Goal: Task Accomplishment & Management: Complete application form

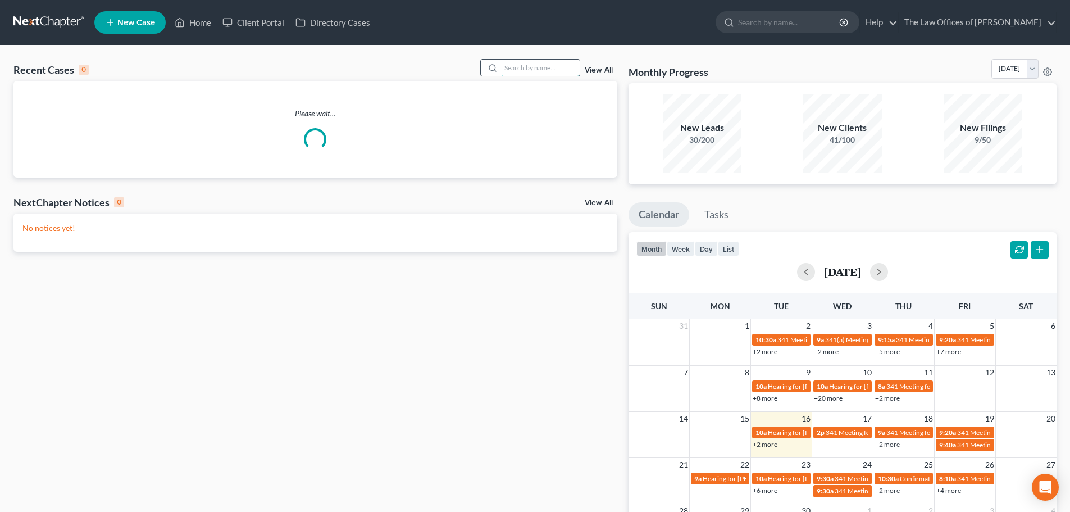
click at [559, 64] on input "search" at bounding box center [540, 68] width 79 height 16
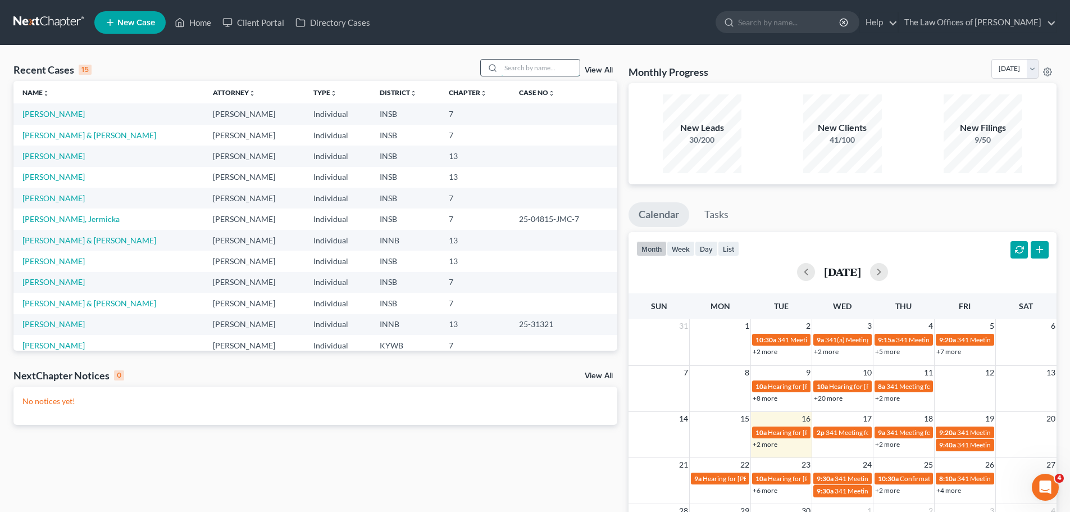
paste input "812-549-3490"
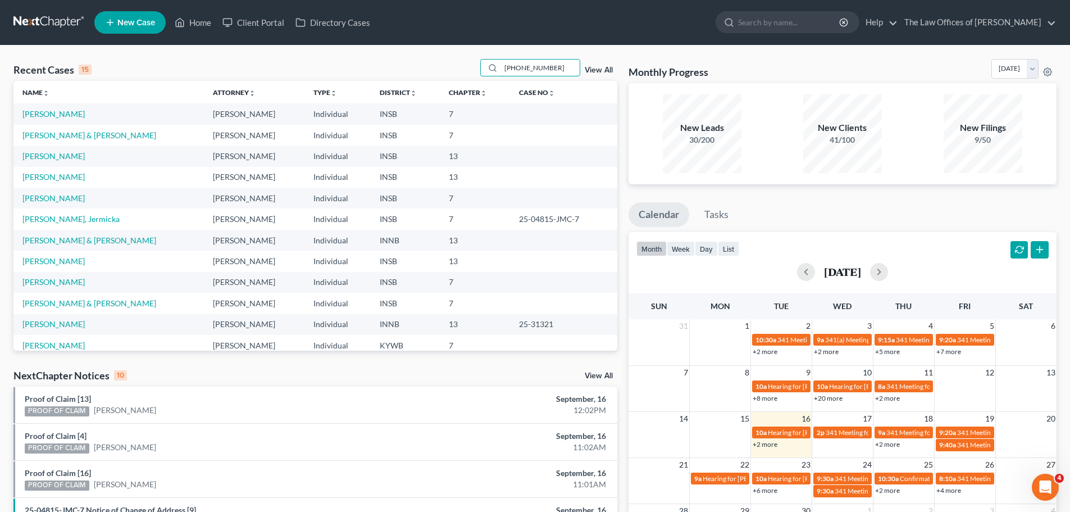
type input "812-549-3490"
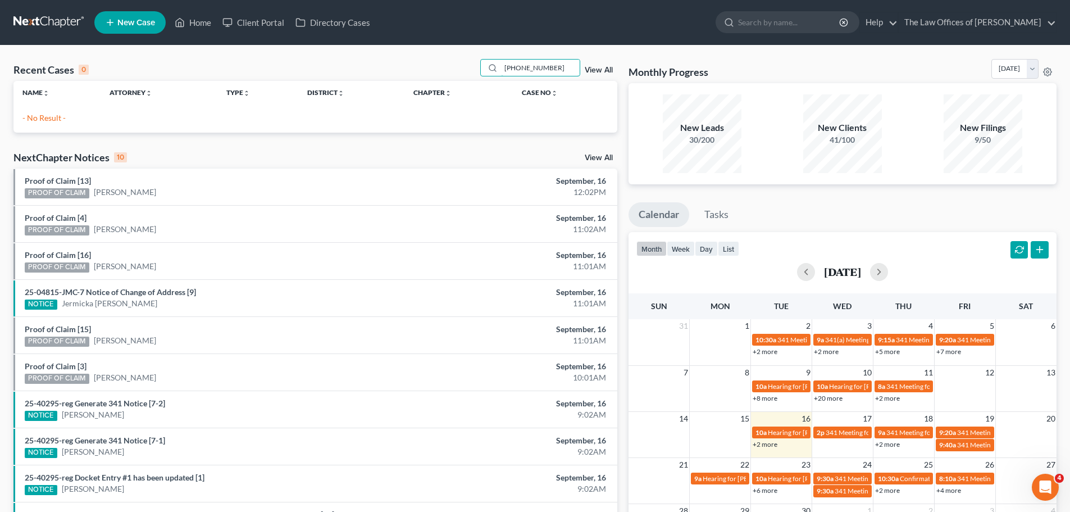
drag, startPoint x: 557, startPoint y: 66, endPoint x: 472, endPoint y: 62, distance: 84.9
click at [472, 62] on div "Recent Cases 0 812-549-3490 View All" at bounding box center [315, 70] width 604 height 22
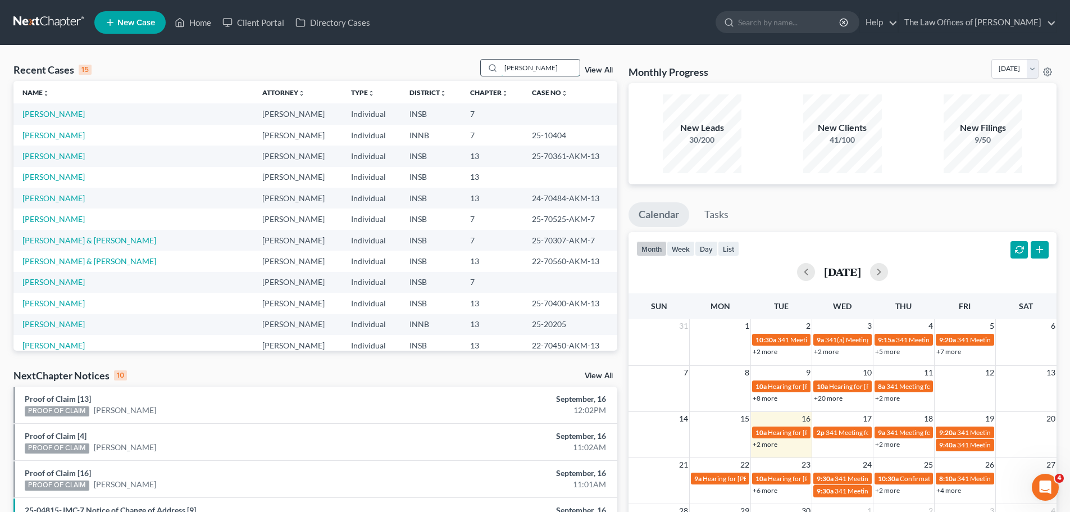
drag, startPoint x: 538, startPoint y: 70, endPoint x: 486, endPoint y: 61, distance: 51.8
click at [486, 61] on div "williams" at bounding box center [530, 67] width 100 height 17
type input "[PERSON_NAME]"
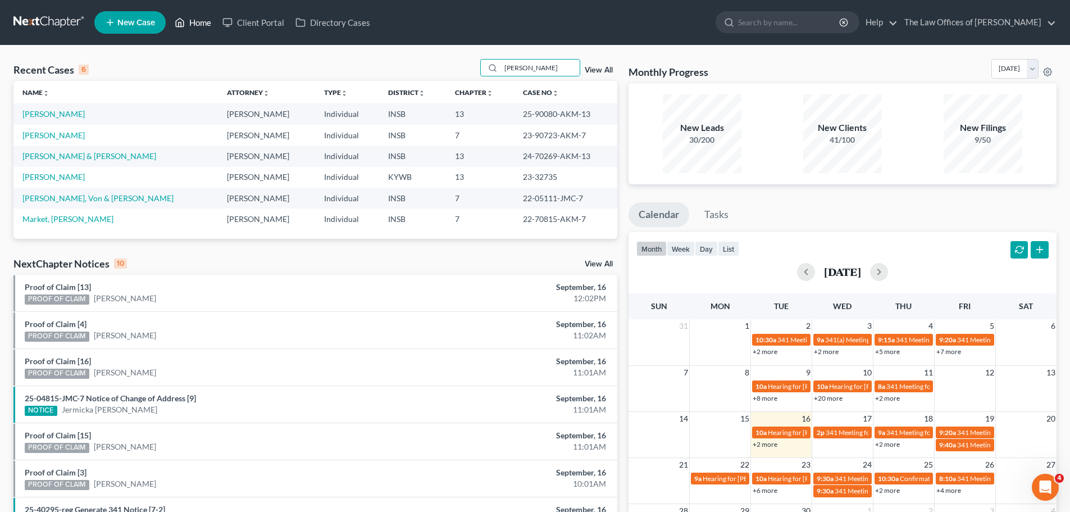
click at [205, 22] on link "Home" at bounding box center [193, 22] width 48 height 20
click at [197, 20] on link "Home" at bounding box center [193, 22] width 48 height 20
click at [147, 20] on span "New Case" at bounding box center [136, 23] width 38 height 8
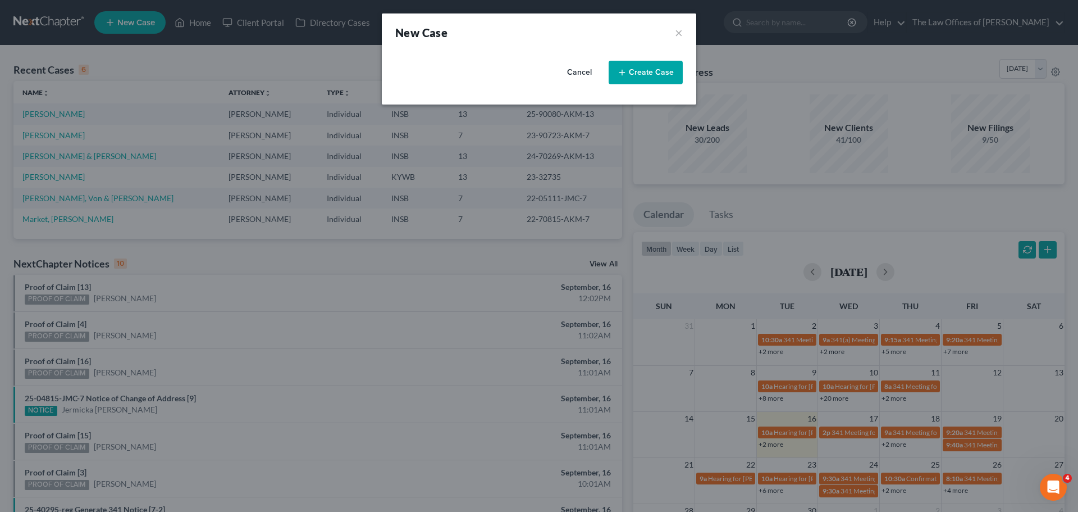
select select "28"
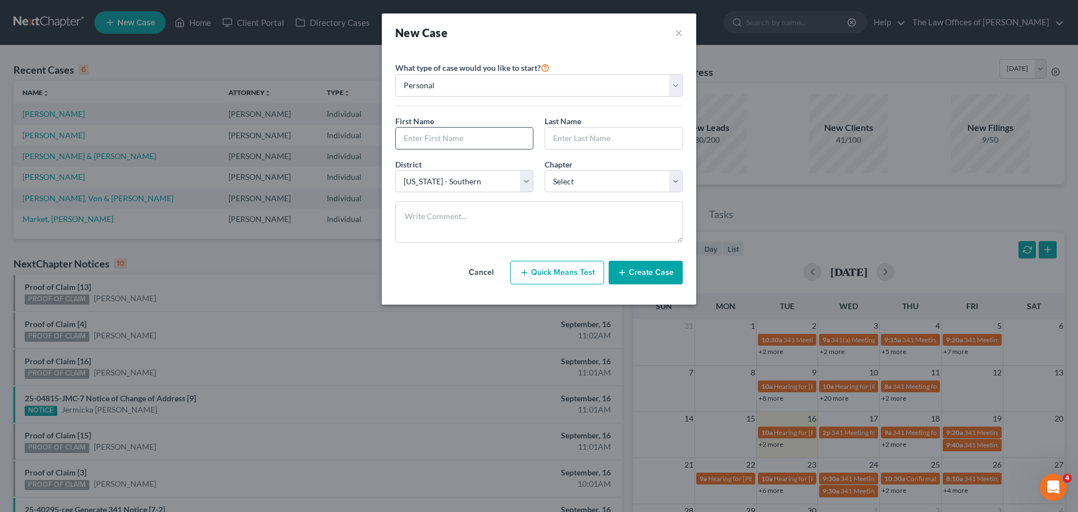
click at [456, 139] on input "text" at bounding box center [464, 138] width 137 height 21
type input "[PERSON_NAME]"
click at [559, 184] on select "Select 7 11 12 13" at bounding box center [614, 181] width 138 height 22
select select "0"
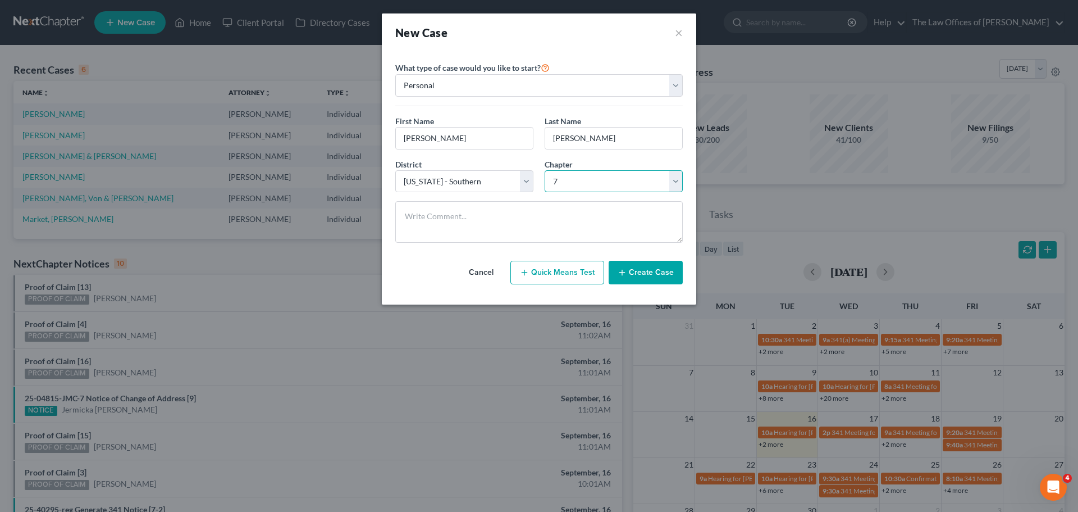
click at [545, 170] on select "Select 7 11 12 13" at bounding box center [614, 181] width 138 height 22
click at [636, 275] on button "Create Case" at bounding box center [646, 273] width 74 height 24
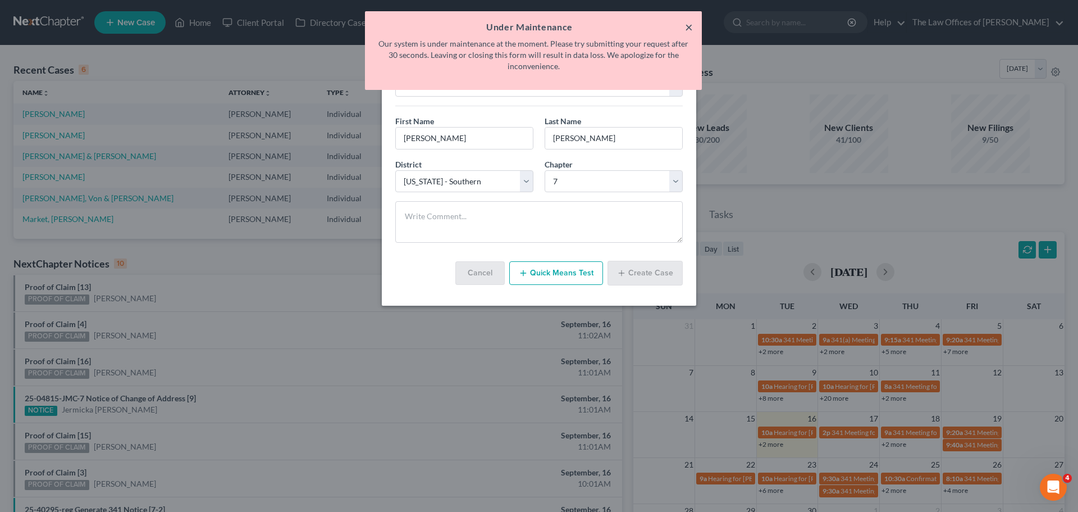
click at [692, 26] on button "×" at bounding box center [689, 26] width 8 height 13
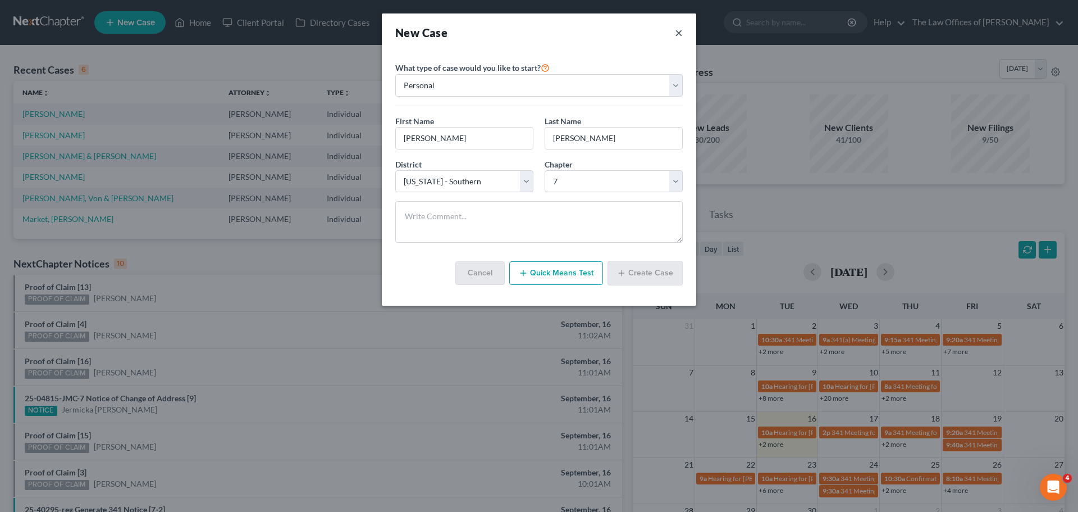
click at [681, 35] on button "×" at bounding box center [679, 33] width 8 height 16
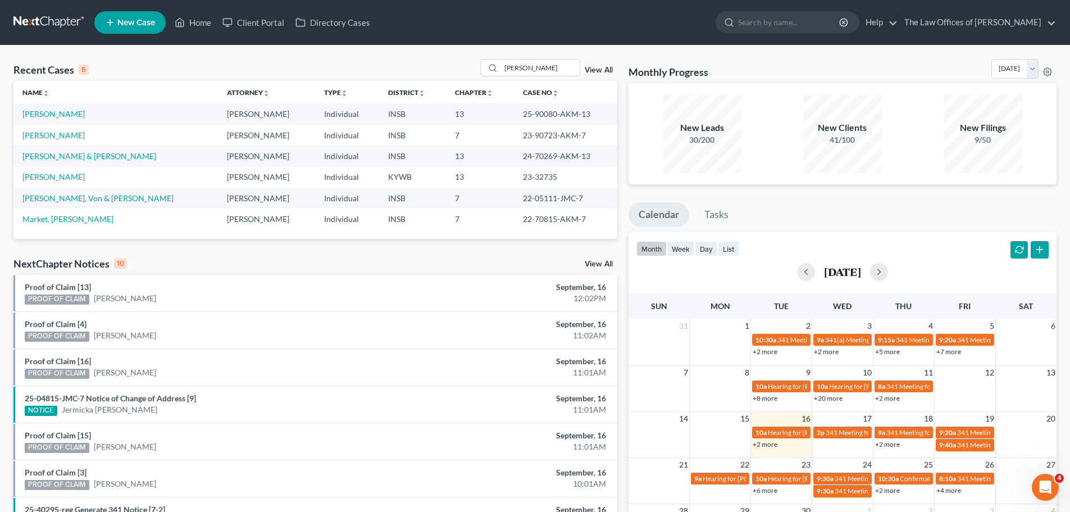
click at [131, 20] on span "New Case" at bounding box center [136, 23] width 38 height 8
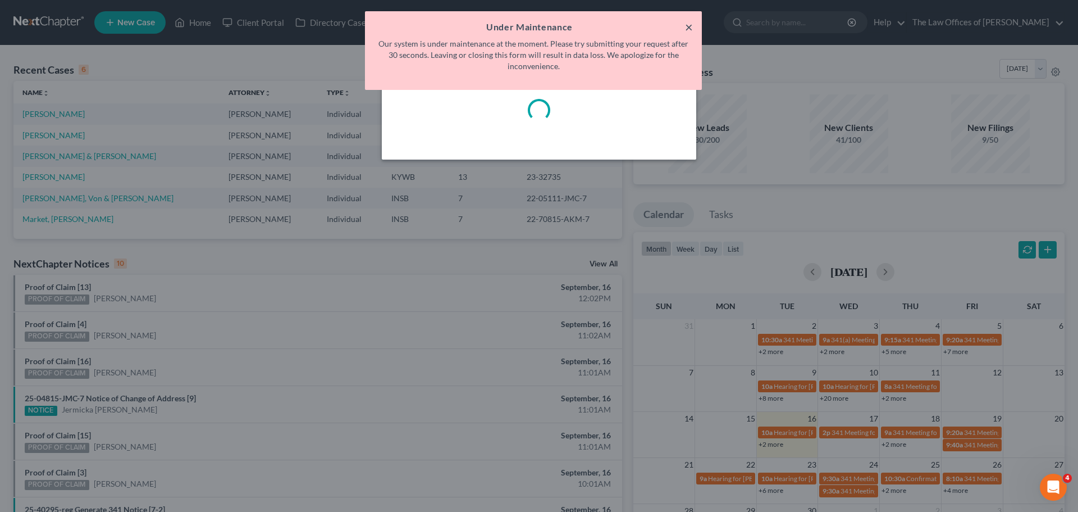
click at [692, 29] on button "×" at bounding box center [689, 26] width 8 height 13
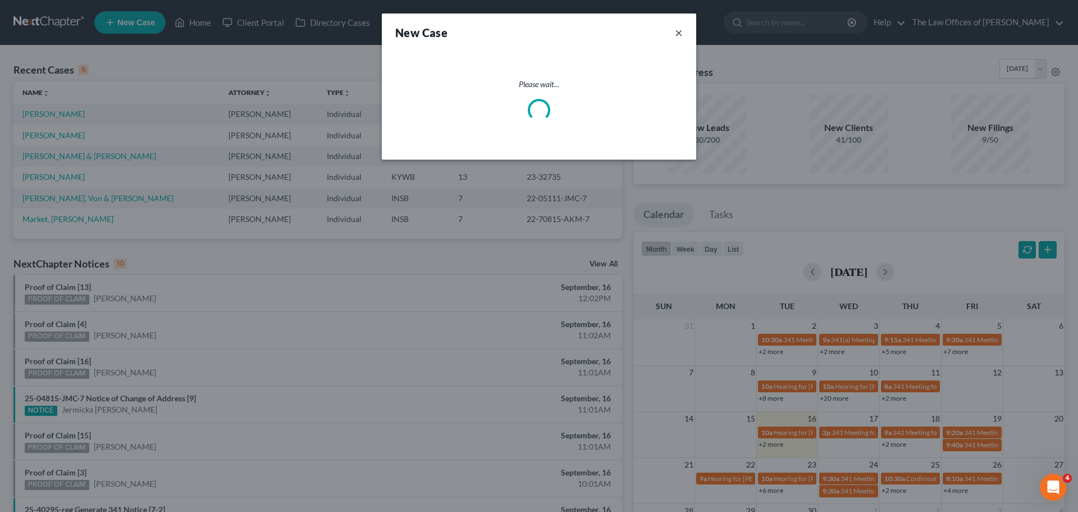
click at [681, 33] on button "×" at bounding box center [679, 33] width 8 height 16
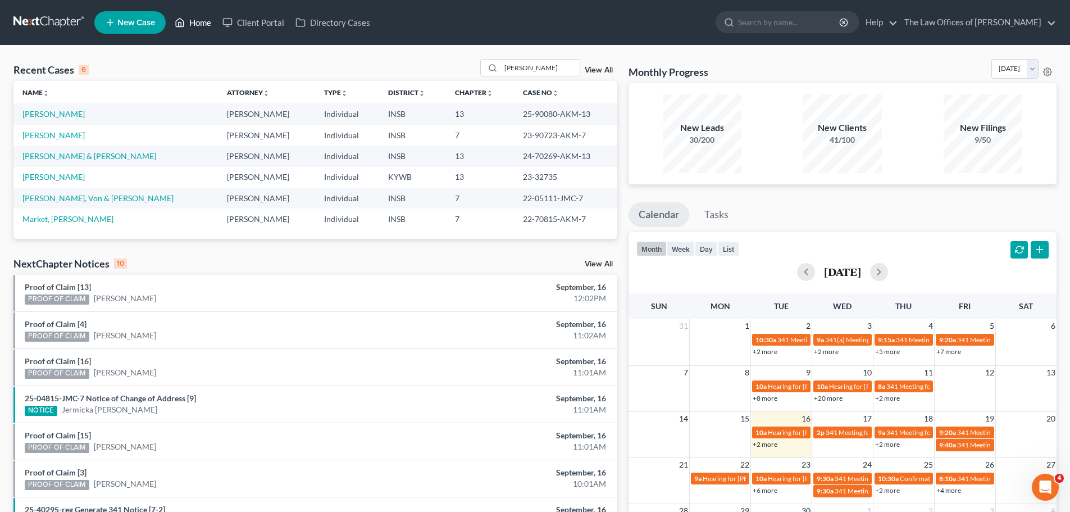
click at [179, 27] on icon at bounding box center [180, 23] width 8 height 8
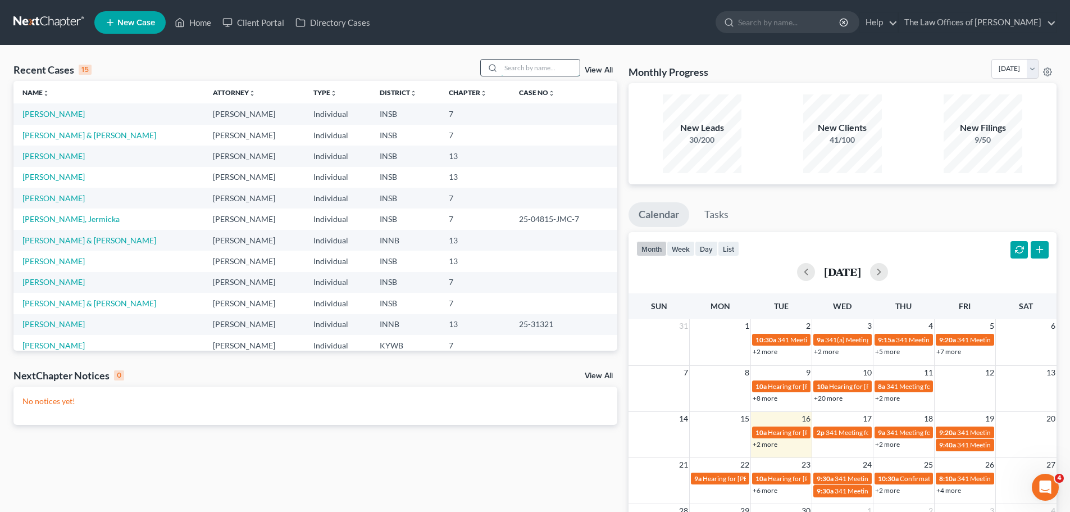
click at [516, 71] on input "search" at bounding box center [540, 68] width 79 height 16
type input "[PERSON_NAME]"
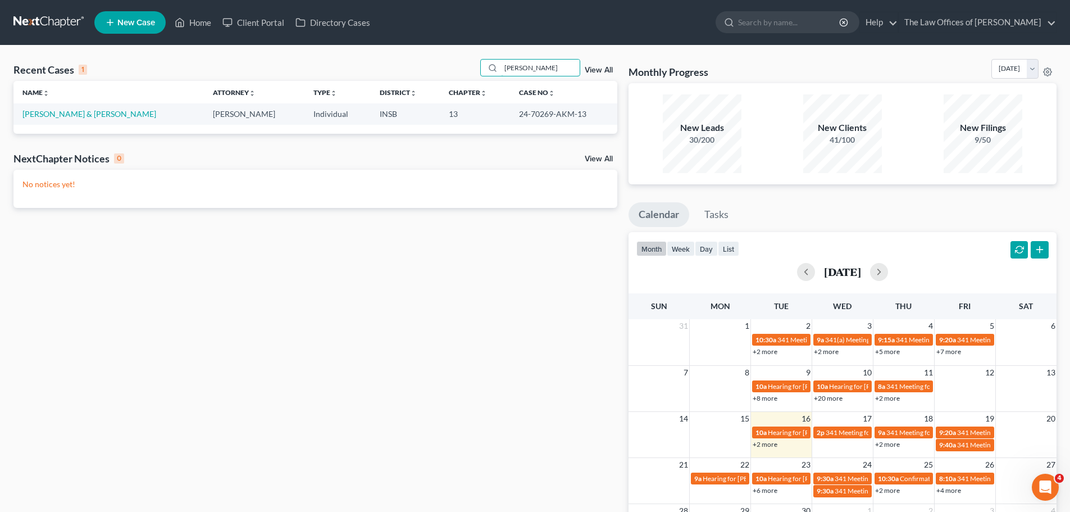
drag, startPoint x: 566, startPoint y: 68, endPoint x: 441, endPoint y: 47, distance: 126.5
click at [441, 47] on div "Recent Cases 1 [PERSON_NAME] View All Name unfold_more expand_more expand_less …" at bounding box center [535, 336] width 1070 height 583
click at [124, 24] on span "New Case" at bounding box center [136, 23] width 38 height 8
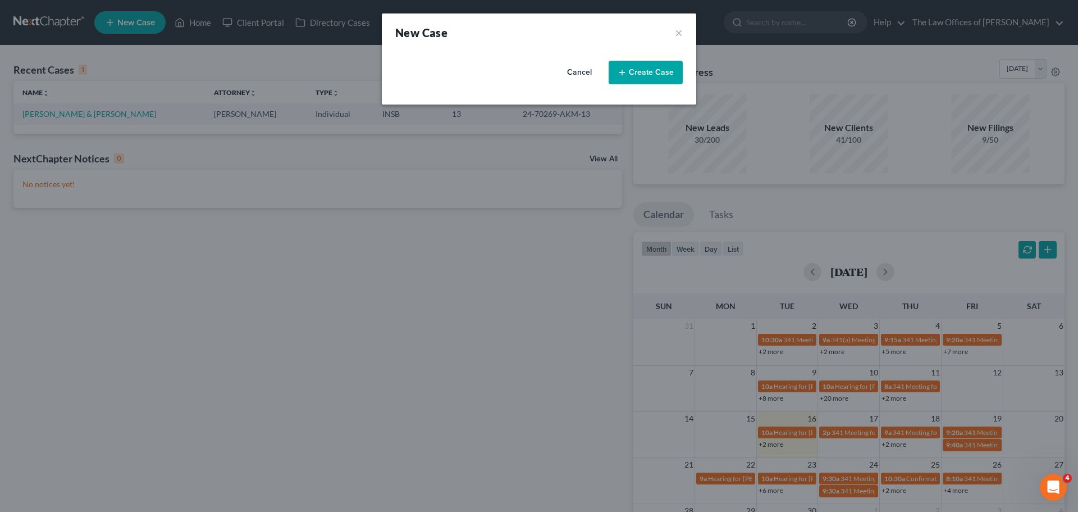
select select "28"
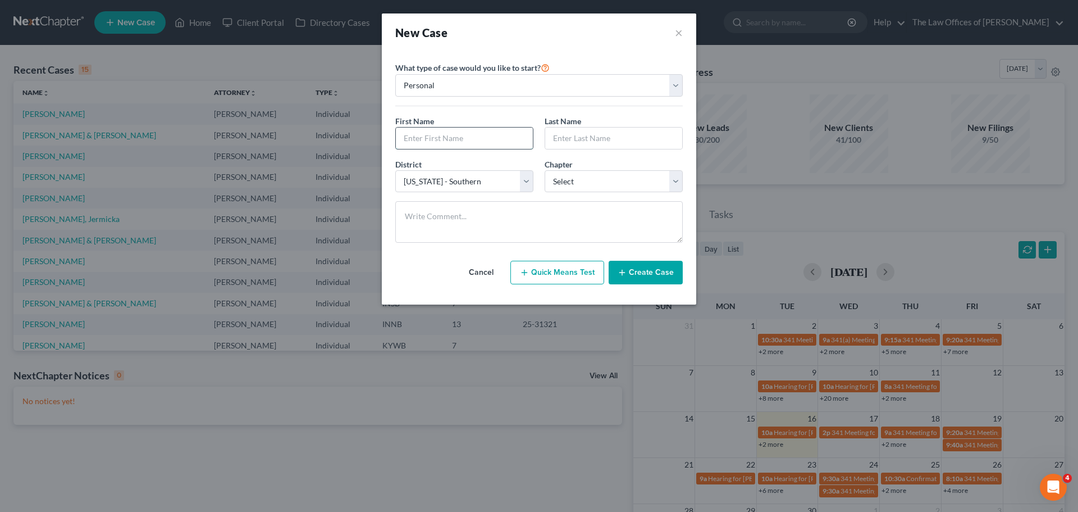
click at [499, 140] on input "text" at bounding box center [464, 138] width 137 height 21
type input "[PERSON_NAME]"
click at [627, 175] on select "Select 7 11 12 13" at bounding box center [614, 181] width 138 height 22
select select "0"
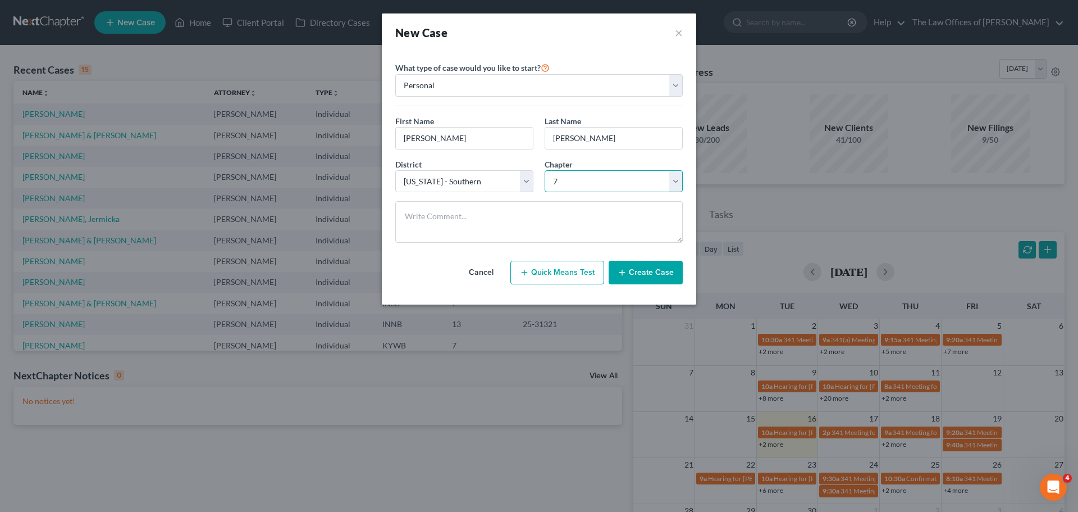
click at [545, 170] on select "Select 7 11 12 13" at bounding box center [614, 181] width 138 height 22
click at [657, 274] on button "Create Case" at bounding box center [646, 273] width 74 height 24
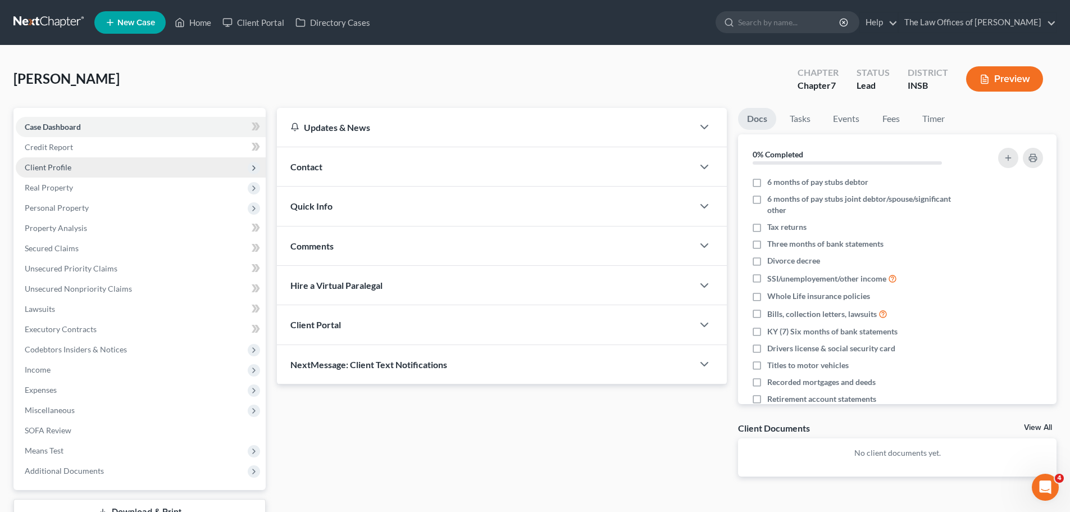
click at [174, 161] on span "Client Profile" at bounding box center [141, 167] width 250 height 20
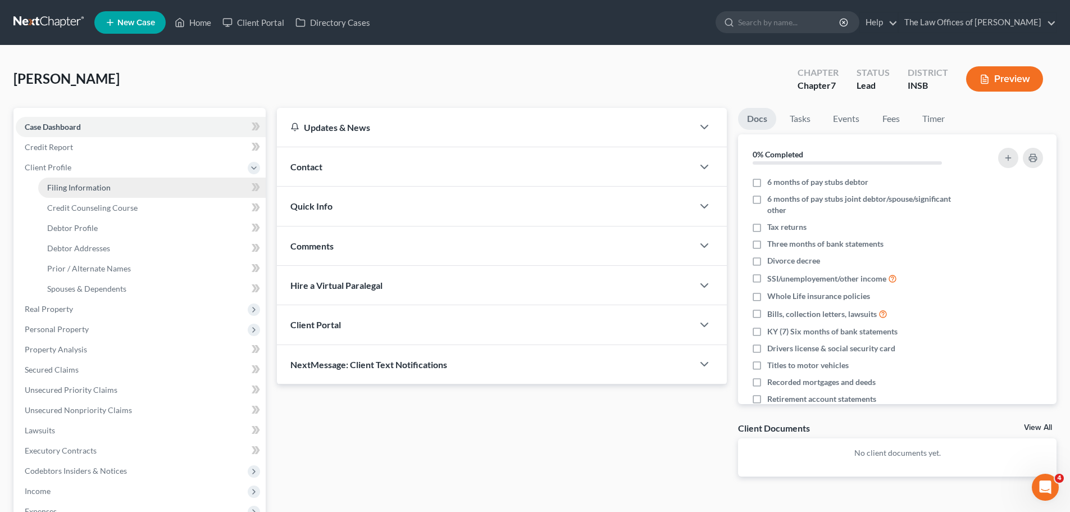
click at [188, 192] on link "Filing Information" at bounding box center [151, 187] width 227 height 20
select select "1"
select select "0"
select select "28"
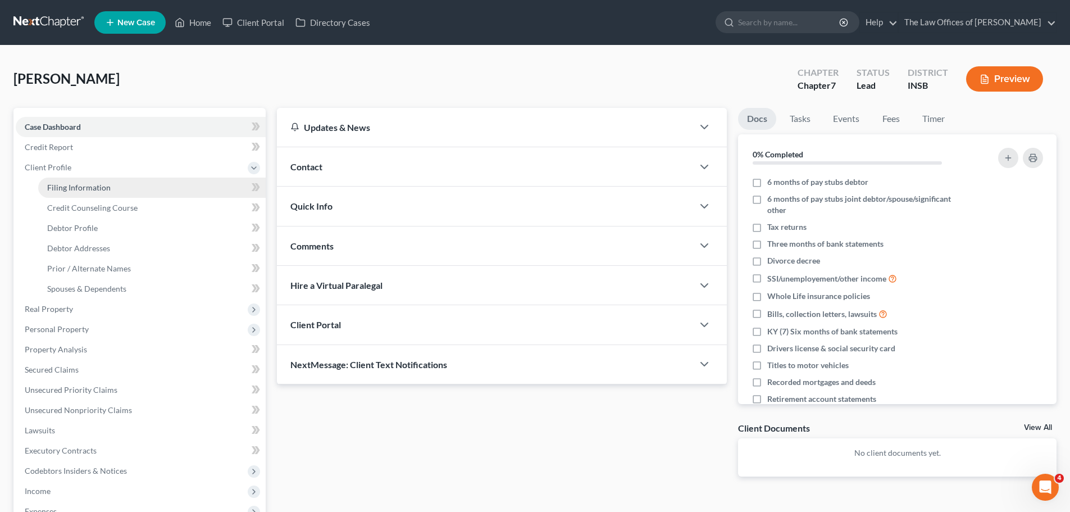
select select "15"
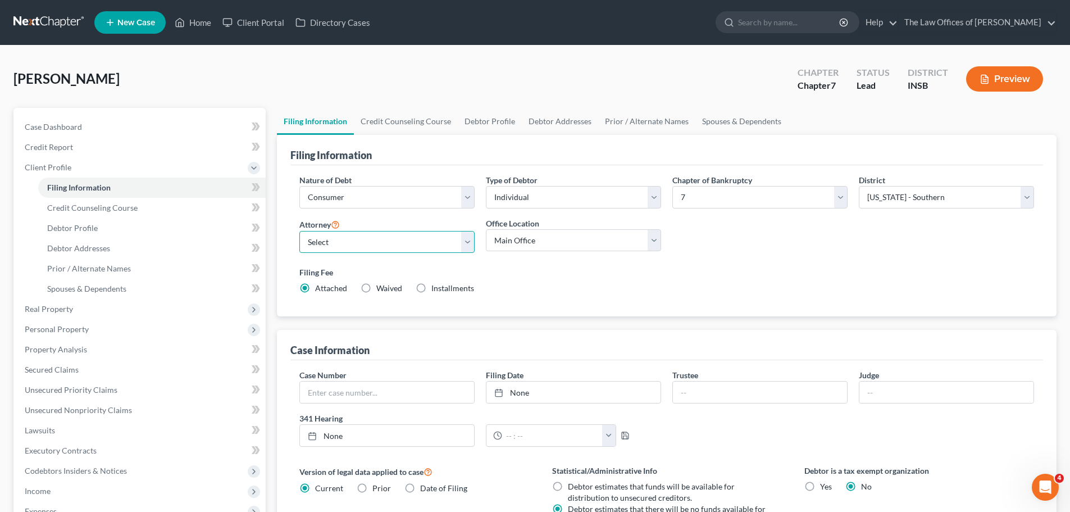
click at [402, 251] on select "Select [PERSON_NAME] - INSB [PERSON_NAME] - INSB [PERSON_NAME] [PERSON_NAME] - …" at bounding box center [386, 242] width 175 height 22
select select "0"
click at [299, 231] on select "Select [PERSON_NAME] - INSB [PERSON_NAME] - INSB [PERSON_NAME] [PERSON_NAME] - …" at bounding box center [386, 242] width 175 height 22
click at [489, 123] on link "Debtor Profile" at bounding box center [490, 121] width 64 height 27
select select "0"
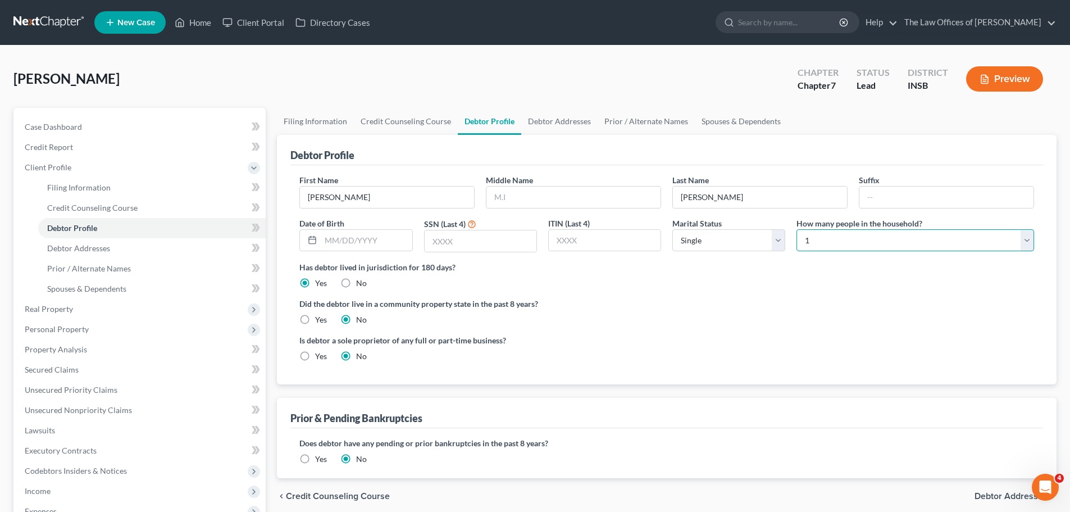
click at [838, 231] on select "Select 1 2 3 4 5 6 7 8 9 10 11 12 13 14 15 16 17 18 19 20" at bounding box center [915, 240] width 238 height 22
select select "1"
click at [796, 229] on select "Select 1 2 3 4 5 6 7 8 9 10 11 12 13 14 15 16 17 18 19 20" at bounding box center [915, 240] width 238 height 22
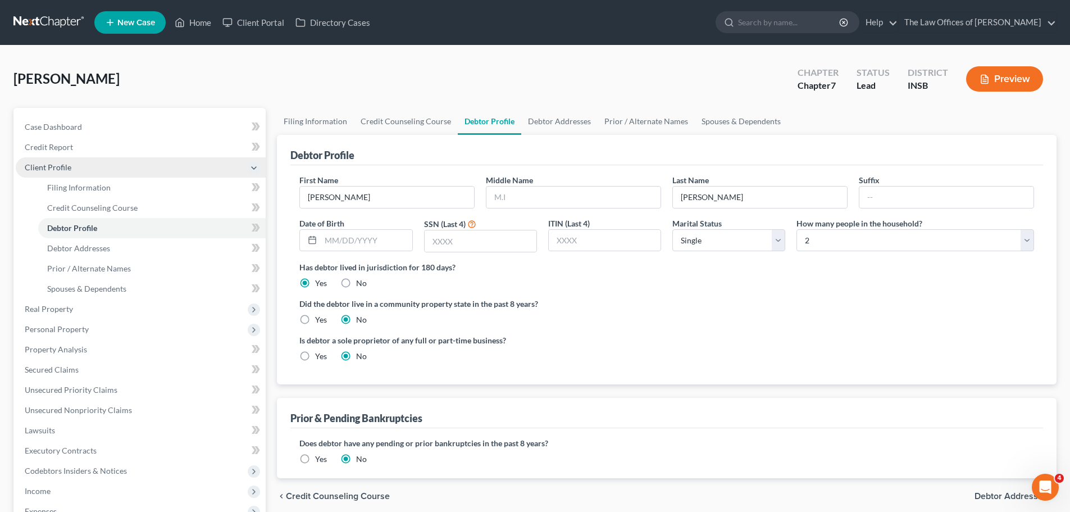
click at [255, 169] on icon at bounding box center [253, 167] width 9 height 9
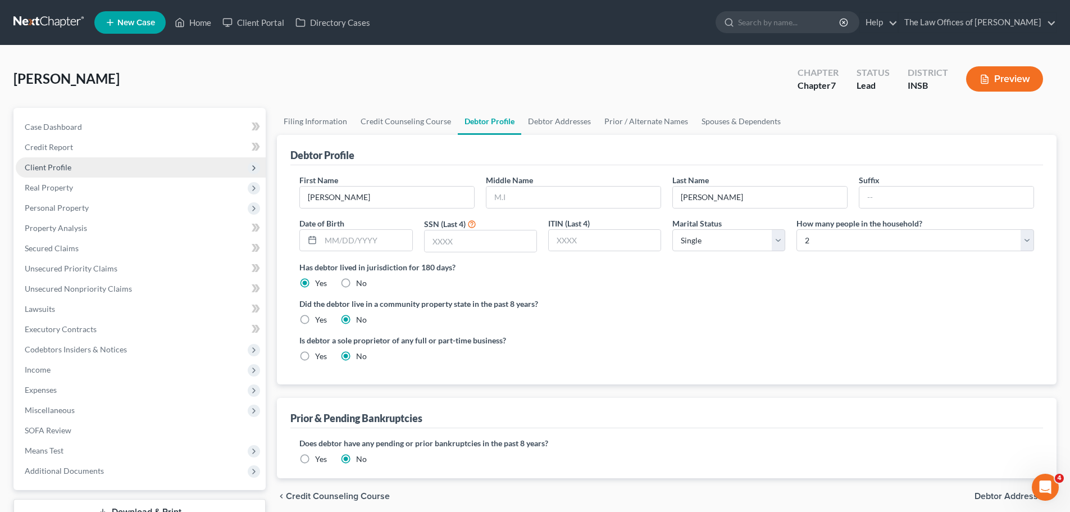
click at [104, 165] on span "Client Profile" at bounding box center [141, 167] width 250 height 20
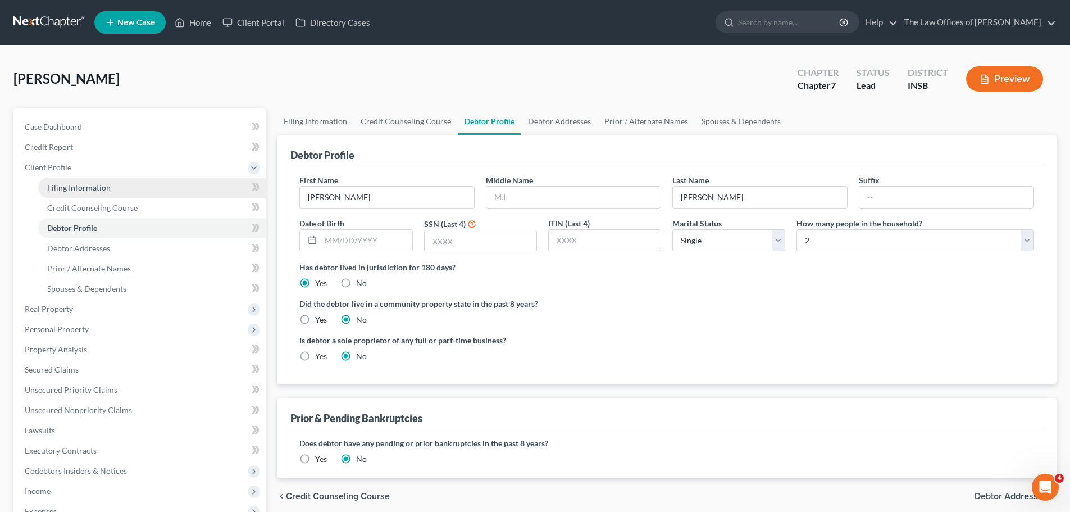
click at [108, 185] on span "Filing Information" at bounding box center [78, 188] width 63 height 10
select select "1"
select select "0"
select select "28"
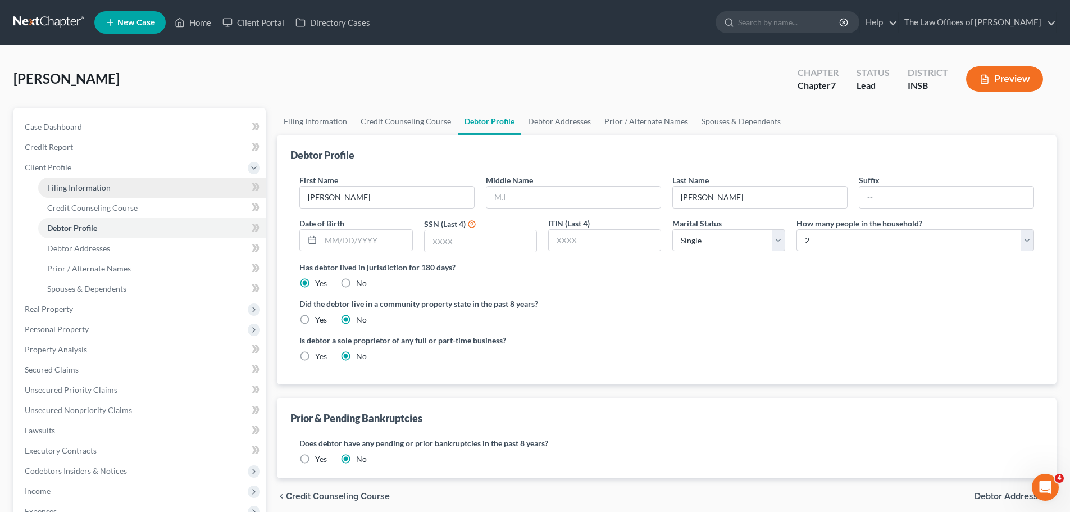
select select "0"
select select "15"
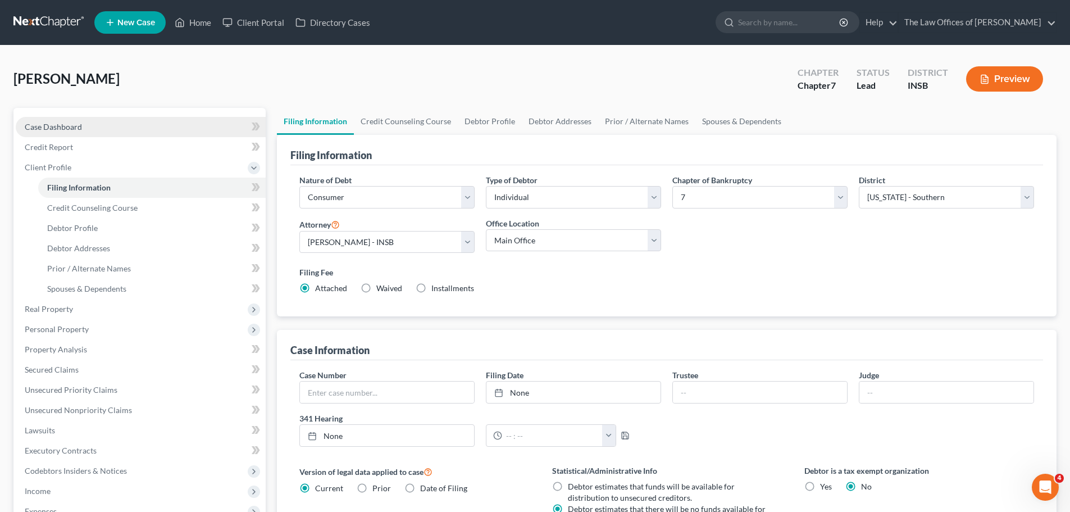
click at [105, 119] on link "Case Dashboard" at bounding box center [141, 127] width 250 height 20
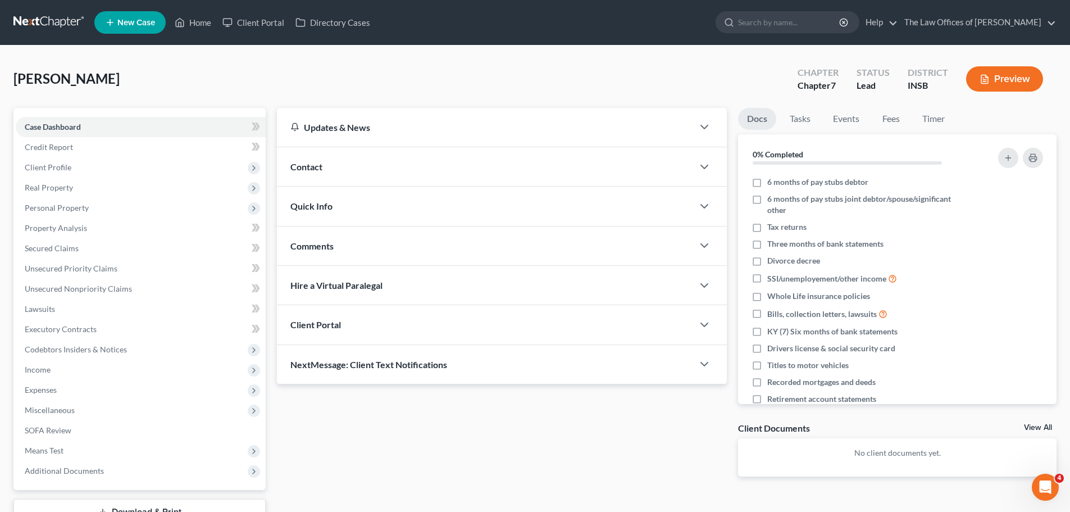
click at [376, 207] on div "Quick Info" at bounding box center [485, 205] width 416 height 39
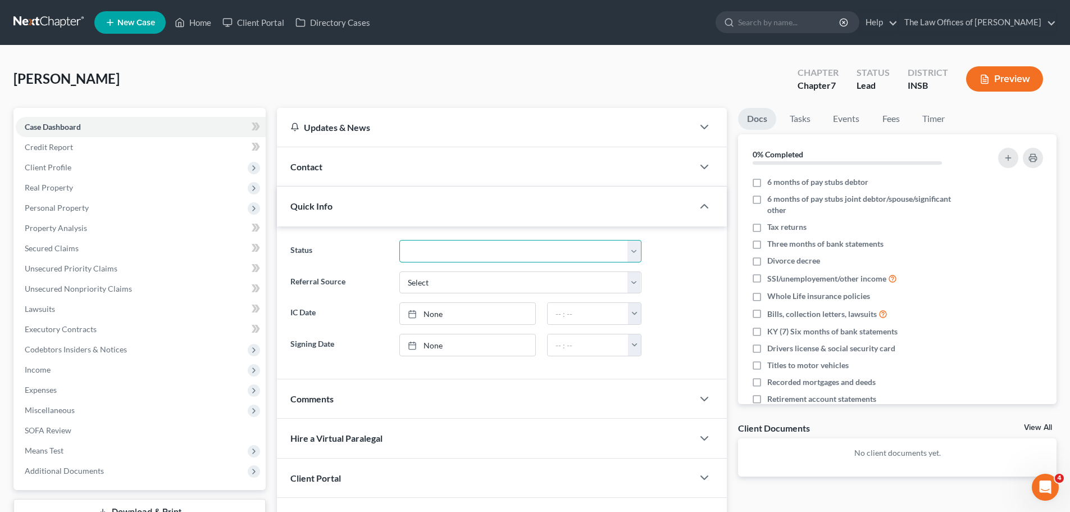
click at [408, 245] on select "Confirmed Discharged Dismissed Filed In Progress Means Test Objection to Confir…" at bounding box center [520, 251] width 242 height 22
select select "5"
click at [399, 240] on select "Confirmed Discharged Dismissed Filed In Progress Means Test Objection to Confir…" at bounding box center [520, 251] width 242 height 22
click at [216, 126] on link "Case Dashboard" at bounding box center [141, 127] width 250 height 20
click at [700, 206] on icon "button" at bounding box center [704, 205] width 13 height 13
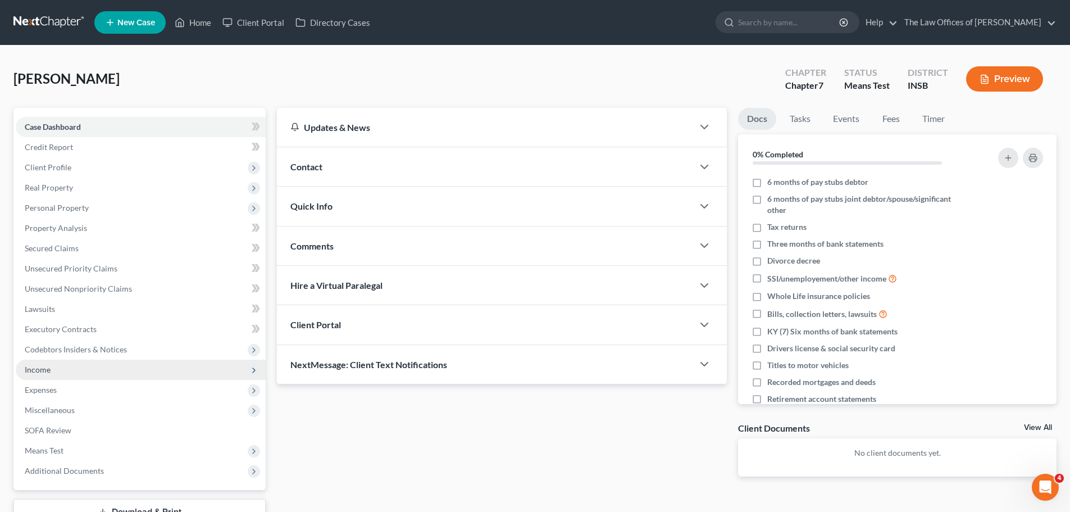
click at [45, 366] on span "Income" at bounding box center [38, 370] width 26 height 10
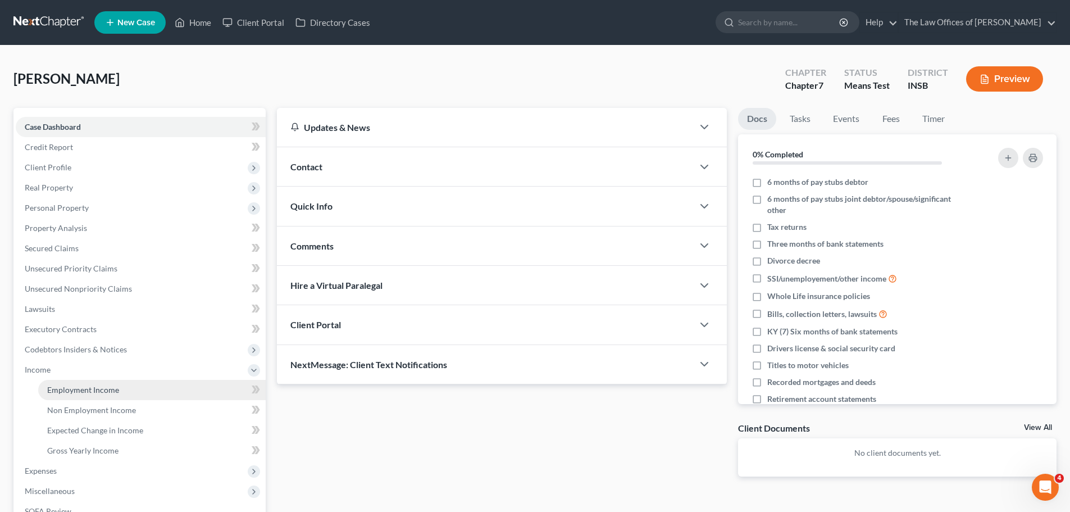
click at [93, 395] on link "Employment Income" at bounding box center [151, 390] width 227 height 20
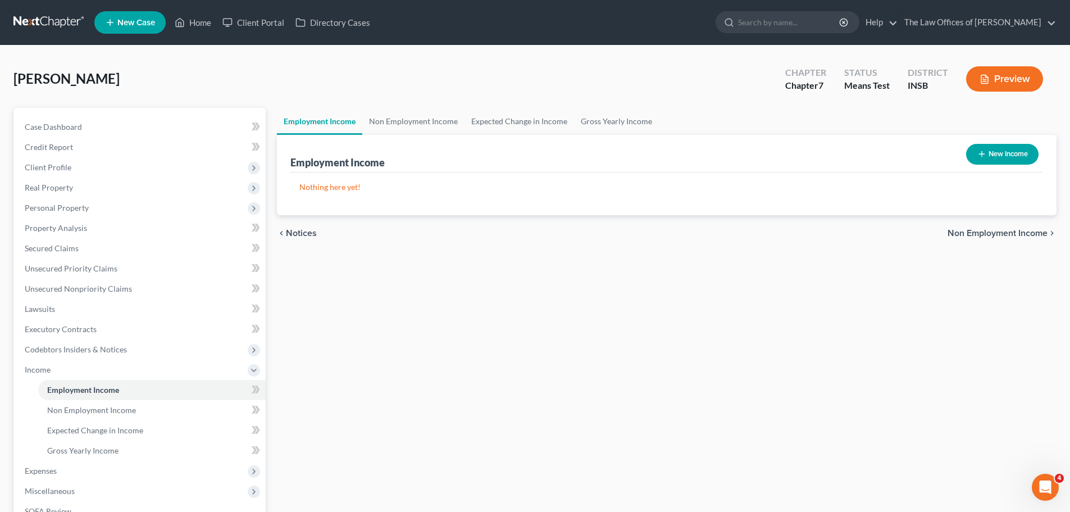
click at [1004, 151] on button "New Income" at bounding box center [1002, 154] width 72 height 21
select select "0"
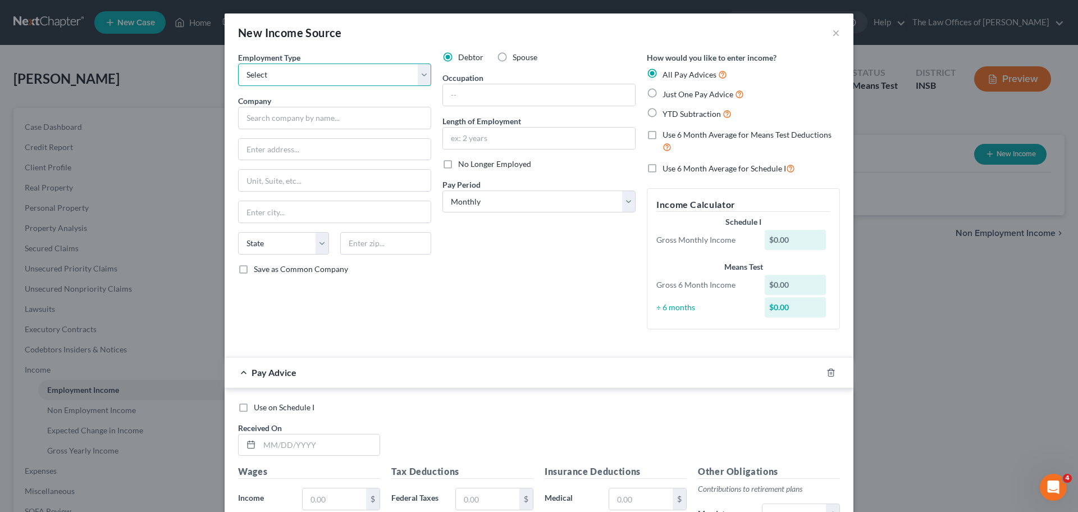
click at [379, 79] on select "Select Full or [DEMOGRAPHIC_DATA] Employment Self Employment" at bounding box center [334, 74] width 193 height 22
select select "0"
click at [238, 63] on select "Select Full or [DEMOGRAPHIC_DATA] Employment Self Employment" at bounding box center [334, 74] width 193 height 22
click at [290, 119] on input "text" at bounding box center [334, 118] width 193 height 22
type input "KHI Solutions, Inc"
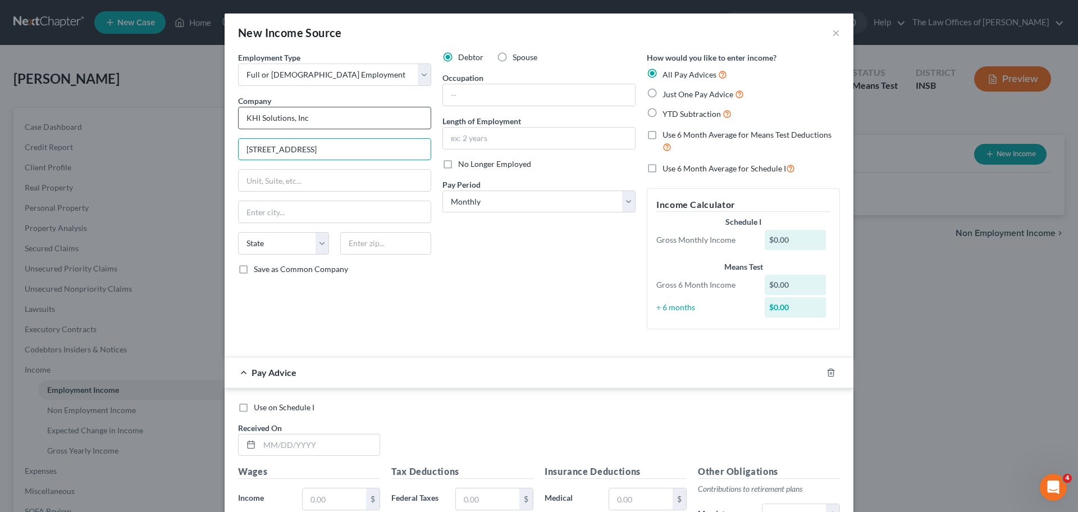
type input "[STREET_ADDRESS]"
type input "46256"
type input "[GEOGRAPHIC_DATA]"
select select "15"
click at [663, 136] on label "Use 6 Month Average for Means Test Deductions" at bounding box center [751, 141] width 177 height 24
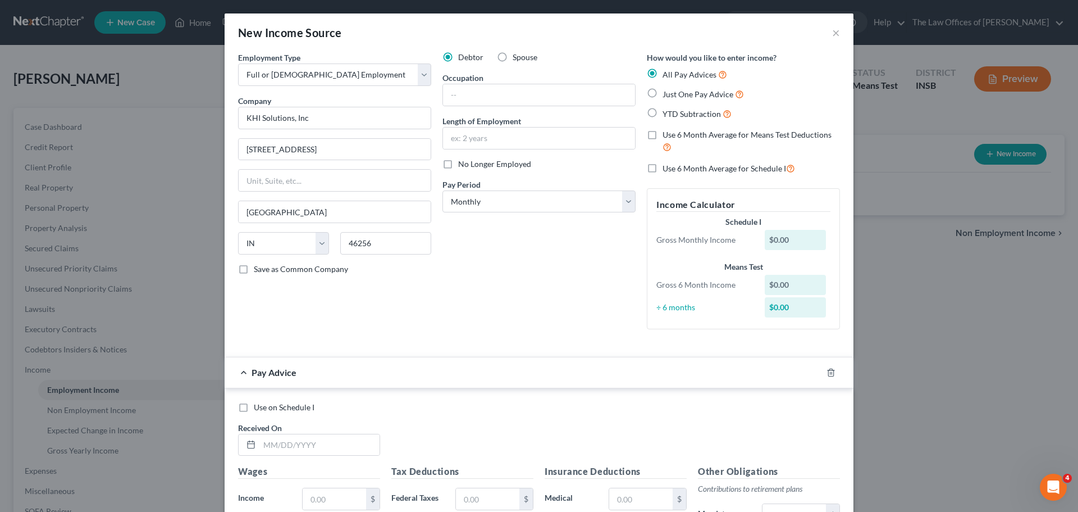
click at [667, 136] on input "Use 6 Month Average for Means Test Deductions" at bounding box center [670, 132] width 7 height 7
checkbox input "true"
click at [583, 203] on select "Select Monthly Twice Monthly Every Other Week Weekly" at bounding box center [539, 201] width 193 height 22
click at [477, 196] on select "Select Monthly Twice Monthly Every Other Week Weekly" at bounding box center [539, 201] width 193 height 22
select select "3"
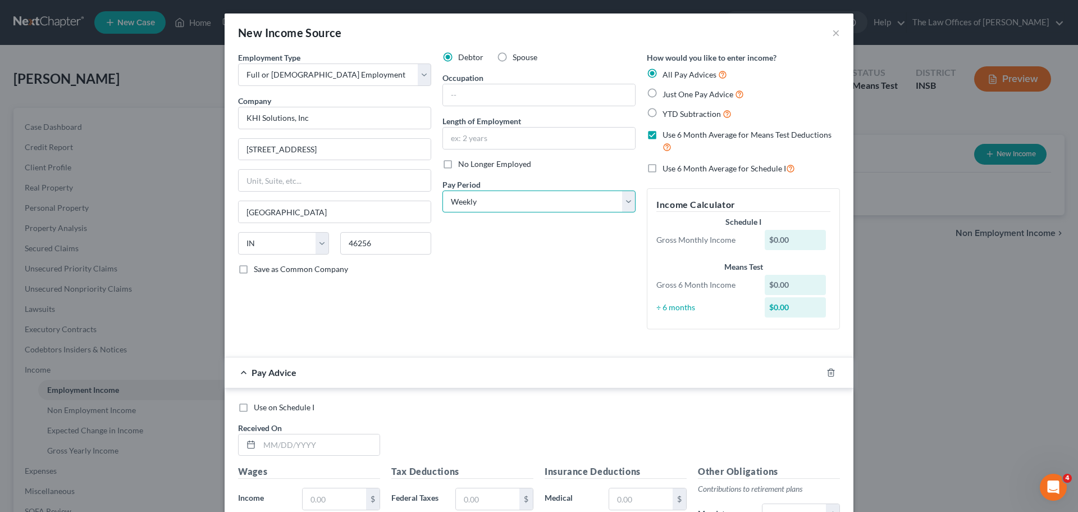
click at [443, 190] on select "Select Monthly Twice Monthly Every Other Week Weekly" at bounding box center [539, 201] width 193 height 22
click at [271, 445] on input "text" at bounding box center [320, 444] width 120 height 21
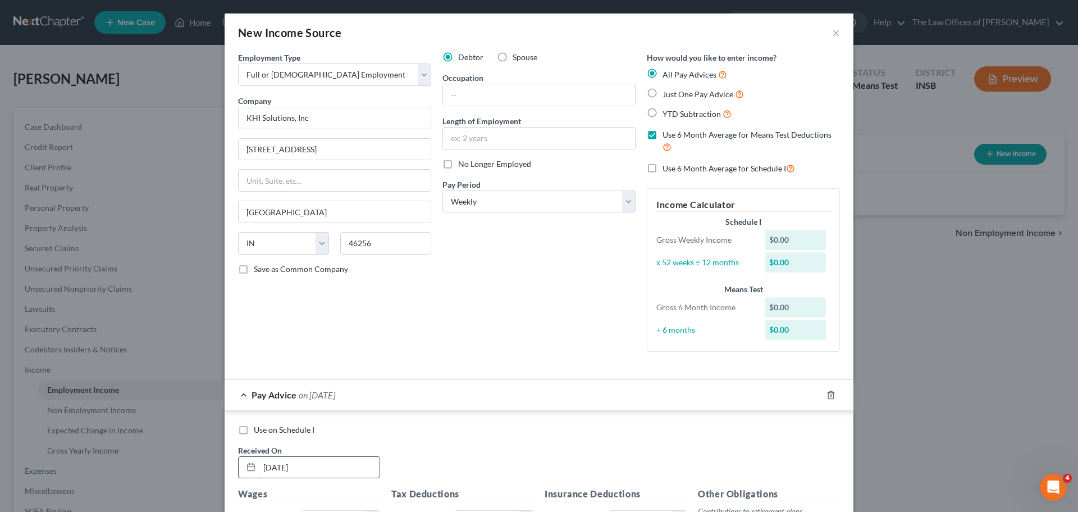
type input "[DATE]"
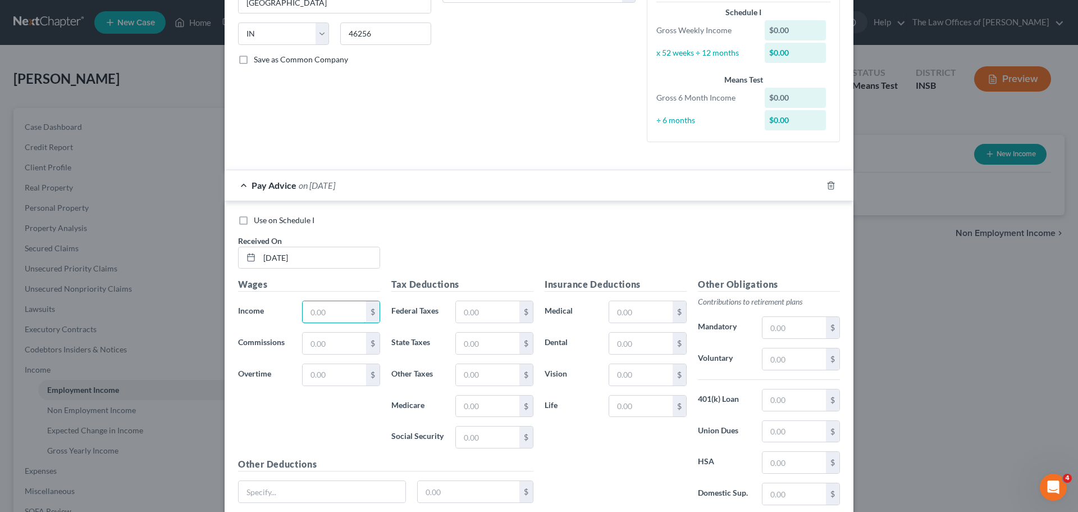
scroll to position [245, 0]
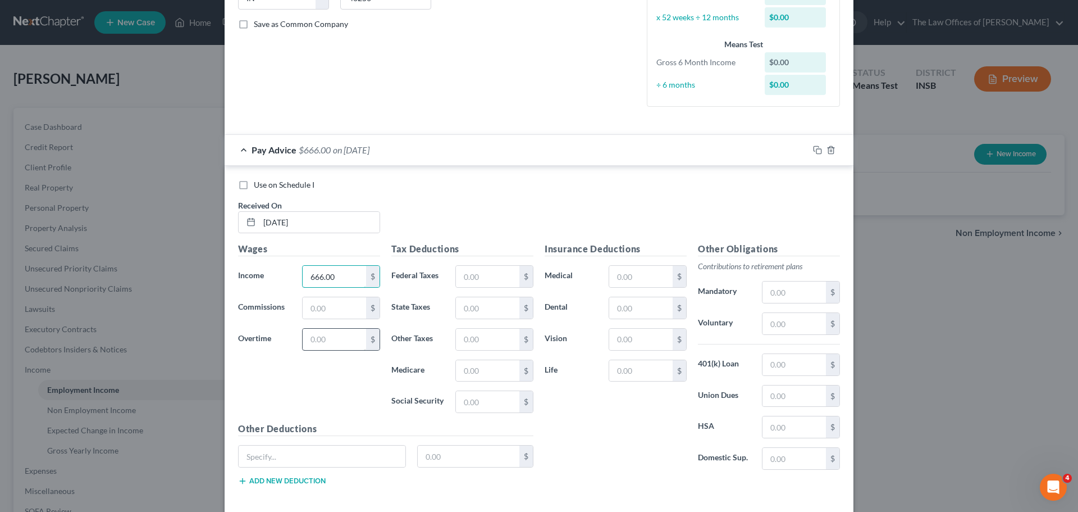
type input "666.00"
type input "40.72"
type input "19.98"
type input "9.66"
type input "41.30"
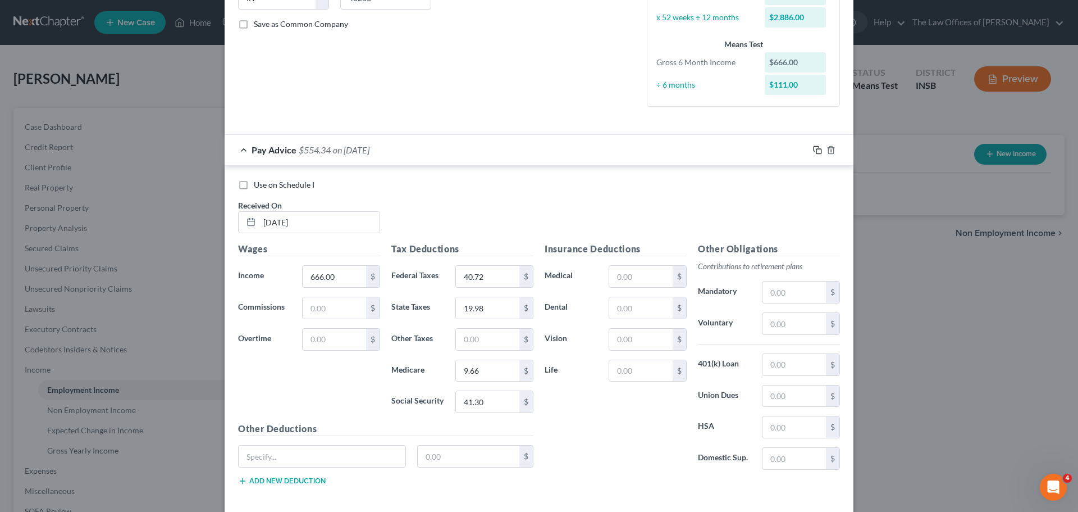
click at [815, 150] on icon "button" at bounding box center [817, 149] width 9 height 9
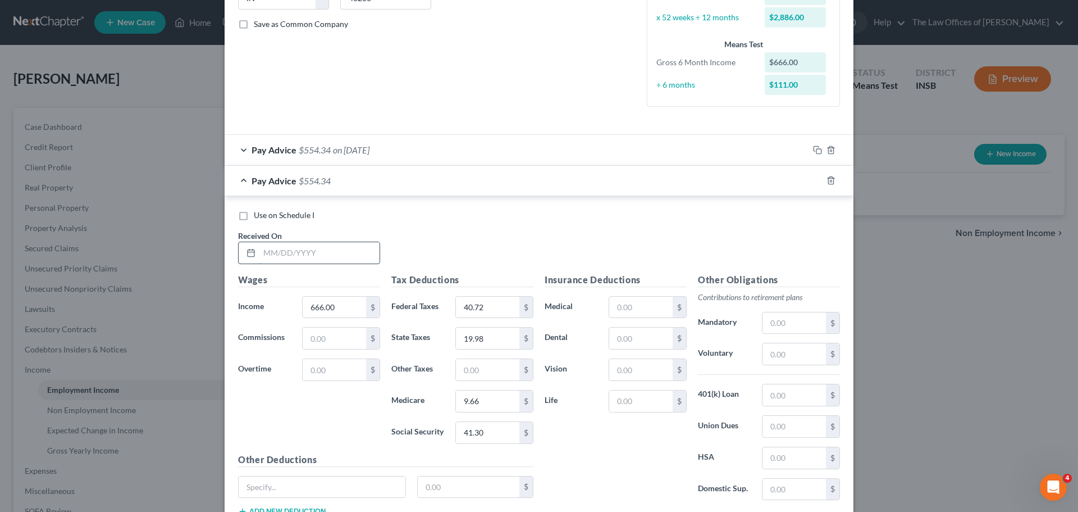
click at [262, 257] on input "text" at bounding box center [320, 252] width 120 height 21
type input "[DATE]"
type input "558.00"
type input "27.76"
type input "16.74"
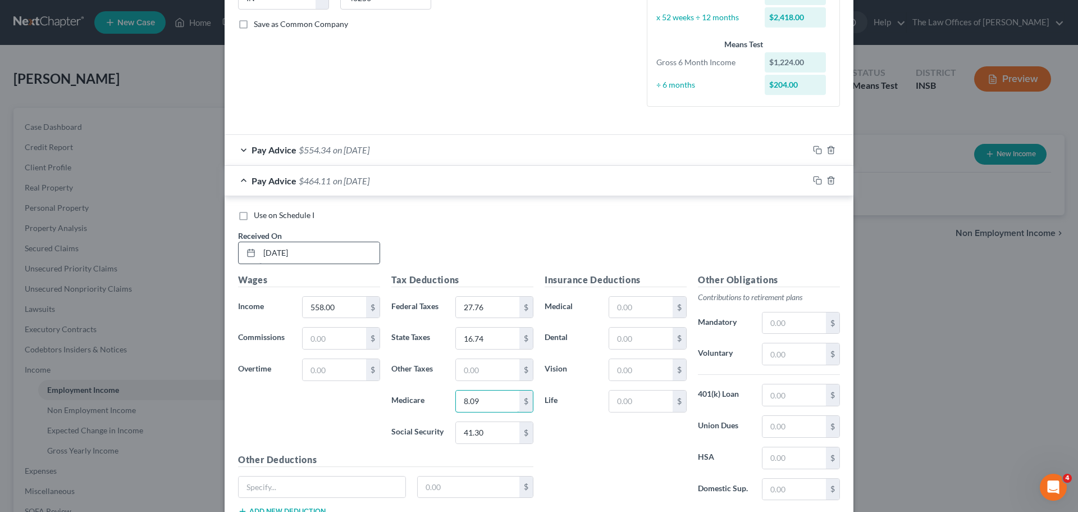
type input "8.09"
type input "34.59"
click at [813, 182] on icon "button" at bounding box center [817, 180] width 9 height 9
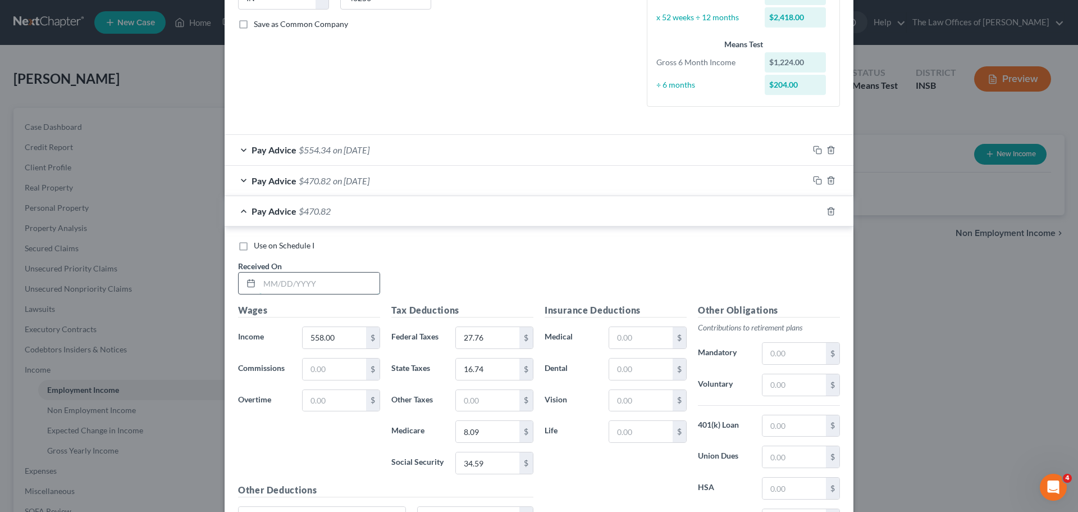
click at [262, 277] on input "text" at bounding box center [320, 282] width 120 height 21
click at [283, 280] on input "0" at bounding box center [320, 282] width 120 height 21
type input "[DATE]"
type input "675.00"
type input "38.86"
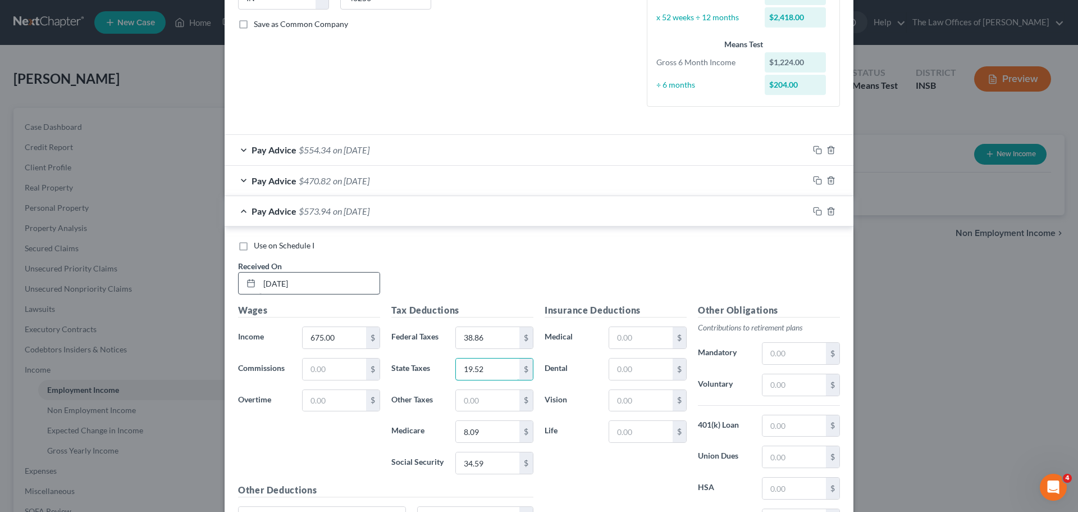
type input "19.52"
type input "9.43"
type input "40.33"
click at [653, 368] on input "text" at bounding box center [640, 368] width 63 height 21
type input "5.21"
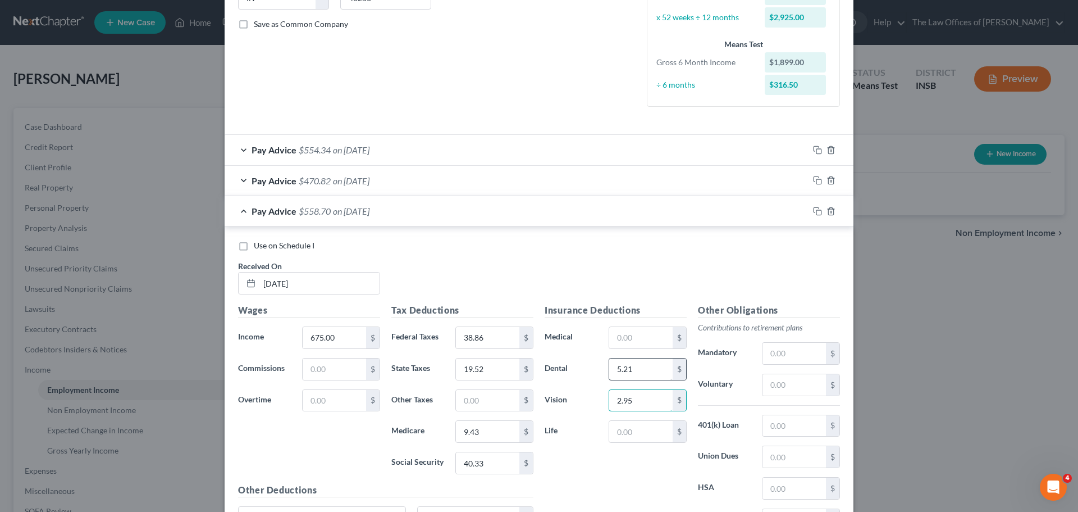
type input "2.95"
click at [651, 335] on input "text" at bounding box center [640, 337] width 63 height 21
type input "16.29"
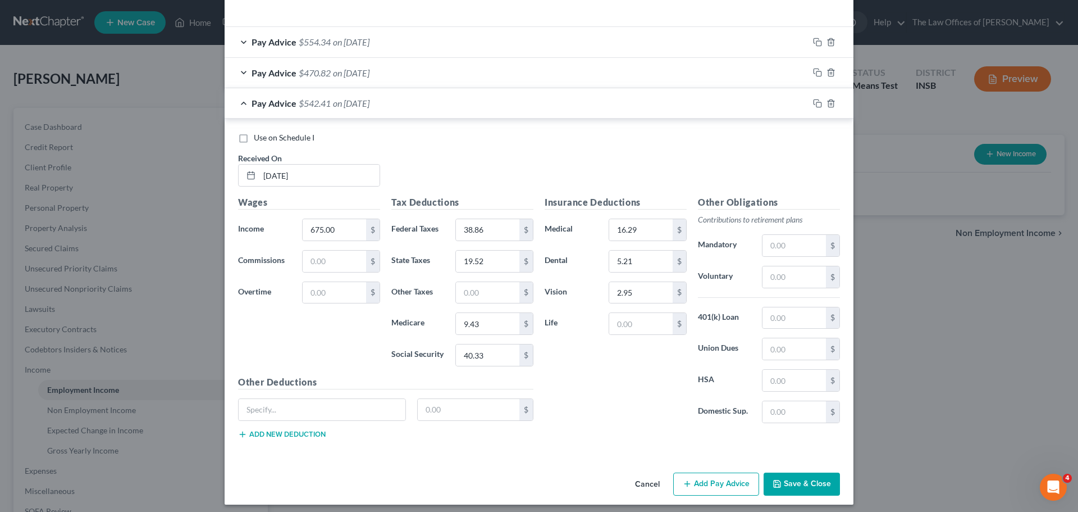
scroll to position [359, 0]
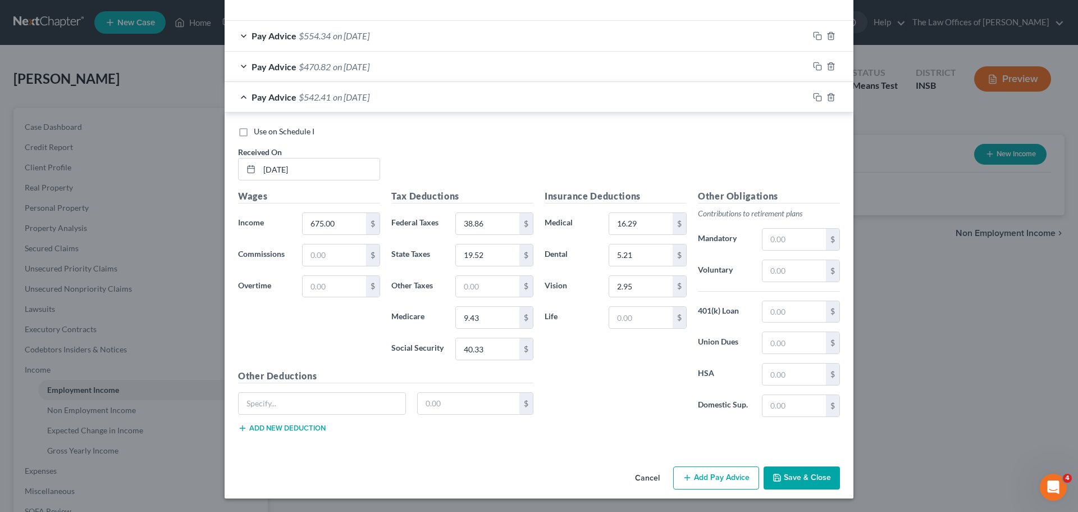
click at [661, 146] on div "Use on Schedule I Received On * [DATE]" at bounding box center [539, 157] width 613 height 63
click at [813, 97] on icon "button" at bounding box center [817, 97] width 9 height 9
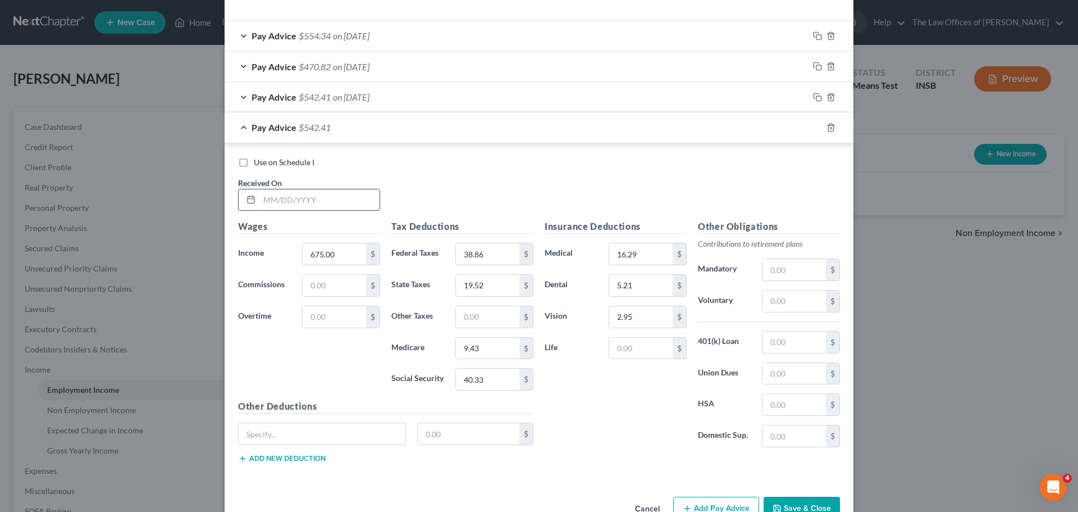
click at [268, 202] on input "text" at bounding box center [320, 199] width 120 height 21
type input "[DATE]"
type input "373.50"
type input "6.06"
type input "10.47"
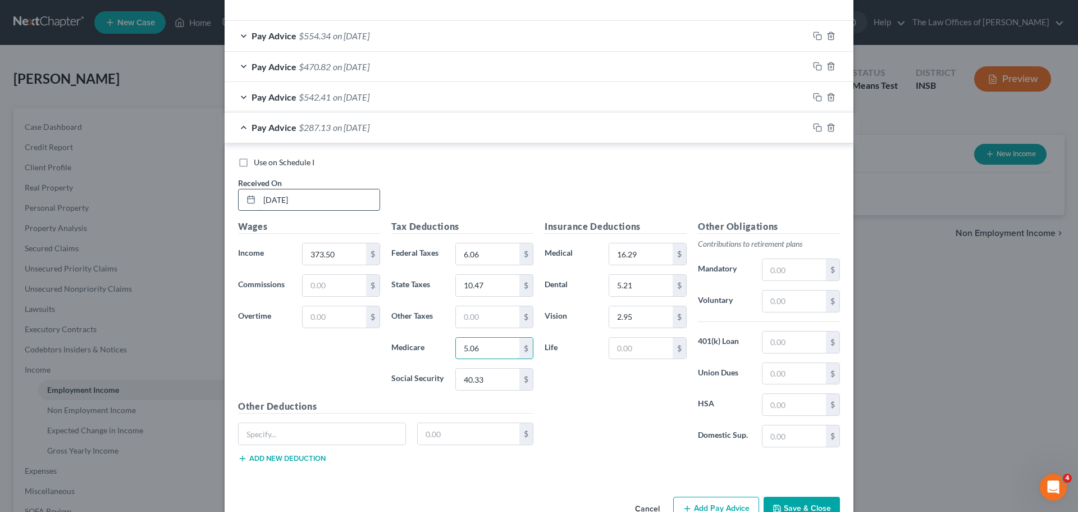
type input "5.06"
type input "21.64"
drag, startPoint x: 814, startPoint y: 128, endPoint x: 664, endPoint y: 121, distance: 150.7
click at [814, 128] on icon "button" at bounding box center [817, 127] width 9 height 9
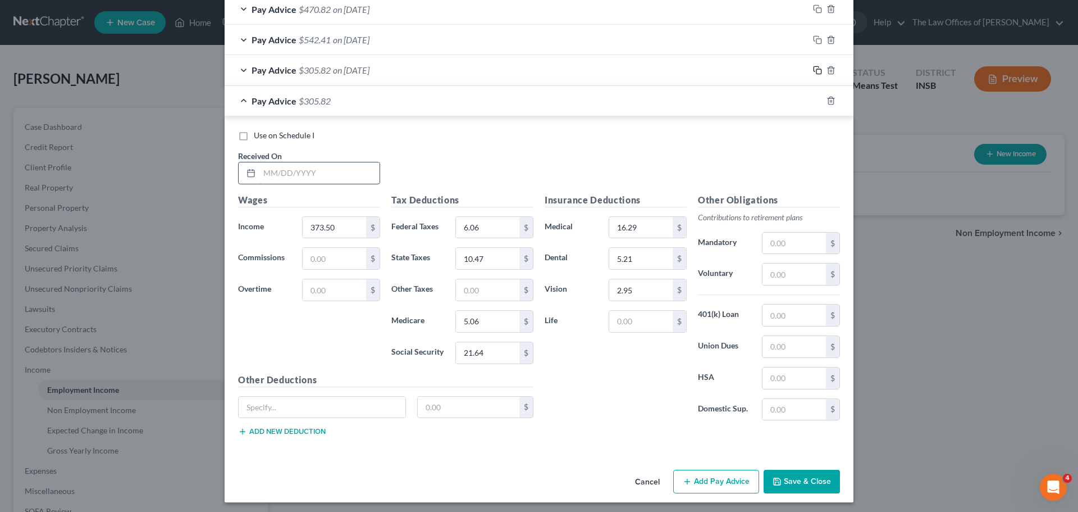
scroll to position [420, 0]
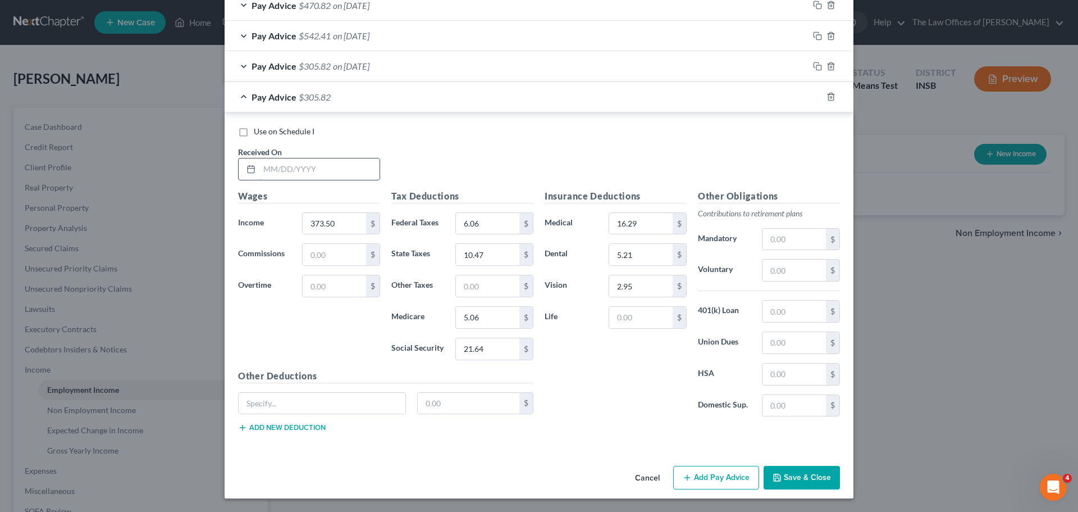
click at [272, 169] on input "text" at bounding box center [320, 168] width 120 height 21
type input "[DATE]"
type input "675.00"
type input "38.86"
type input "19.52"
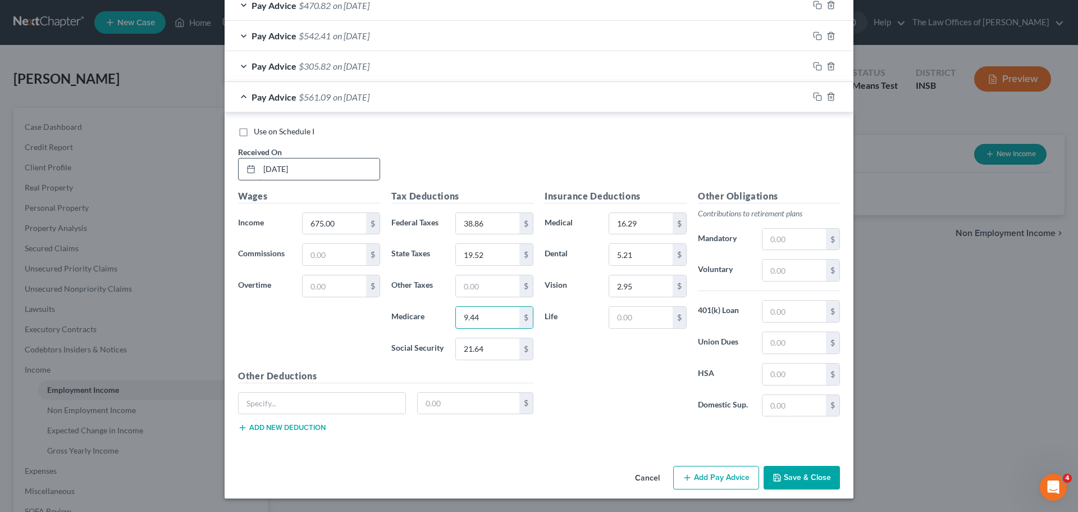
type input "9.44"
type input "40.34"
drag, startPoint x: 812, startPoint y: 97, endPoint x: 652, endPoint y: 99, distance: 160.1
click at [817, 97] on rect "button" at bounding box center [819, 97] width 5 height 5
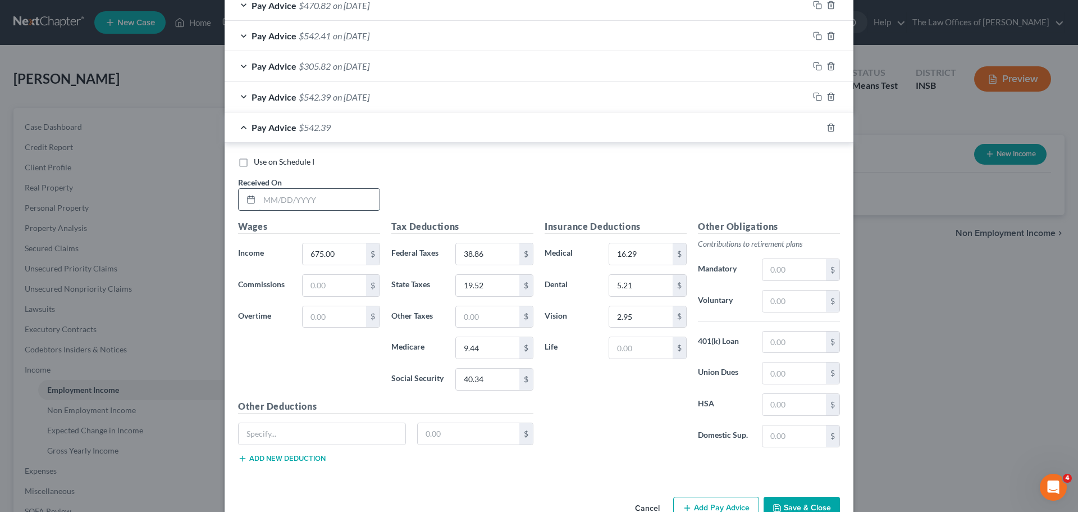
click at [270, 195] on input "text" at bounding box center [320, 199] width 120 height 21
type input "[DATE]"
type input "598.50"
type input "29.68"
type input "17.22"
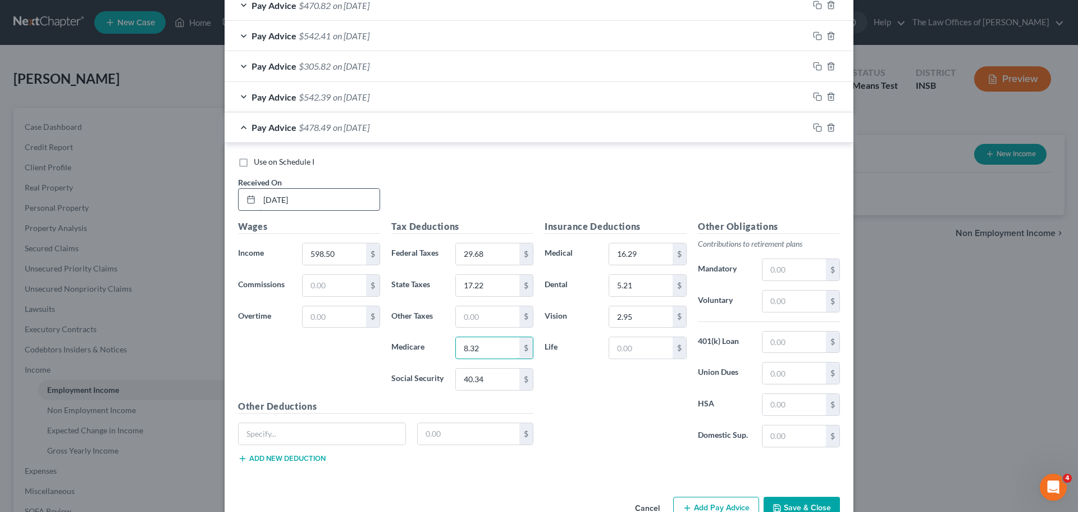
type input "8.32"
type input "35.59"
click at [781, 270] on input "text" at bounding box center [794, 269] width 63 height 21
click at [780, 268] on input "126.92" at bounding box center [794, 269] width 63 height 21
type input "128.92"
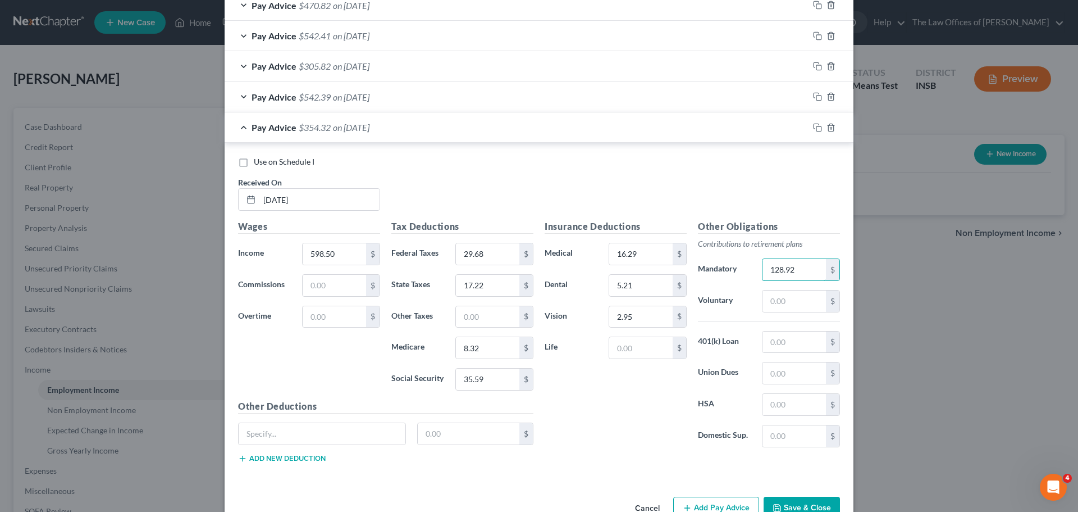
drag, startPoint x: 798, startPoint y: 267, endPoint x: 694, endPoint y: 269, distance: 103.9
click at [694, 268] on div "Mandatory 128.92 $" at bounding box center [769, 269] width 153 height 22
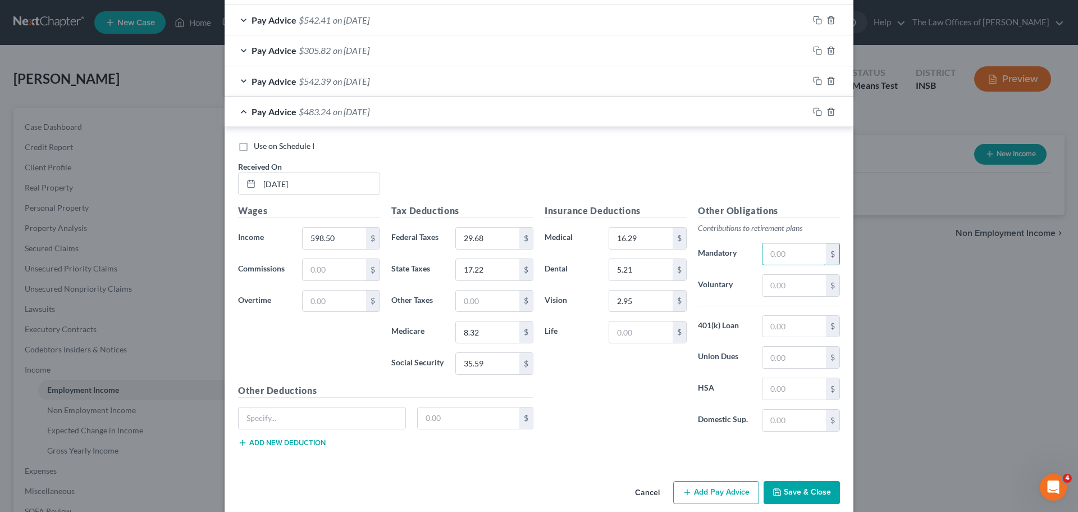
scroll to position [450, 0]
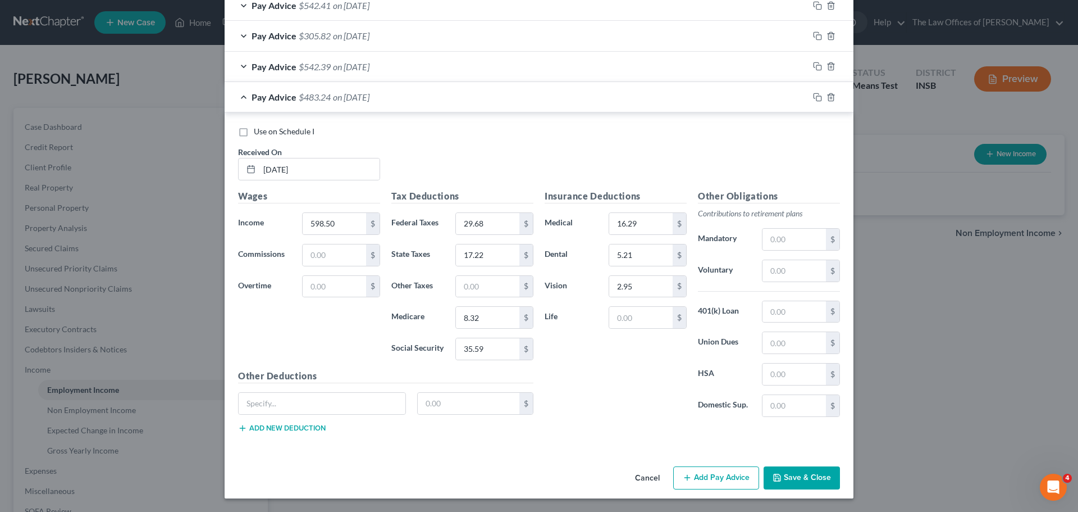
click at [814, 478] on button "Save & Close" at bounding box center [802, 478] width 76 height 24
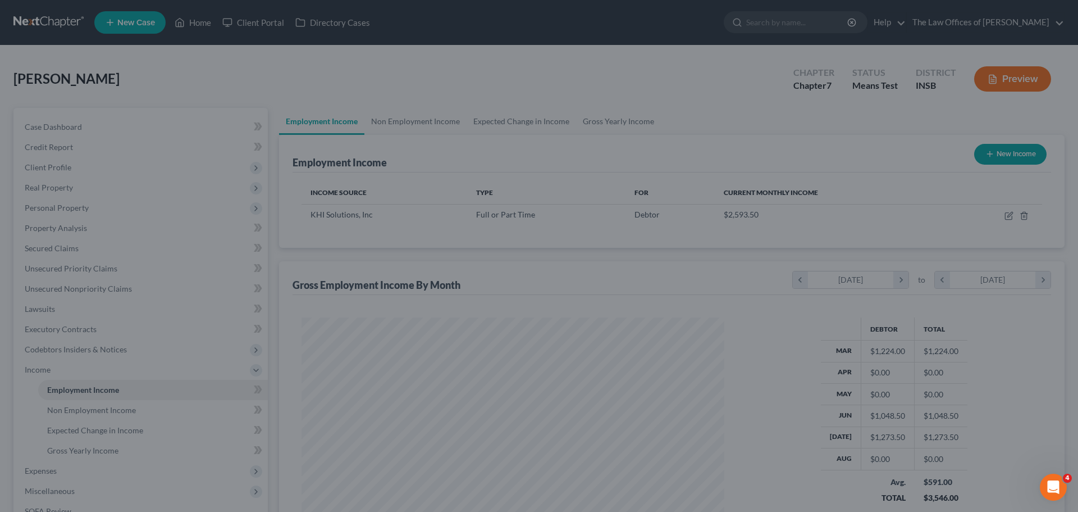
scroll to position [210, 441]
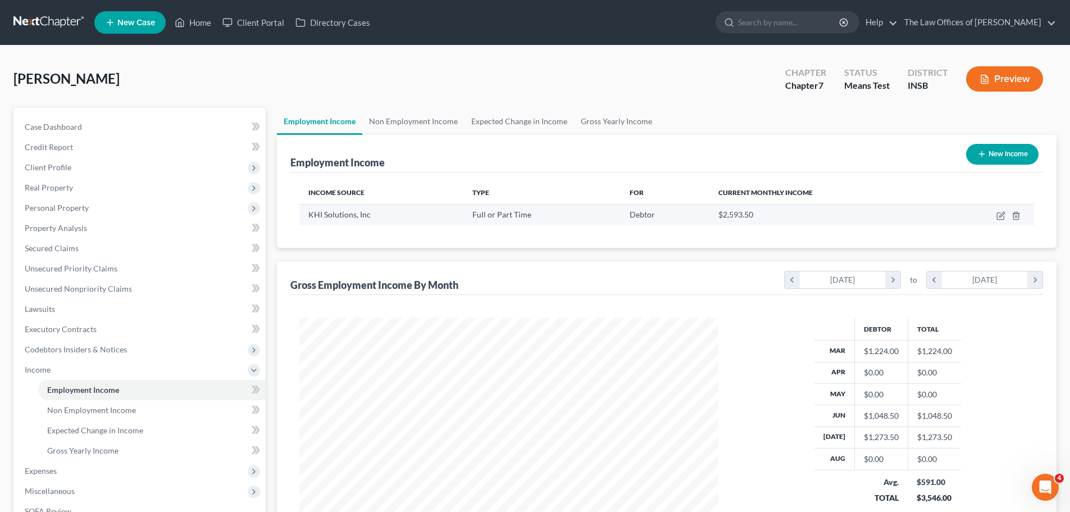
click at [995, 216] on td at bounding box center [986, 214] width 95 height 21
click at [1003, 216] on icon "button" at bounding box center [1001, 214] width 5 height 5
select select "0"
select select "15"
select select "3"
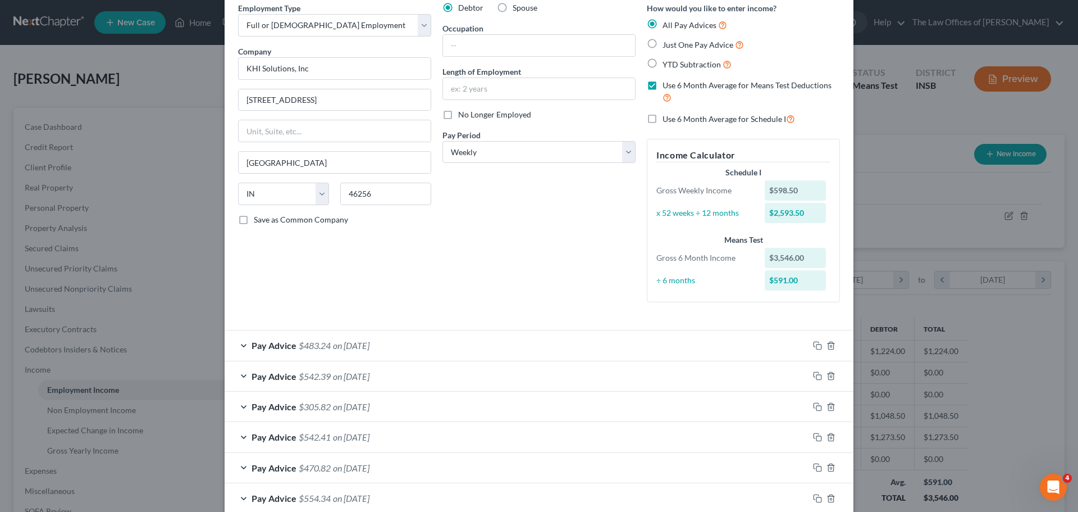
scroll to position [113, 0]
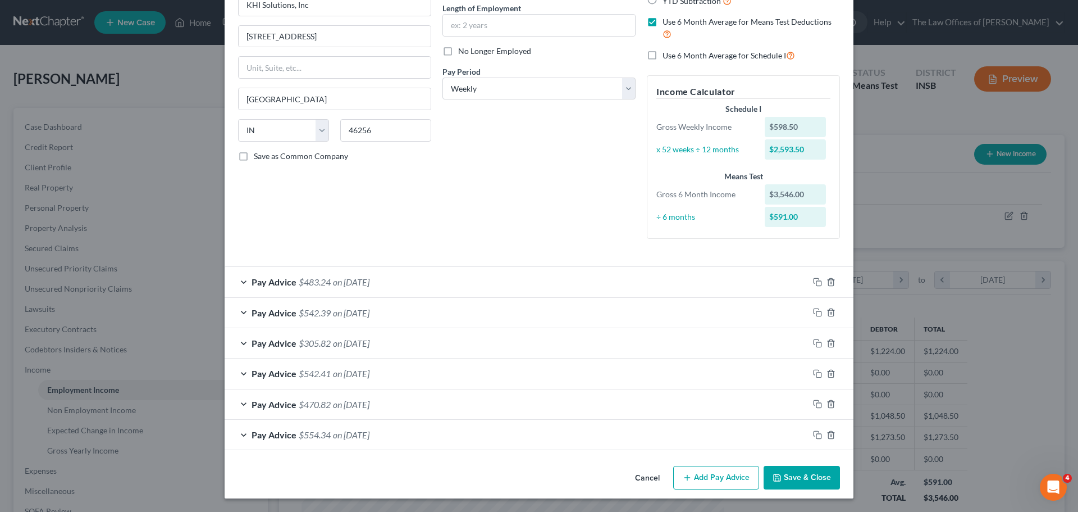
click at [513, 270] on div "Pay Advice $483.24 on [DATE]" at bounding box center [517, 282] width 584 height 30
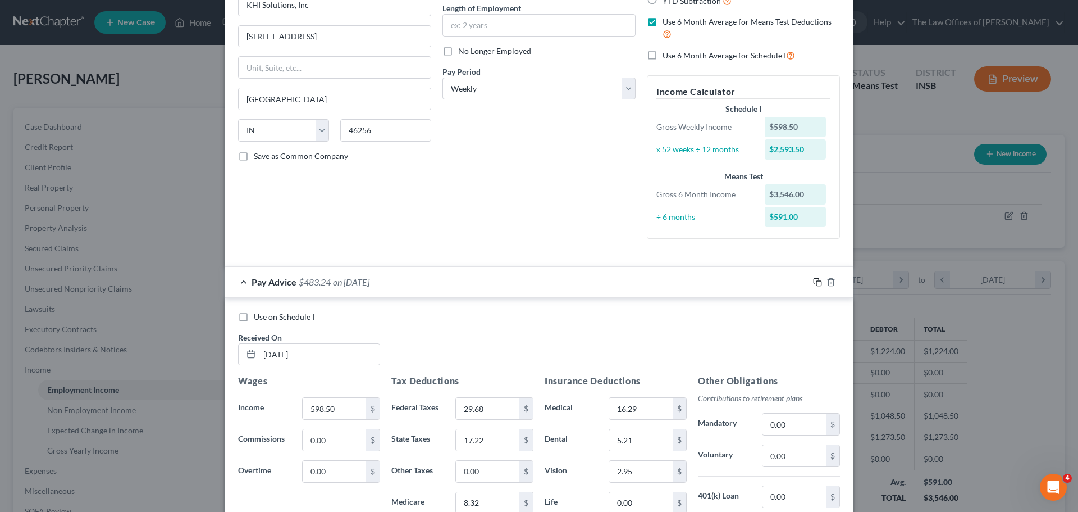
click at [813, 277] on icon "button" at bounding box center [817, 281] width 9 height 9
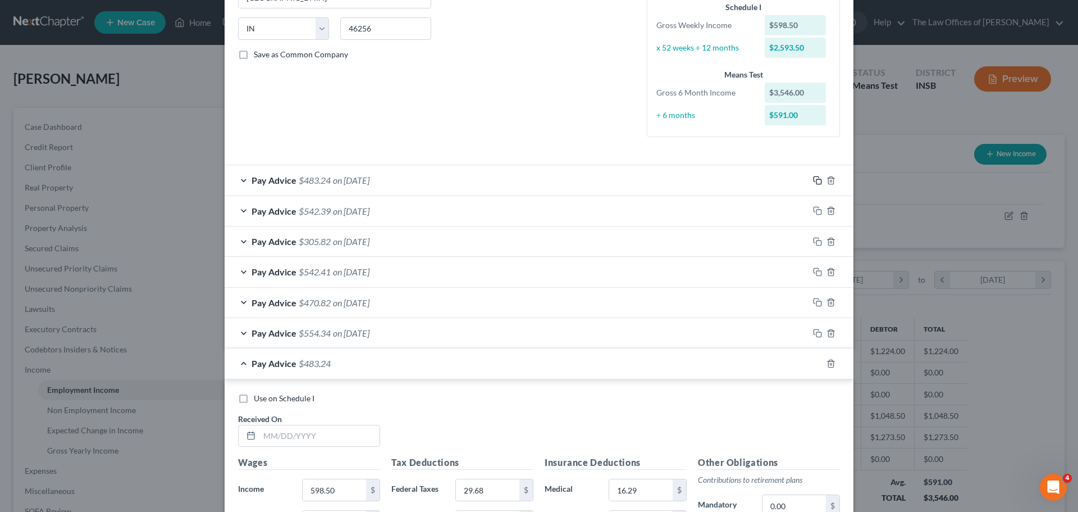
scroll to position [450, 0]
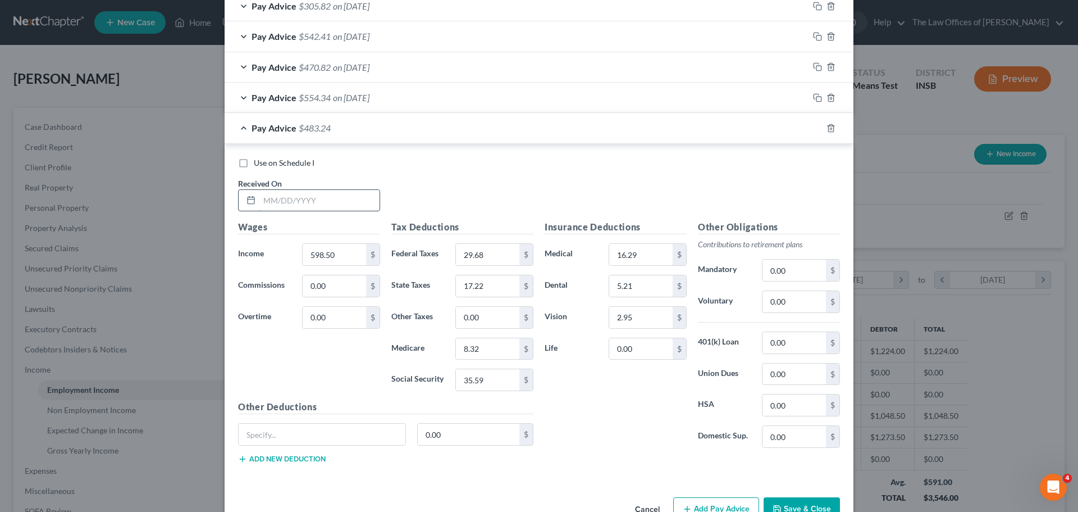
click at [271, 202] on input "text" at bounding box center [320, 200] width 120 height 21
type input "[DATE]"
type input "675.00"
click at [365, 94] on span "on [DATE]" at bounding box center [351, 97] width 37 height 11
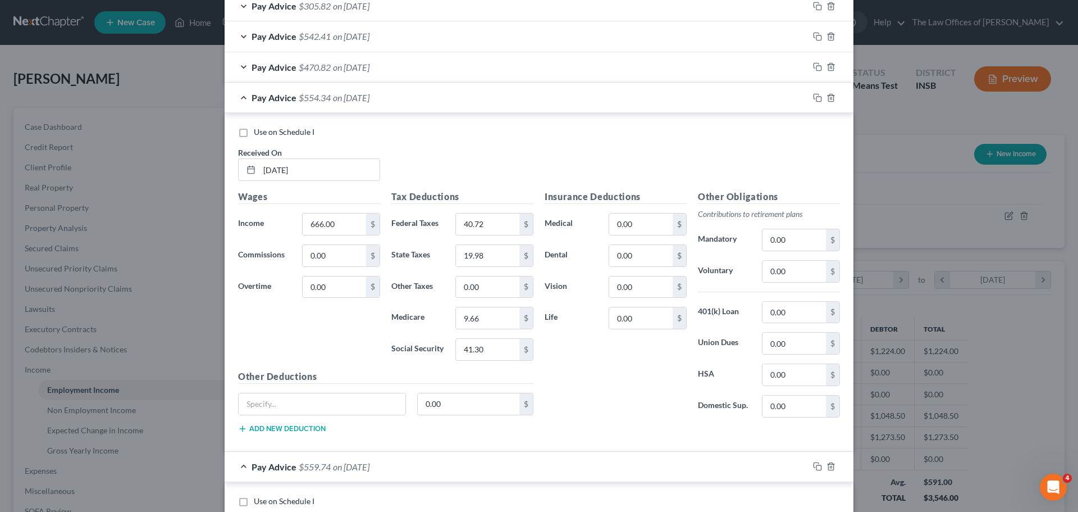
click at [239, 98] on div "Pay Advice $554.34 on [DATE]" at bounding box center [517, 98] width 584 height 30
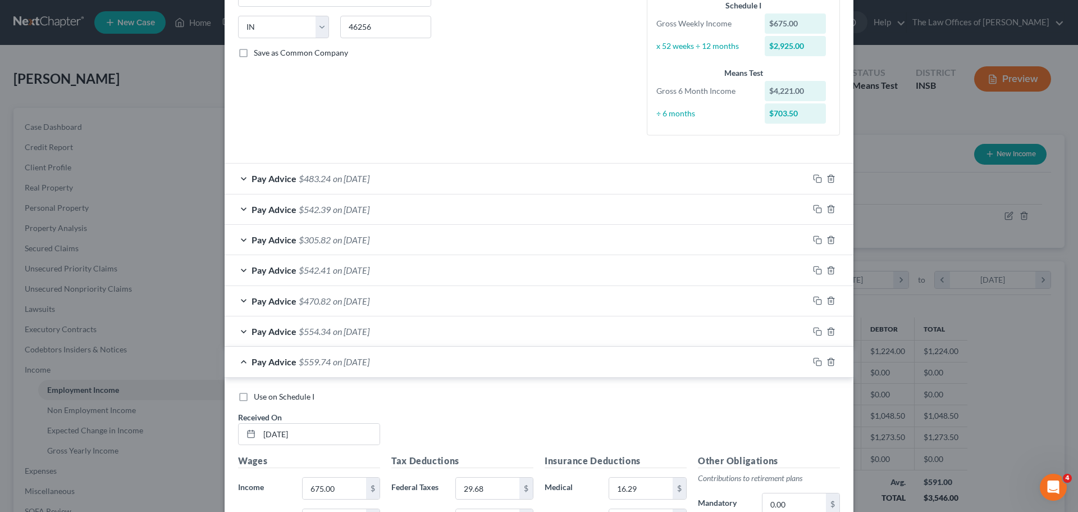
scroll to position [1, 0]
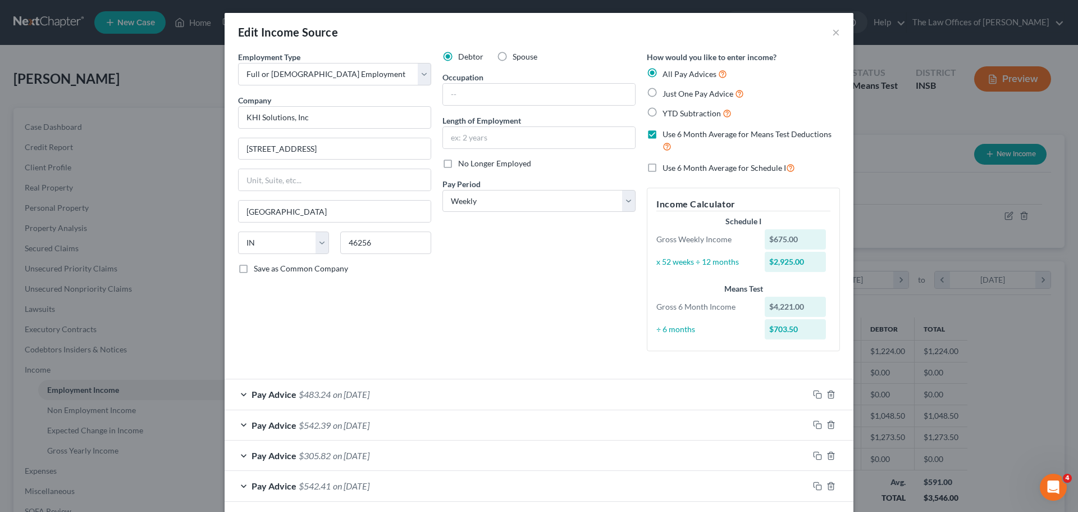
click at [243, 397] on div "Pay Advice $483.24 on [DATE]" at bounding box center [517, 394] width 584 height 30
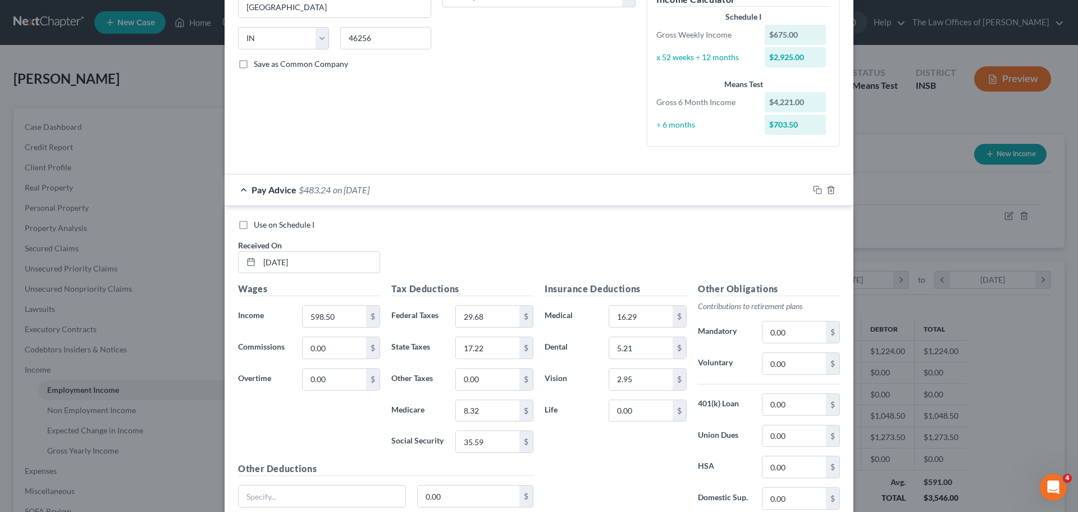
scroll to position [225, 0]
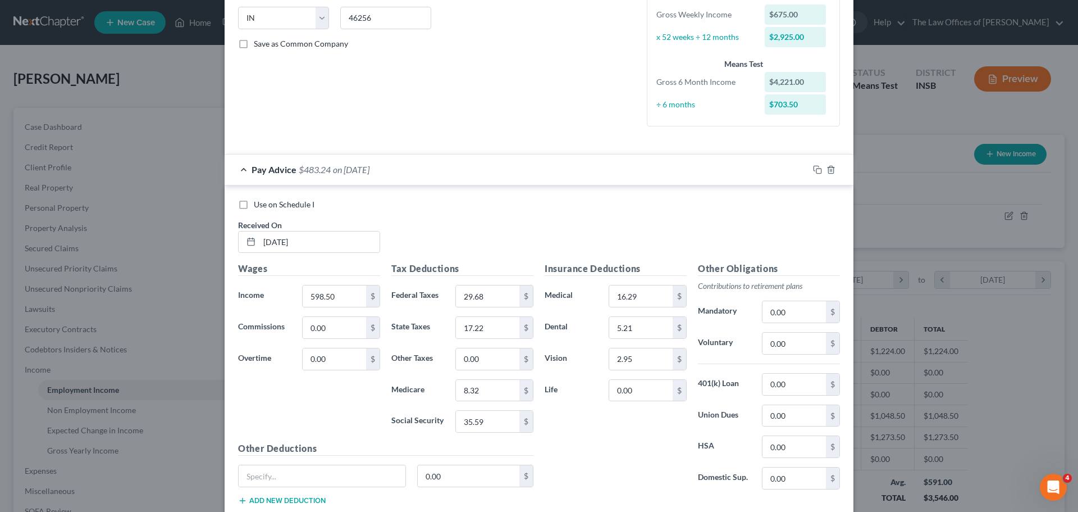
click at [241, 168] on div "Pay Advice $483.24 on [DATE]" at bounding box center [517, 169] width 584 height 30
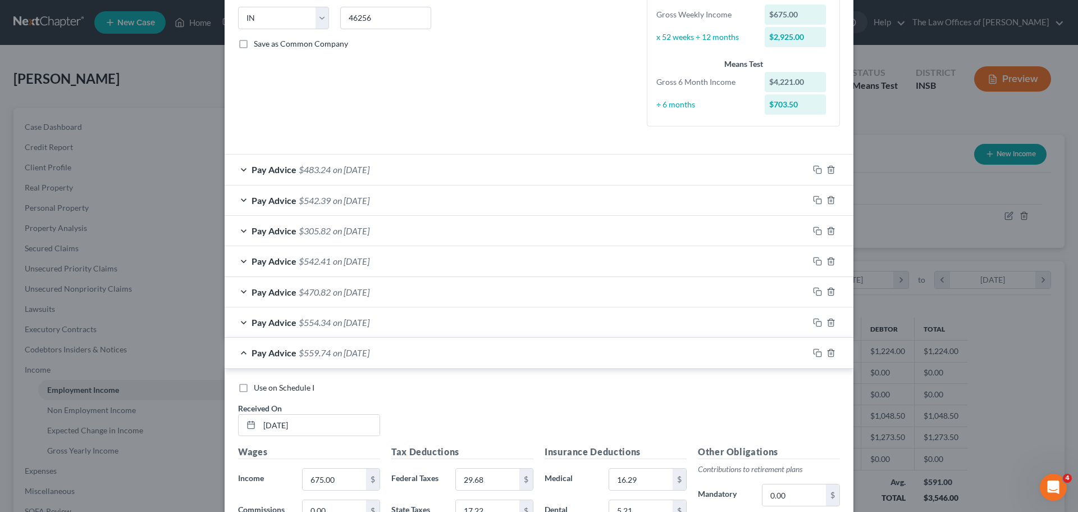
scroll to position [481, 0]
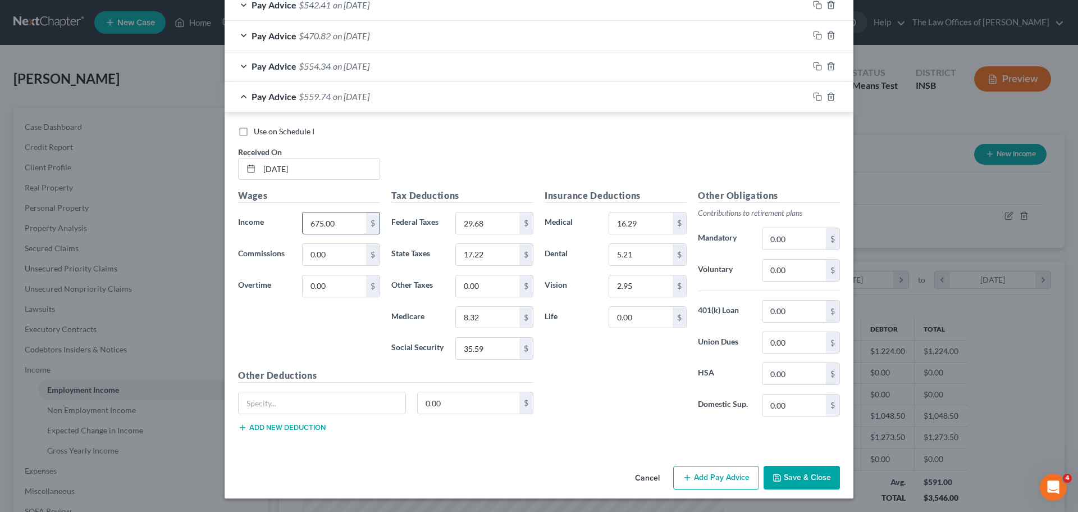
click at [345, 221] on input "675.00" at bounding box center [334, 222] width 63 height 21
click at [489, 220] on input "29.68" at bounding box center [487, 222] width 63 height 21
type input "38.86"
type input "19.52"
type input "9.43"
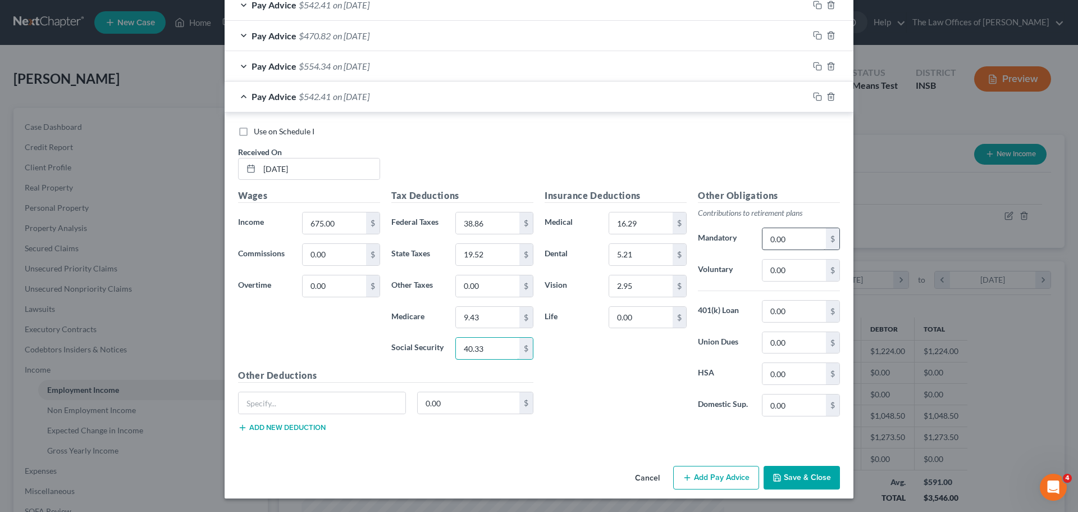
type input "40.33"
click at [795, 239] on input "0.00" at bounding box center [794, 238] width 63 height 21
type input "143.72"
drag, startPoint x: 800, startPoint y: 236, endPoint x: 725, endPoint y: 236, distance: 75.8
click at [725, 236] on div "Mandatory 143.72 $" at bounding box center [769, 238] width 153 height 22
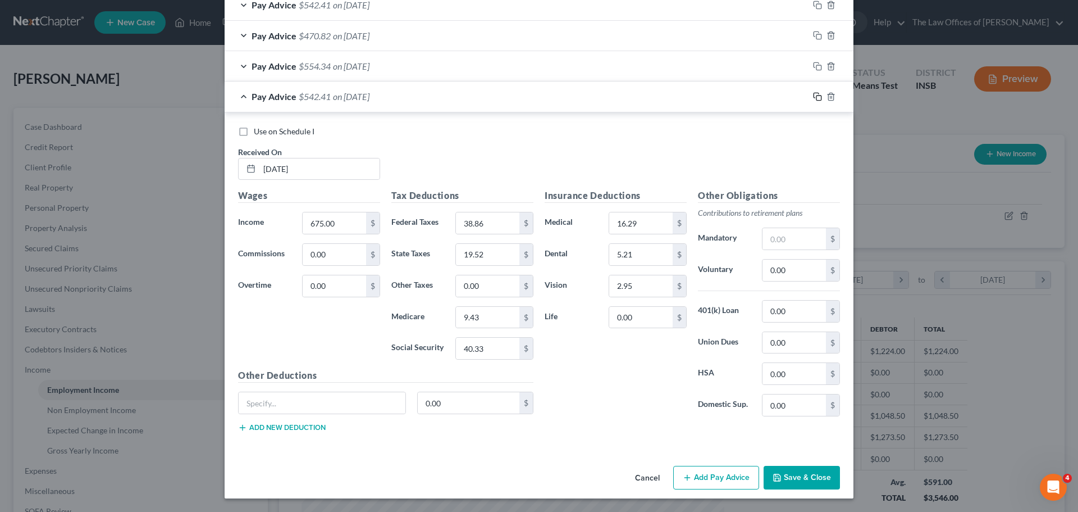
drag, startPoint x: 814, startPoint y: 93, endPoint x: 500, endPoint y: 81, distance: 313.6
click at [814, 93] on icon "button" at bounding box center [816, 95] width 5 height 5
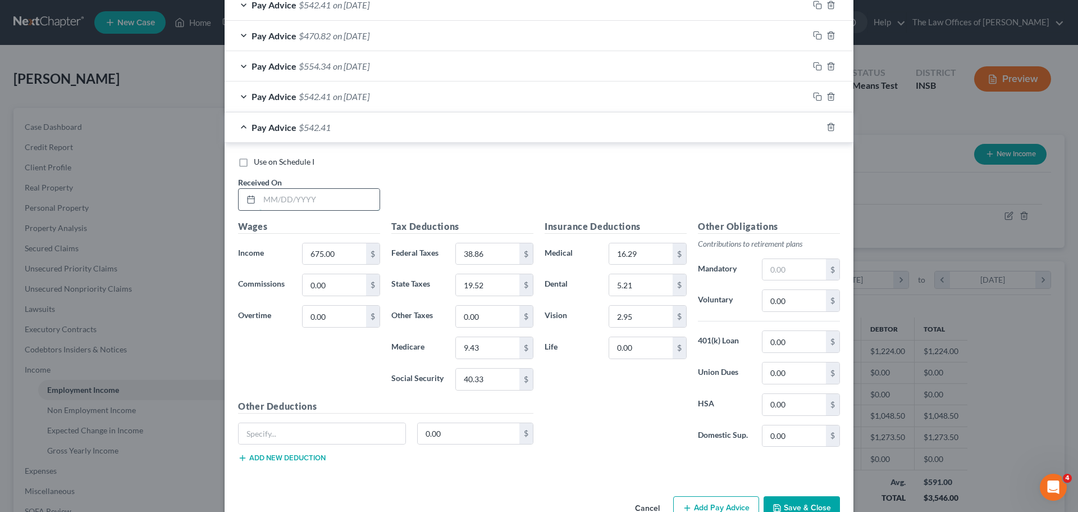
click at [266, 201] on input "text" at bounding box center [320, 199] width 120 height 21
type input "[DATE]"
type input "648.00"
type input "35.62"
click at [489, 291] on input "19.52" at bounding box center [487, 284] width 63 height 21
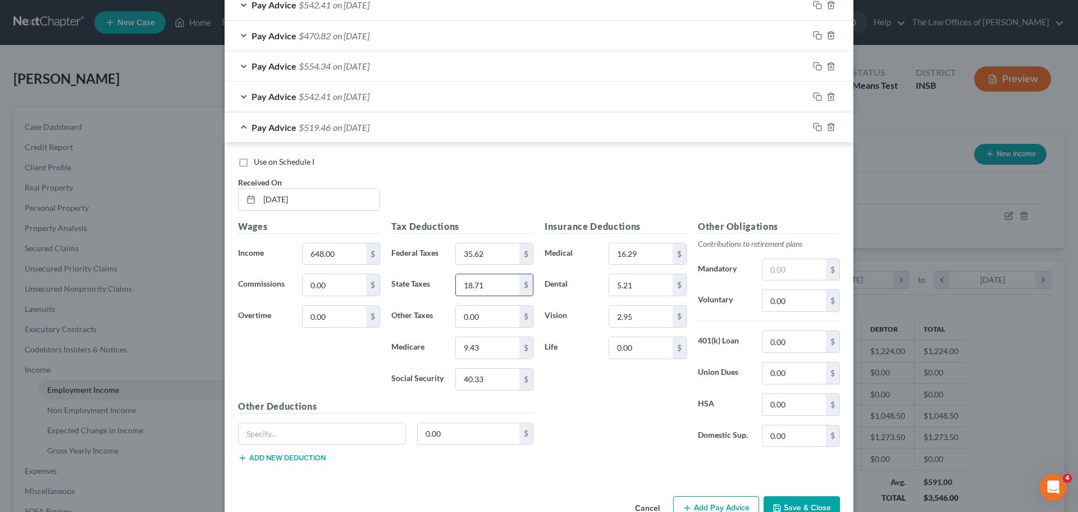
type input "18.71"
type input "9.05"
type input "38.66"
click at [785, 270] on input "text" at bounding box center [794, 269] width 63 height 21
type input "138.49"
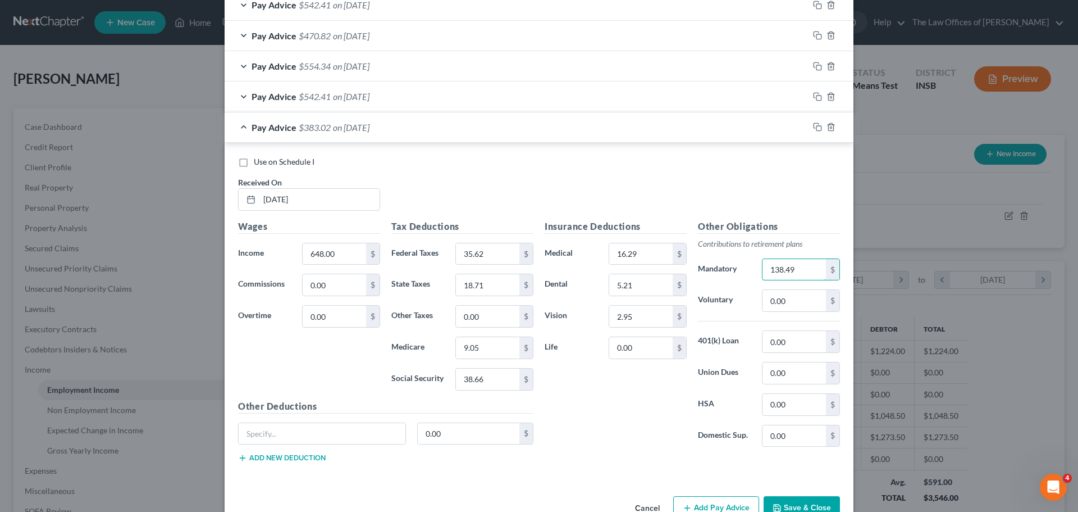
drag, startPoint x: 795, startPoint y: 271, endPoint x: 752, endPoint y: 270, distance: 43.3
click at [752, 270] on div "Mandatory 138.49 $" at bounding box center [769, 269] width 153 height 22
click at [813, 128] on icon "button" at bounding box center [817, 126] width 9 height 9
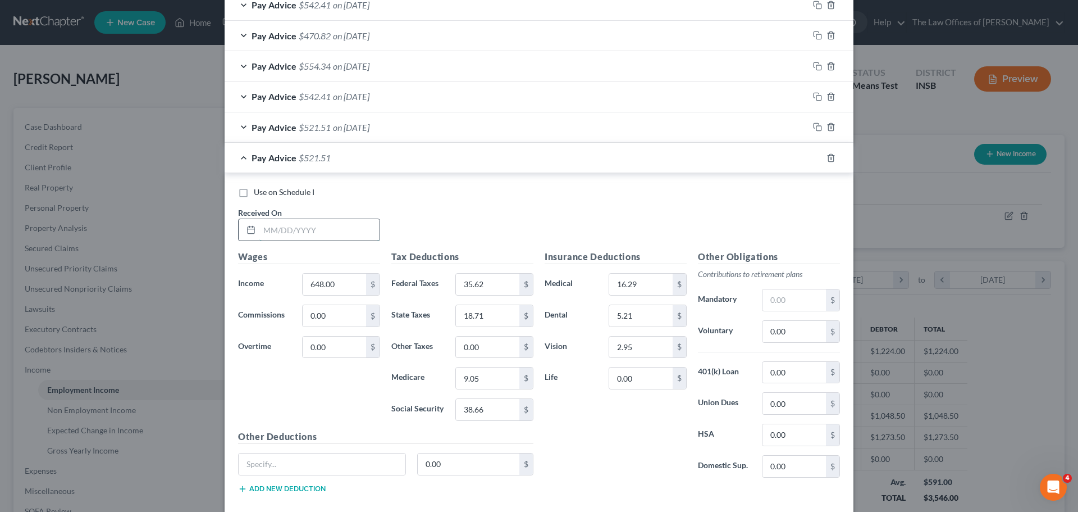
click at [265, 231] on input "text" at bounding box center [320, 229] width 120 height 21
click at [290, 231] on input "08/" at bounding box center [320, 229] width 120 height 21
type input "[DATE]"
type input "675.00"
type input "38.86"
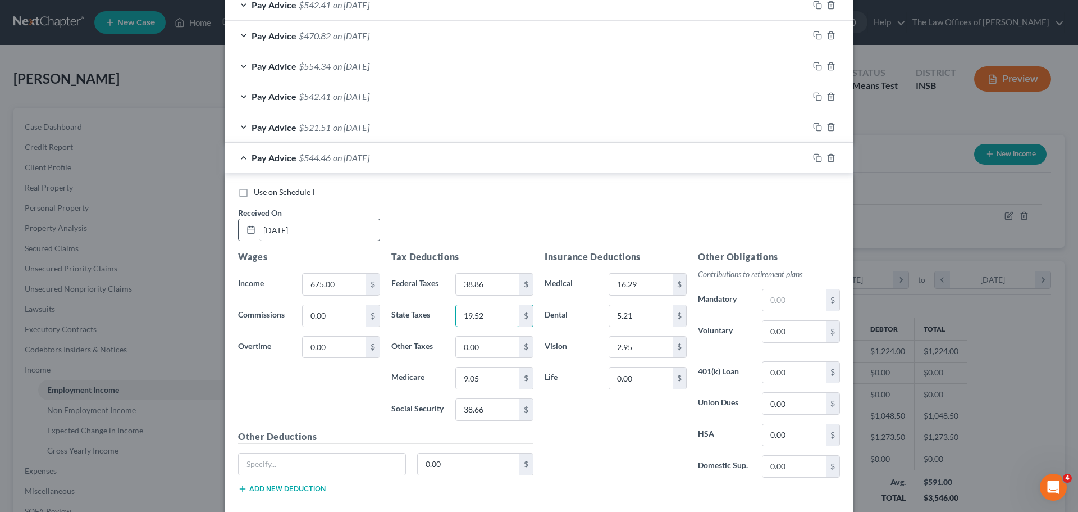
type input "19.52"
type input "9.43"
type input "40.34"
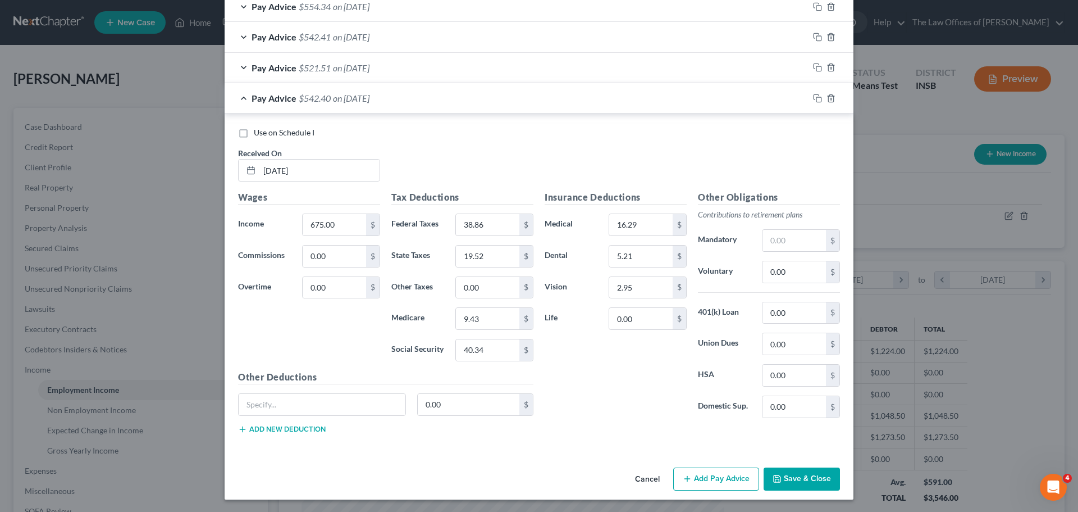
scroll to position [542, 0]
click at [782, 242] on input "text" at bounding box center [794, 239] width 63 height 21
type input "1"
click at [815, 99] on icon "button" at bounding box center [817, 97] width 9 height 9
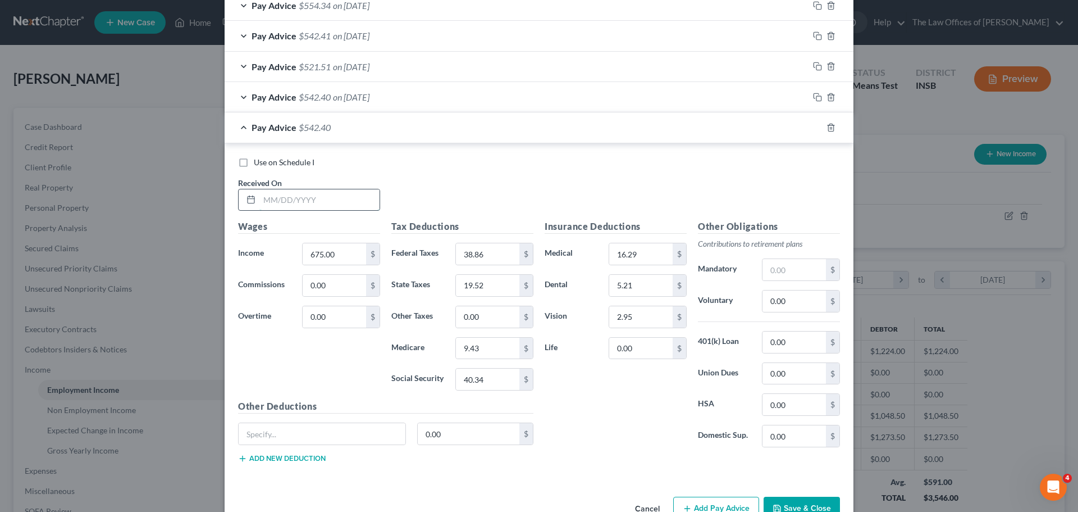
click at [267, 199] on input "text" at bounding box center [320, 199] width 120 height 21
type input "[DATE]"
type input "675.00"
type input "38.86"
type input "19.52"
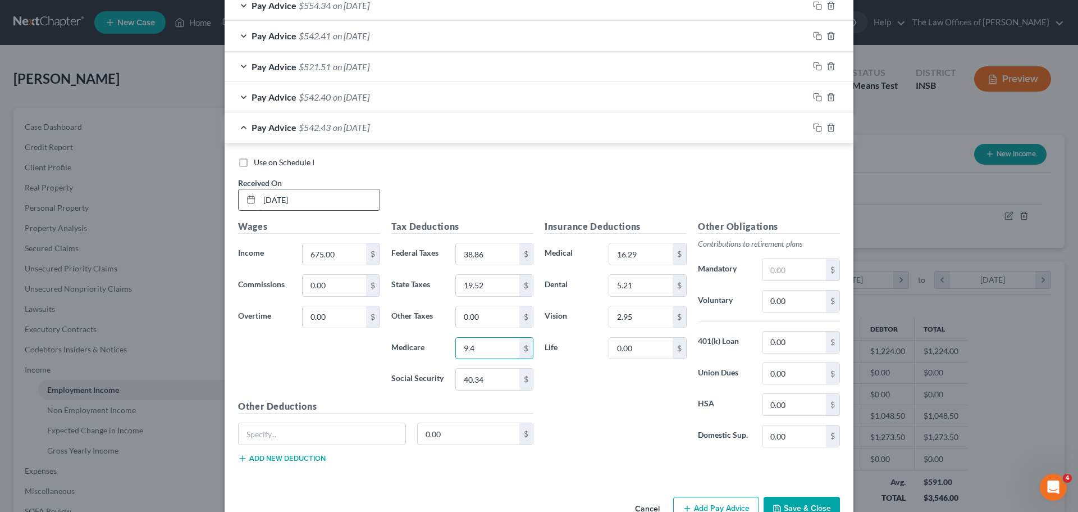
type input "9.43"
type input "40.33"
click at [795, 267] on input "text" at bounding box center [794, 269] width 63 height 21
type input "143.72"
drag, startPoint x: 812, startPoint y: 126, endPoint x: 392, endPoint y: 254, distance: 439.1
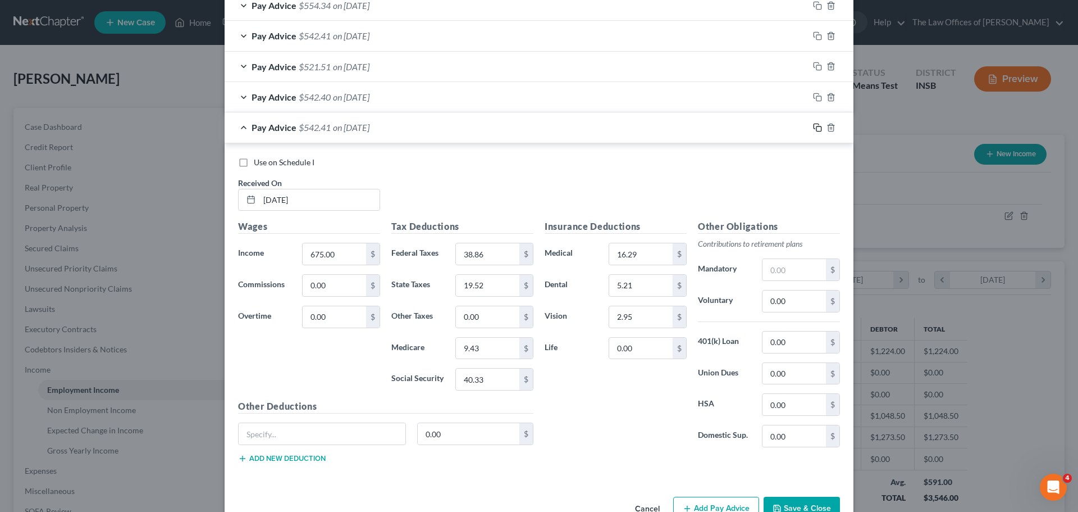
click at [813, 126] on icon "button" at bounding box center [817, 127] width 9 height 9
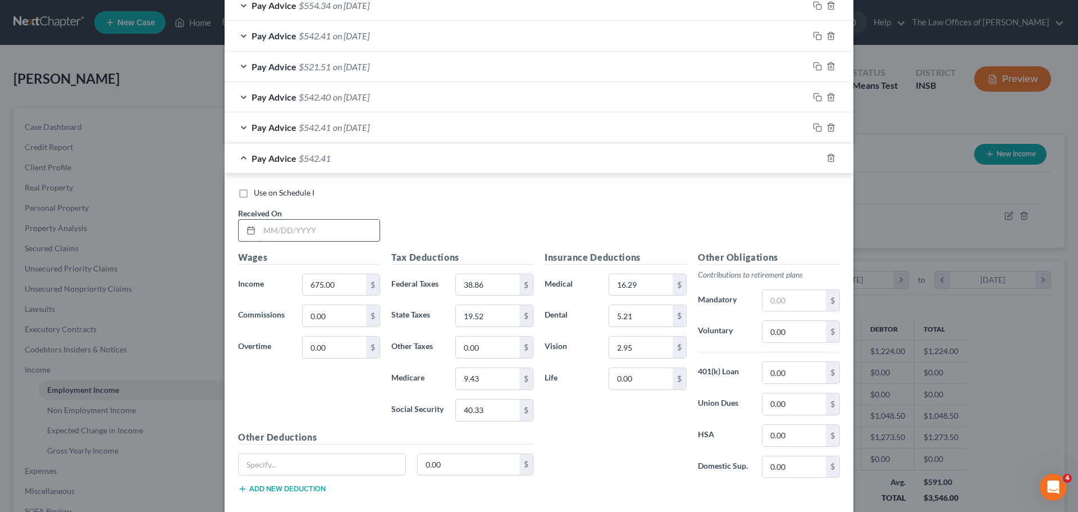
click at [263, 229] on input "text" at bounding box center [320, 230] width 120 height 21
type input "[DATE]"
type input "675.00"
type input "38.86"
type input "19.52"
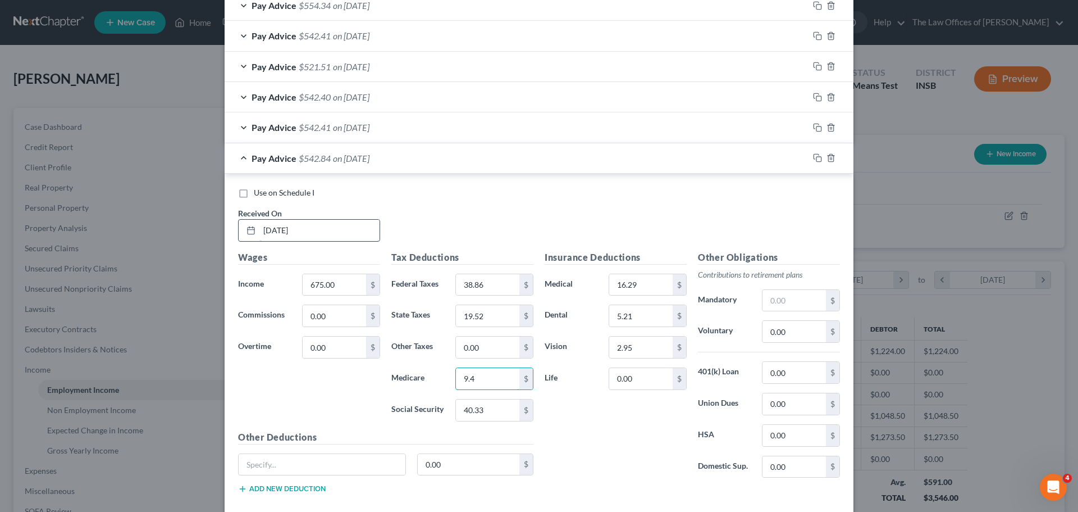
type input "9.43"
type input "40.33"
click at [795, 297] on input "text" at bounding box center [794, 300] width 63 height 21
type input "143.72"
drag, startPoint x: 805, startPoint y: 302, endPoint x: 698, endPoint y: 304, distance: 106.7
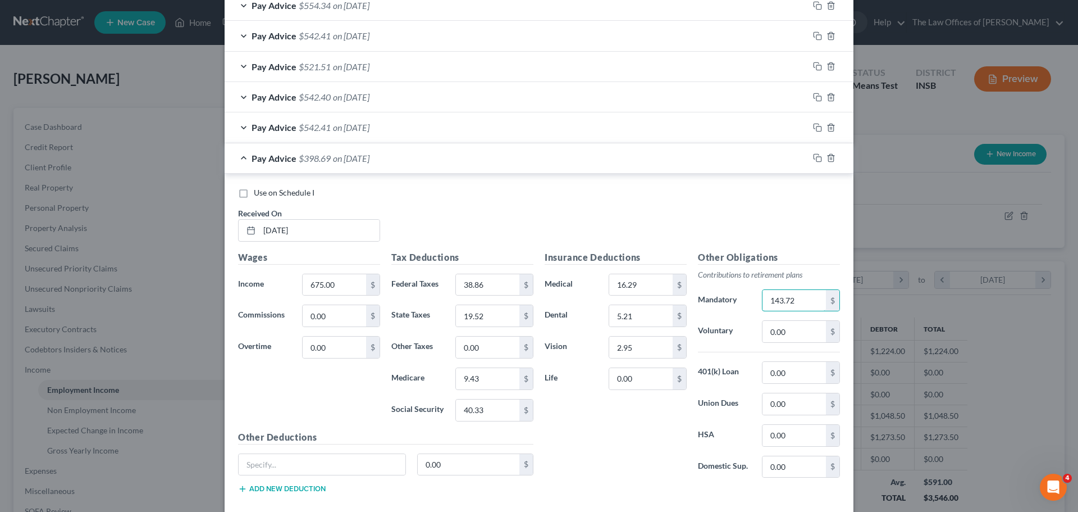
click at [699, 303] on div "Mandatory 143.72 $" at bounding box center [769, 300] width 153 height 22
drag, startPoint x: 814, startPoint y: 157, endPoint x: 342, endPoint y: 315, distance: 498.8
click at [817, 157] on rect "button" at bounding box center [819, 159] width 5 height 5
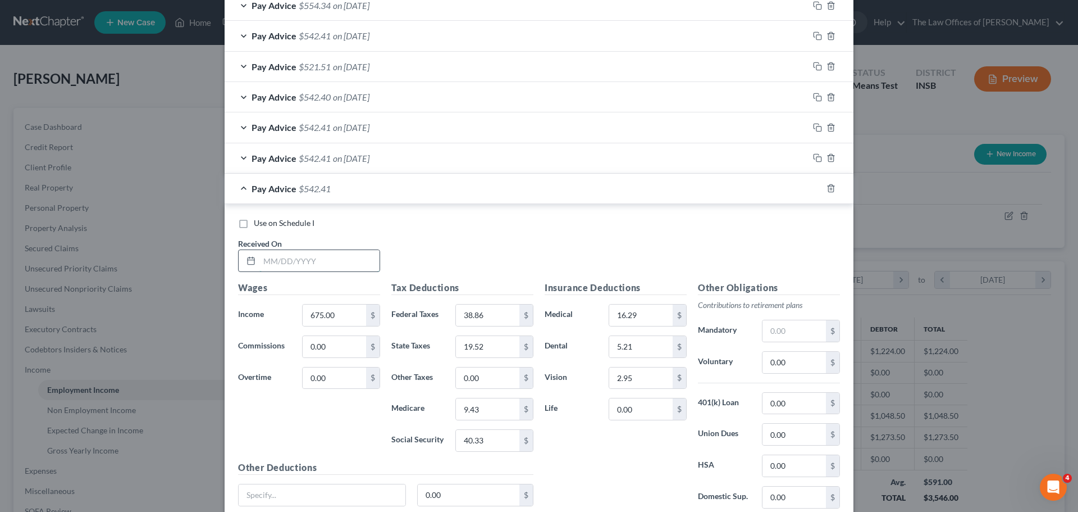
click at [268, 256] on input "text" at bounding box center [320, 260] width 120 height 21
type input "[DATE]"
type input "607.50"
type input "30.76"
type input "17.49"
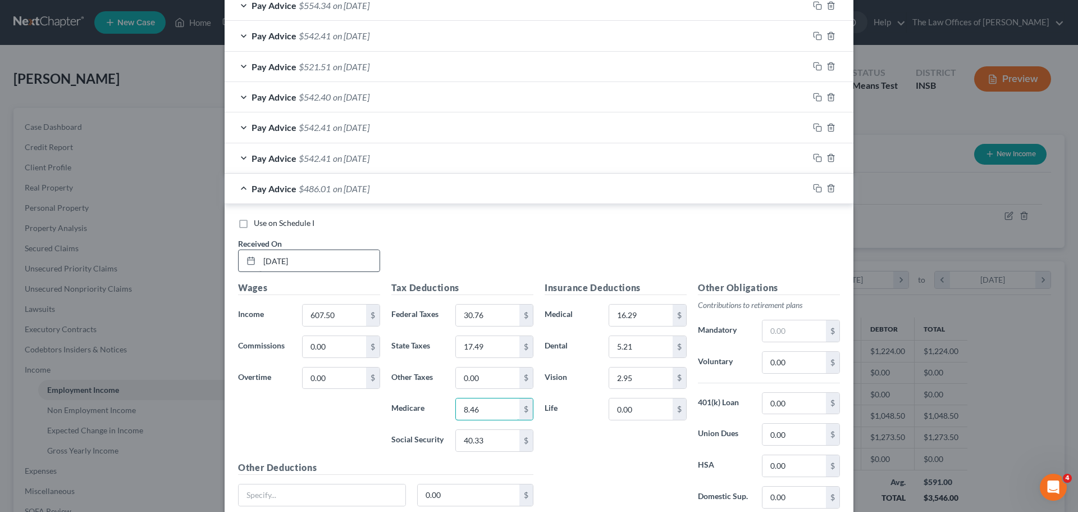
type input "8.46"
type input "36.15"
click at [798, 330] on input "text" at bounding box center [794, 330] width 63 height 21
type input "1"
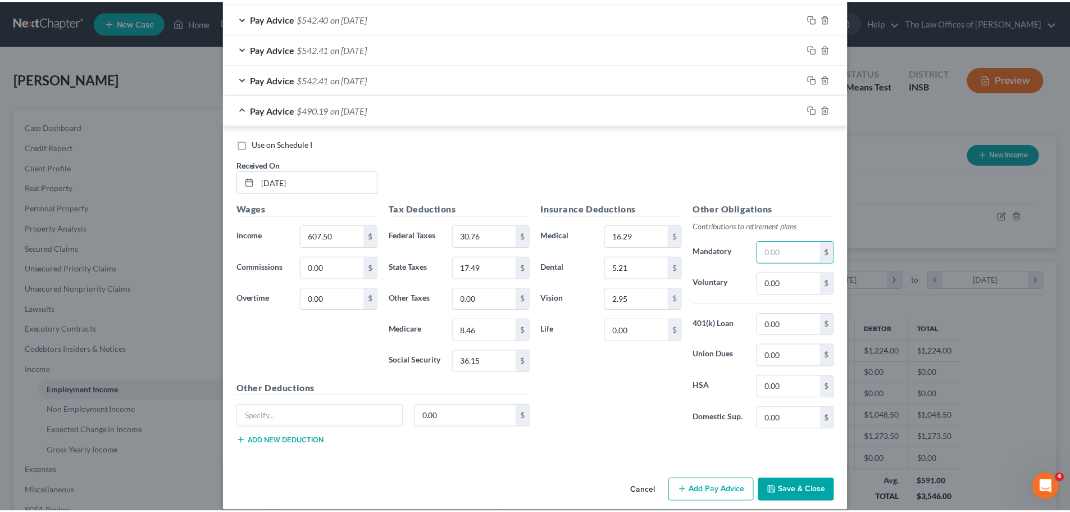
scroll to position [634, 0]
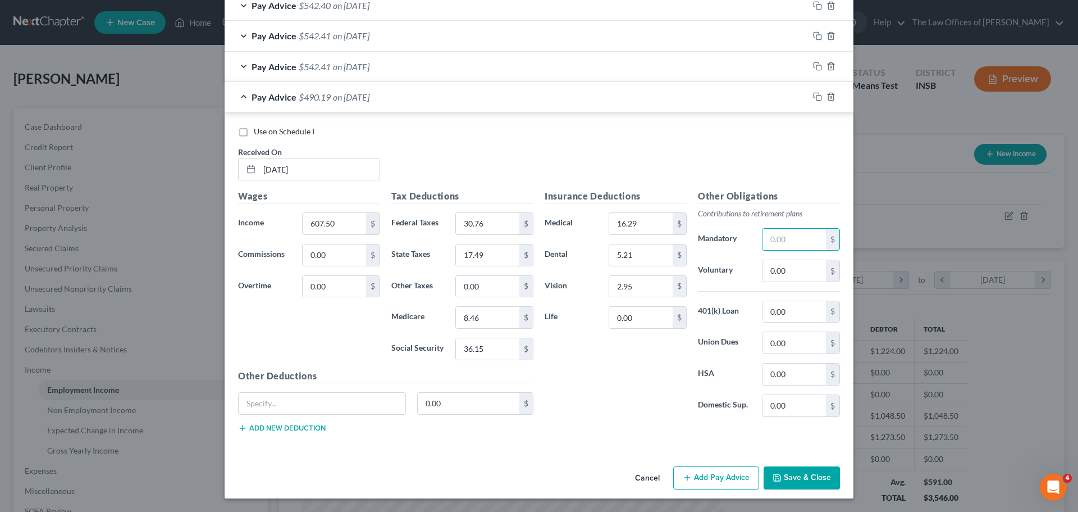
click at [799, 474] on button "Save & Close" at bounding box center [802, 478] width 76 height 24
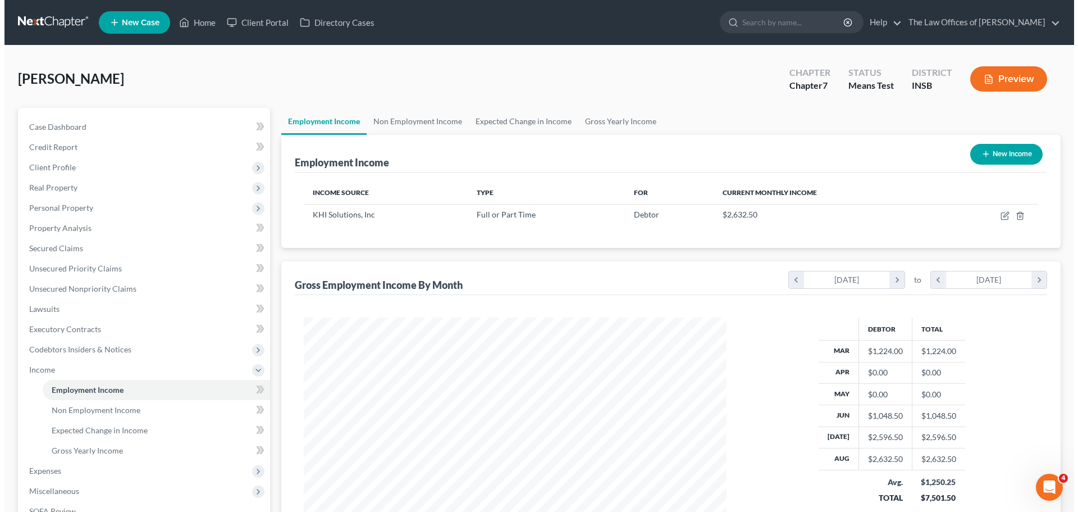
scroll to position [561480, 561248]
click at [1003, 154] on button "New Income" at bounding box center [1002, 154] width 72 height 21
select select "0"
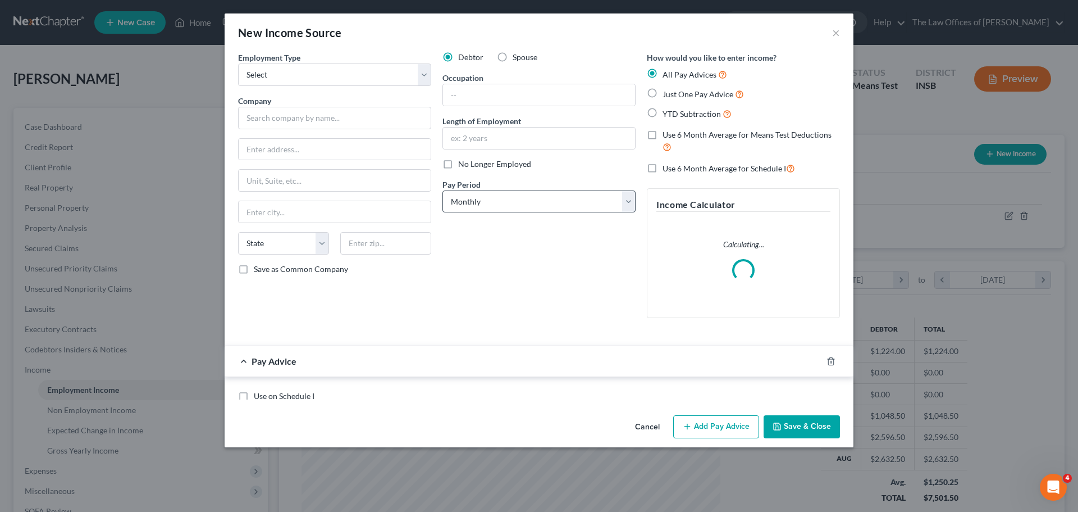
scroll to position [211, 445]
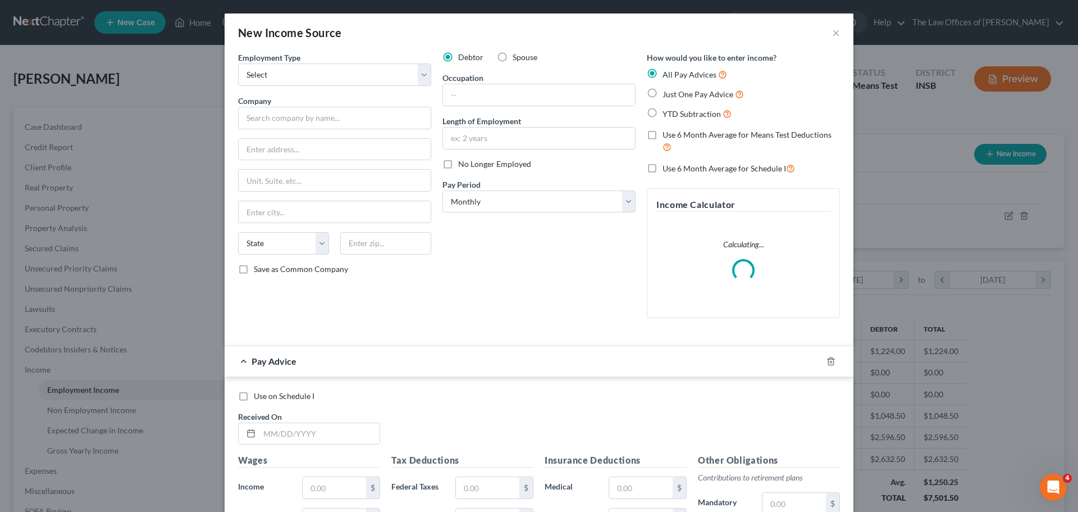
click at [513, 59] on label "Spouse" at bounding box center [525, 57] width 25 height 11
click at [517, 59] on input "Spouse" at bounding box center [520, 55] width 7 height 7
radio input "true"
click at [331, 84] on select "Select Full or [DEMOGRAPHIC_DATA] Employment Self Employment" at bounding box center [334, 74] width 193 height 22
select select "0"
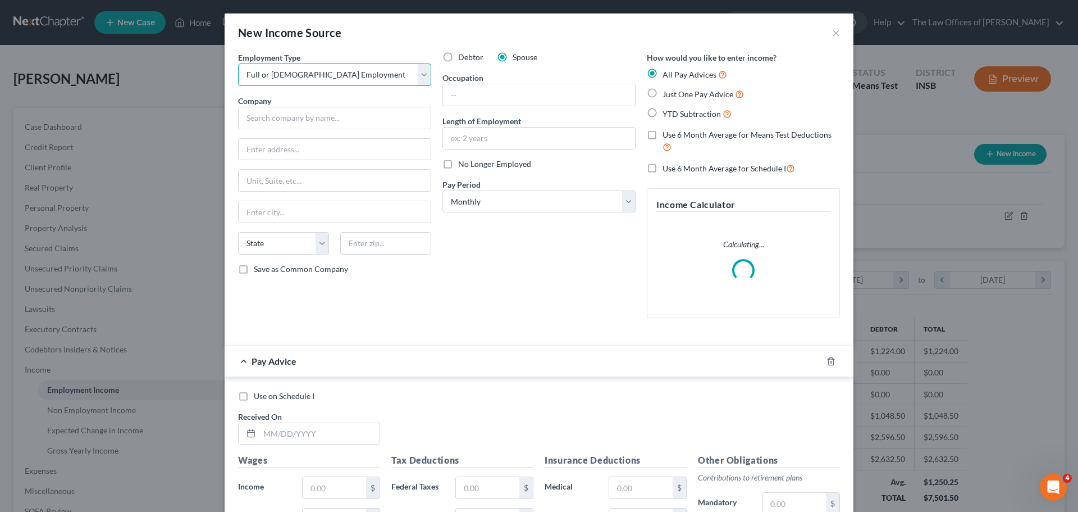
click at [238, 63] on select "Select Full or [DEMOGRAPHIC_DATA] Employment Self Employment" at bounding box center [334, 74] width 193 height 22
click at [367, 123] on input "text" at bounding box center [334, 118] width 193 height 22
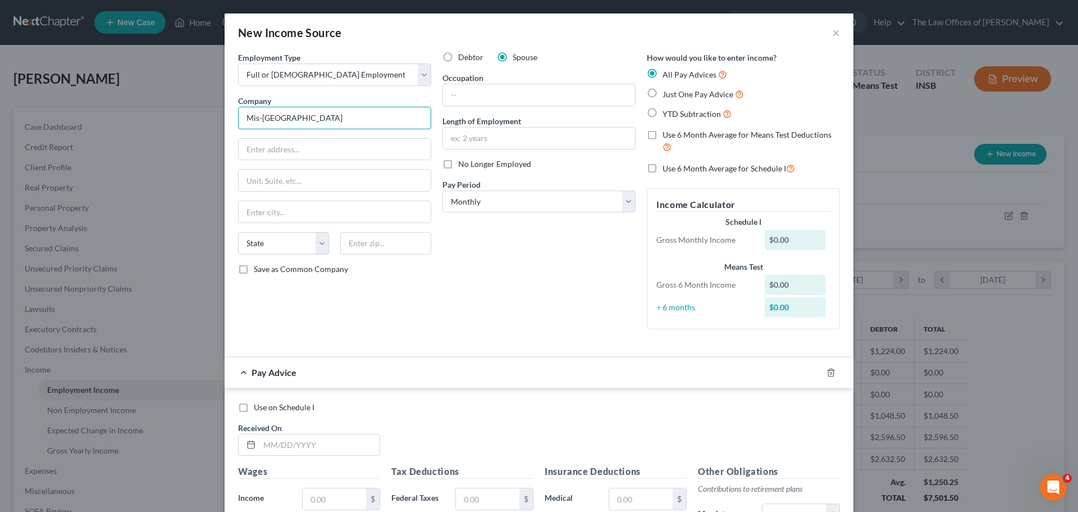
click at [255, 116] on input "Mis-[GEOGRAPHIC_DATA]" at bounding box center [334, 118] width 193 height 22
click at [320, 112] on input "Mid-America" at bounding box center [334, 118] width 193 height 22
click at [286, 118] on input "Mid-AmericaLocomotive & Car Repair, Inc" at bounding box center [334, 118] width 193 height 22
type input "Mid-America Locomotive & Car Repair, Inc"
click at [379, 243] on input "text" at bounding box center [385, 243] width 91 height 22
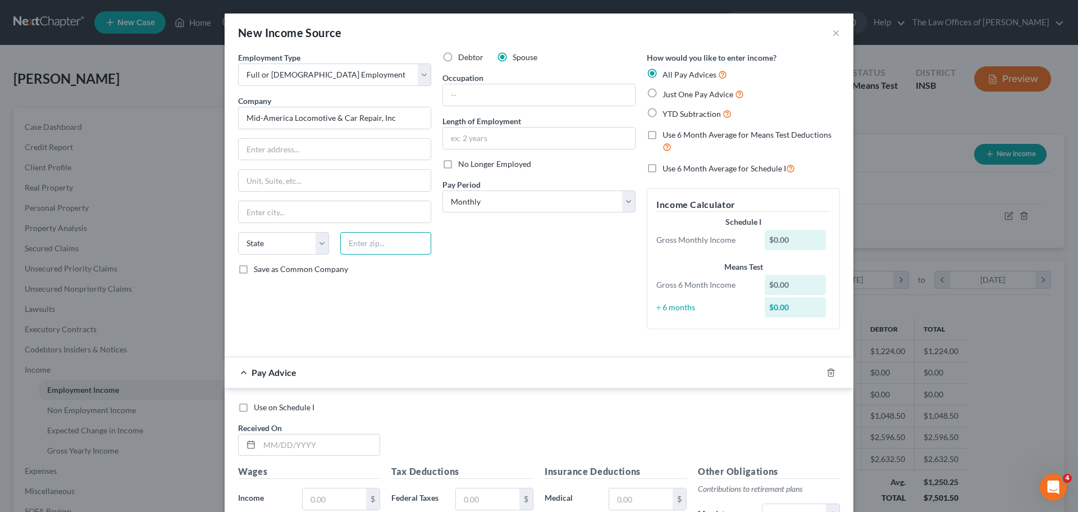
click at [393, 247] on input "text" at bounding box center [385, 243] width 91 height 22
type input "47710"
type input "[GEOGRAPHIC_DATA]"
select select "15"
click at [330, 158] on input "text" at bounding box center [335, 149] width 192 height 21
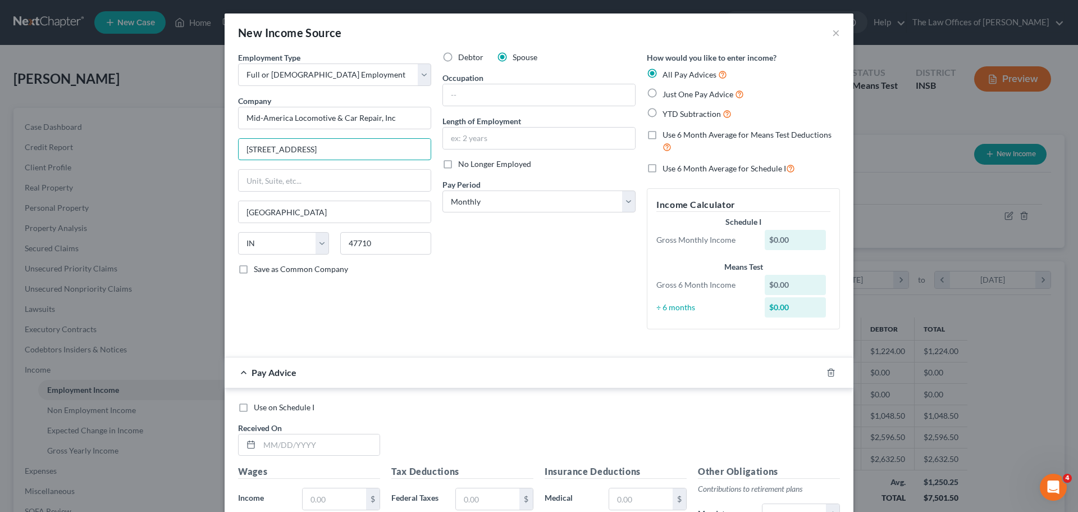
type input "[STREET_ADDRESS]"
click at [552, 204] on select "Select Monthly Twice Monthly Every Other Week Weekly" at bounding box center [539, 201] width 193 height 22
select select "3"
click at [443, 190] on select "Select Monthly Twice Monthly Every Other Week Weekly" at bounding box center [539, 201] width 193 height 22
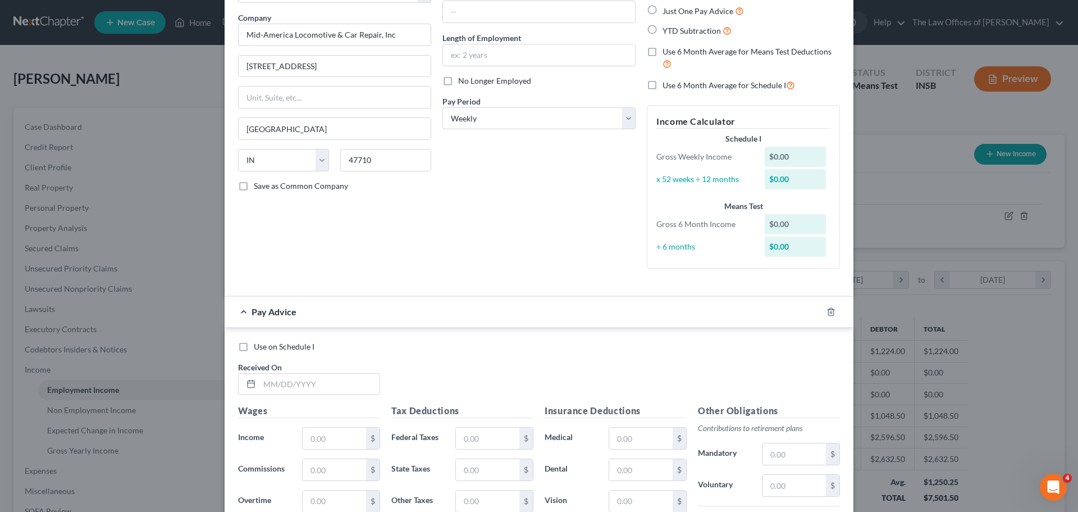
scroll to position [112, 0]
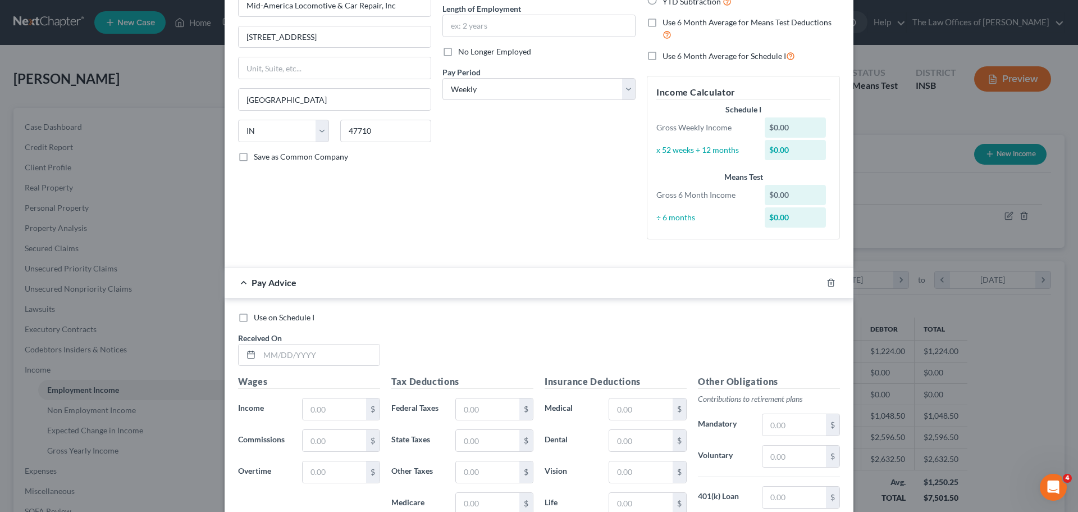
click at [663, 24] on label "Use 6 Month Average for Means Test Deductions" at bounding box center [751, 29] width 177 height 24
click at [667, 24] on input "Use 6 Month Average for Means Test Deductions" at bounding box center [670, 20] width 7 height 7
checkbox input "true"
click at [263, 353] on input "text" at bounding box center [320, 354] width 120 height 21
type input "[DATE]"
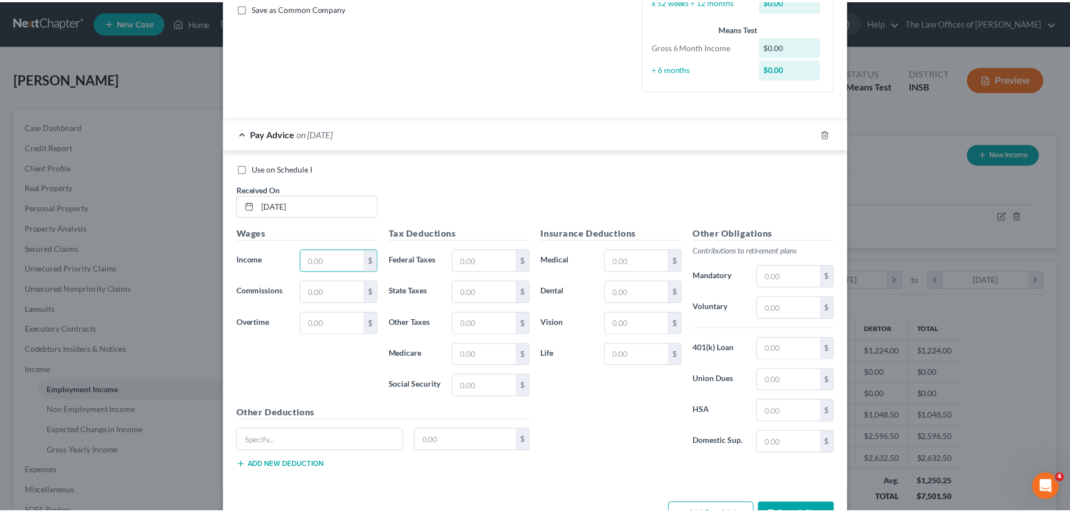
scroll to position [298, 0]
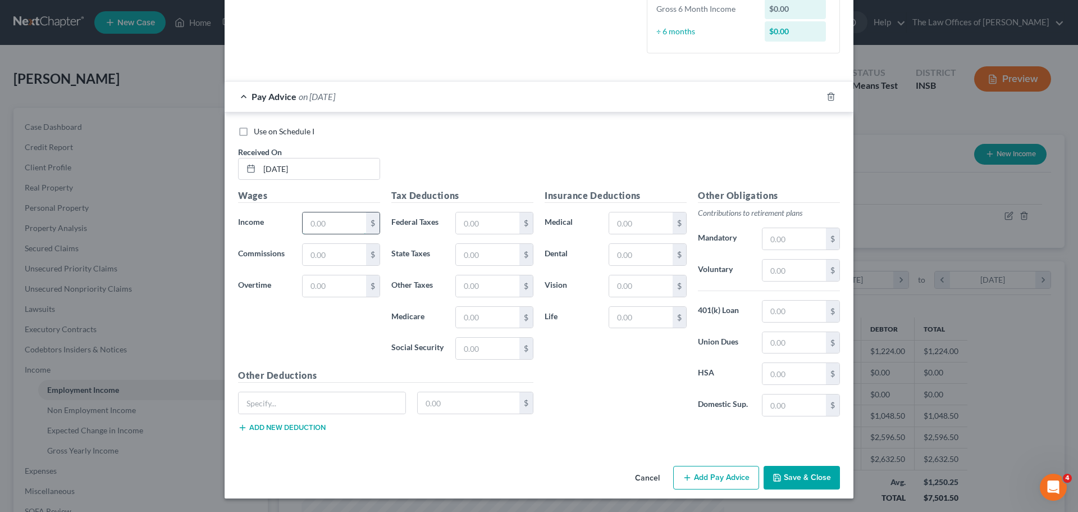
click at [342, 226] on input "text" at bounding box center [334, 222] width 63 height 21
type input "880.00"
click at [479, 213] on input "text" at bounding box center [487, 222] width 63 height 21
type input "70.36"
type input "27.39"
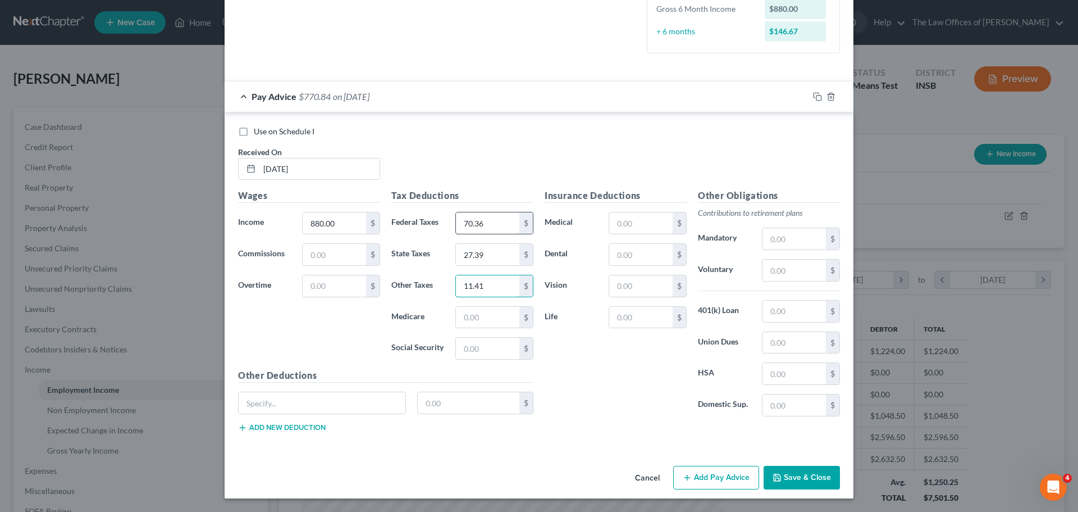
type input "11.41"
type input "13.24"
type input "70.36"
type input "913.00"
click at [489, 227] on input "70.36" at bounding box center [487, 222] width 63 height 21
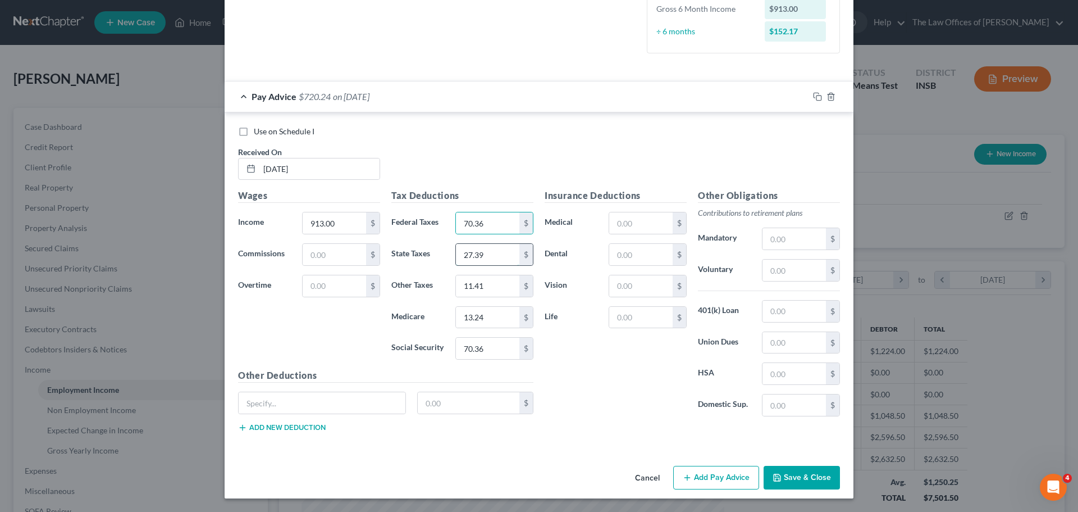
click at [488, 258] on input "27.39" at bounding box center [487, 254] width 63 height 21
click at [491, 286] on input "11.41" at bounding box center [487, 285] width 63 height 21
click at [499, 313] on input "13.24" at bounding box center [487, 317] width 63 height 21
click at [496, 350] on input "70.36" at bounding box center [487, 348] width 63 height 21
type input "56.61"
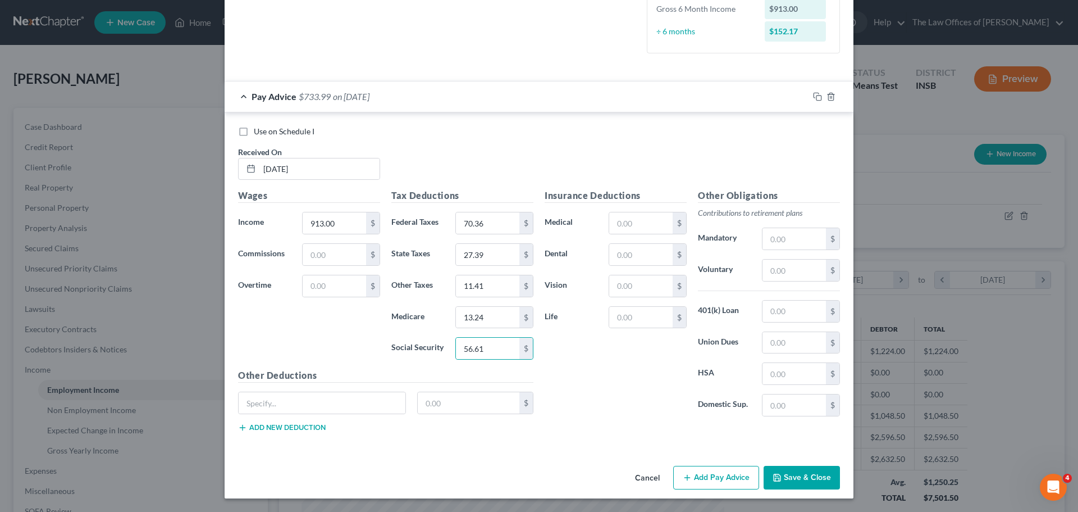
click at [806, 482] on button "Save & Close" at bounding box center [802, 478] width 76 height 24
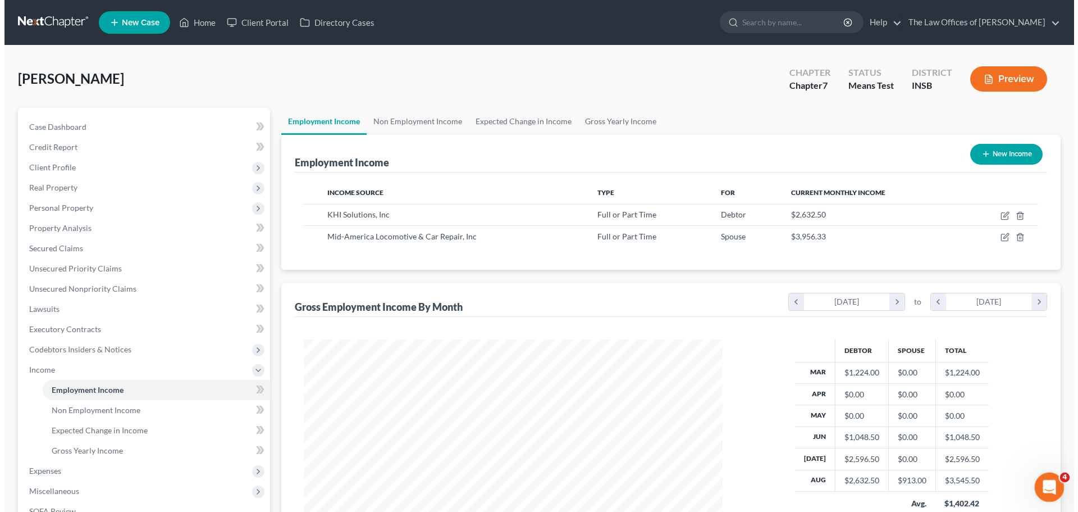
scroll to position [561480, 561248]
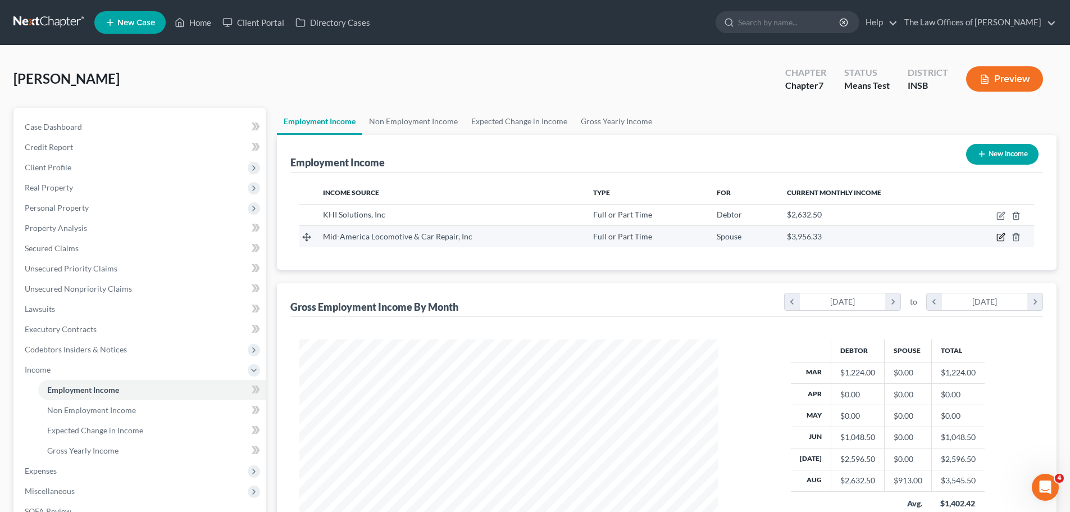
click at [999, 238] on icon "button" at bounding box center [1000, 237] width 9 height 9
select select "0"
select select "15"
select select "3"
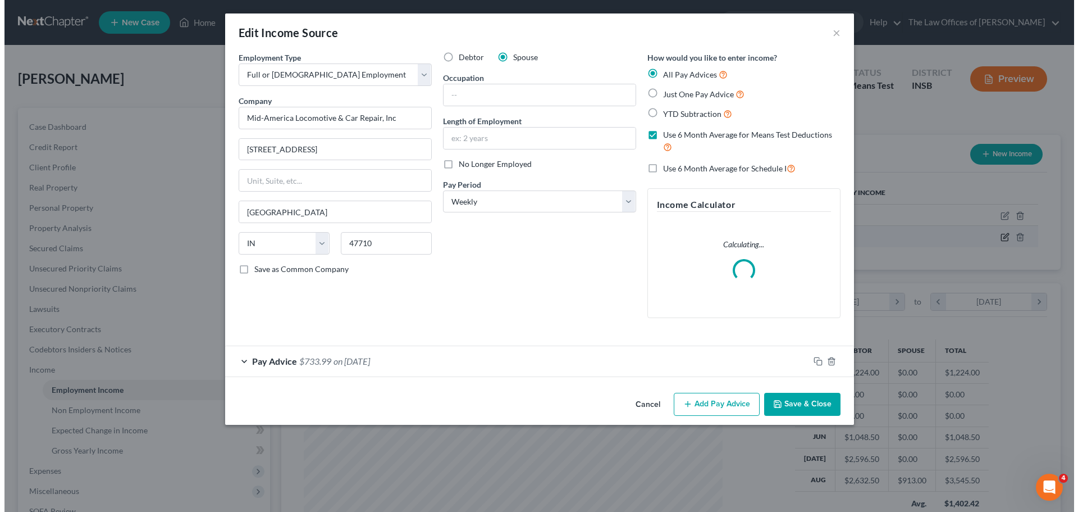
scroll to position [211, 445]
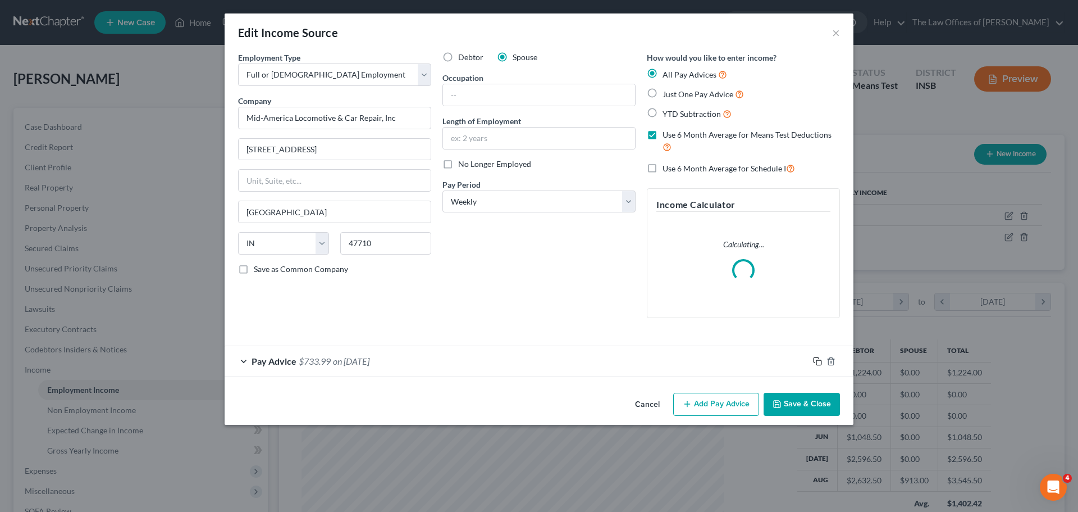
click at [820, 362] on icon "button" at bounding box center [817, 361] width 9 height 9
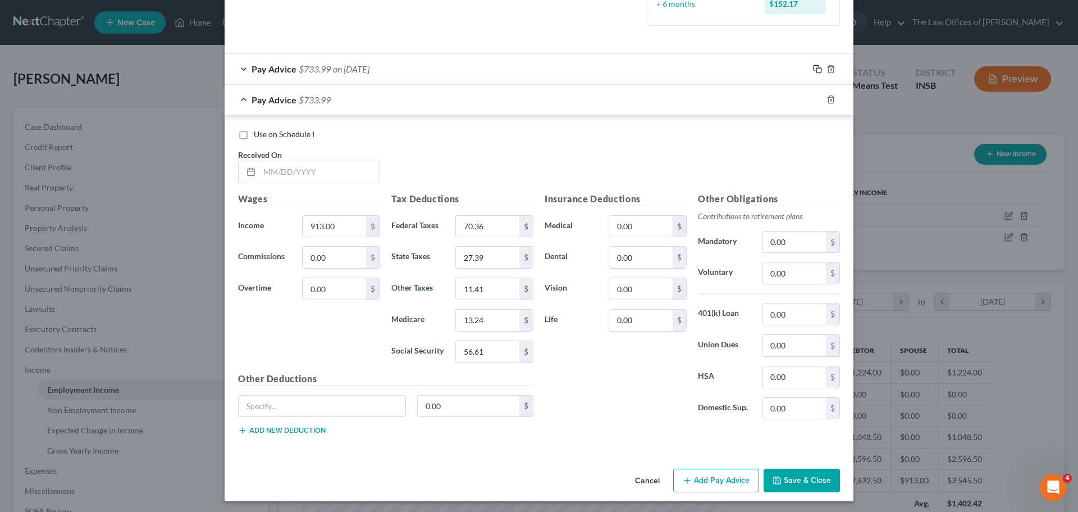
scroll to position [329, 0]
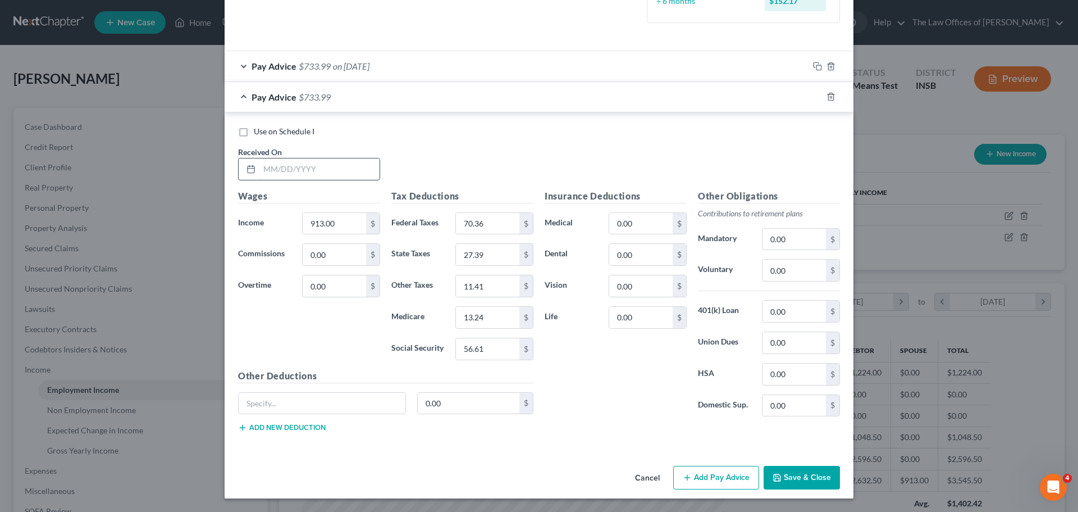
click at [263, 169] on input "text" at bounding box center [320, 168] width 120 height 21
type input "[DATE]"
type input "616.00"
type input "34.72"
type input "18.48"
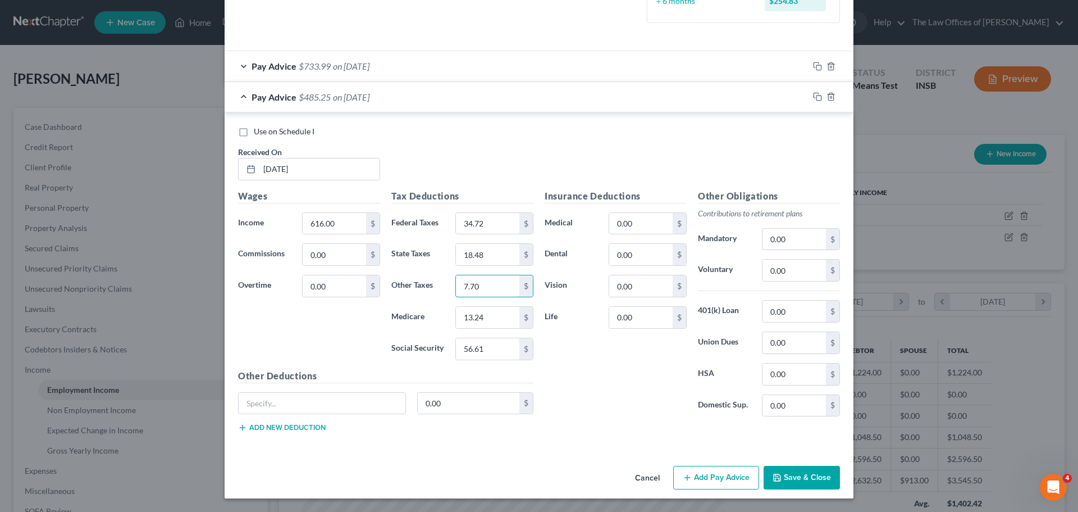
type input "7.70"
type input "8.93"
type input "38.19"
click at [802, 411] on input "0.00" at bounding box center [794, 405] width 63 height 21
type input "46.15"
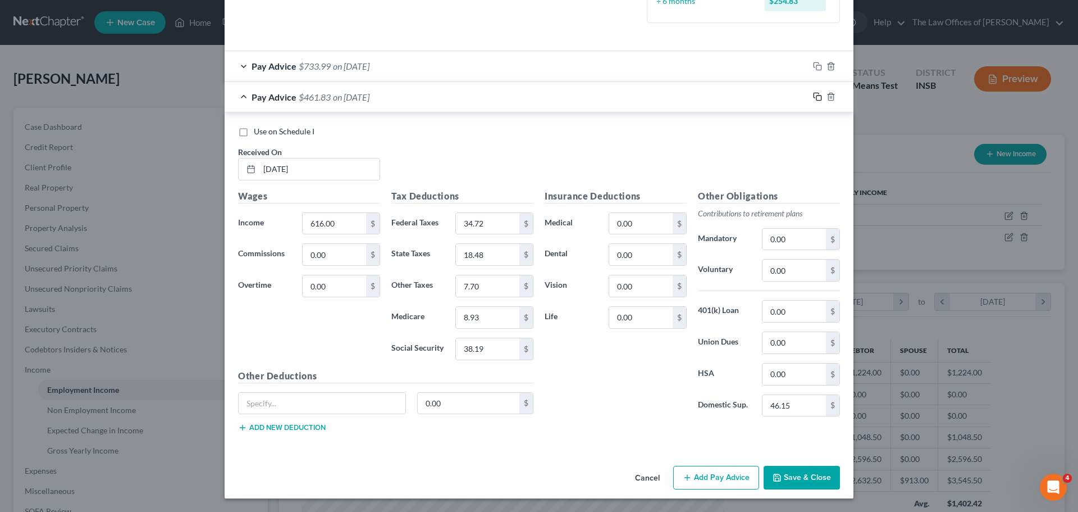
drag, startPoint x: 813, startPoint y: 98, endPoint x: 623, endPoint y: 112, distance: 190.3
click at [817, 98] on rect "button" at bounding box center [819, 97] width 5 height 5
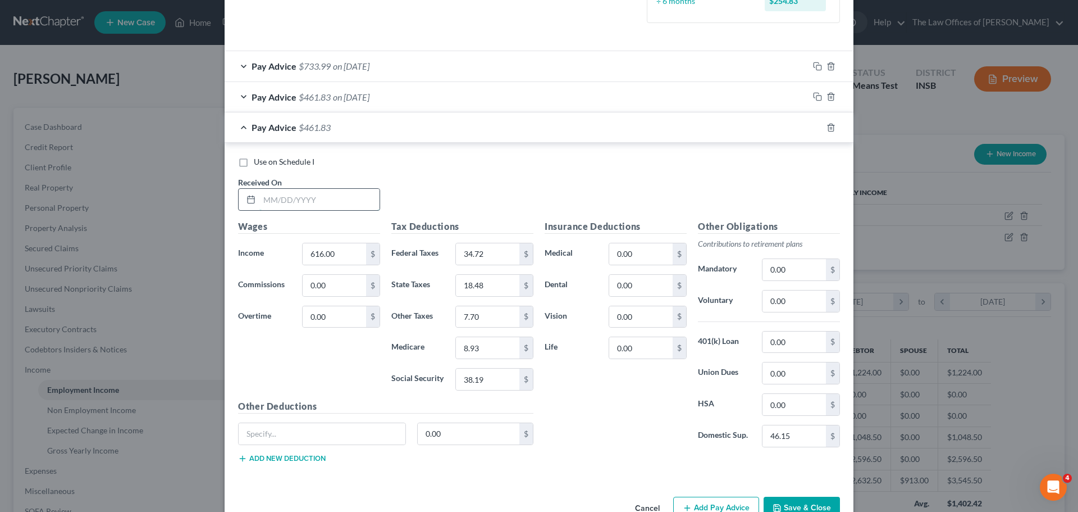
click at [266, 193] on input "text" at bounding box center [320, 199] width 120 height 21
type input "[DATE]"
type input "539.00"
type input "25.48"
type input "16.17"
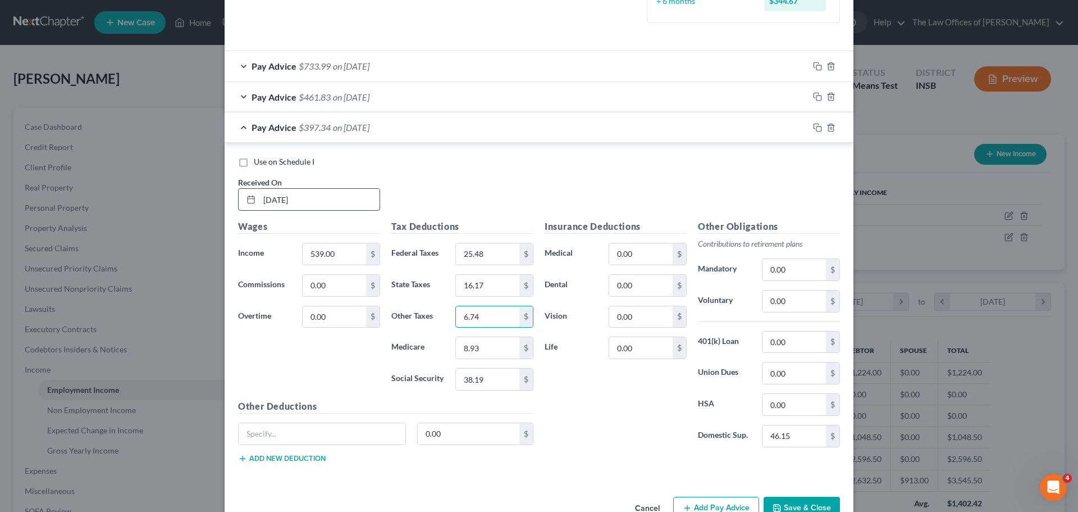
type input "6.74"
type input "7.82"
type input "33.42"
click at [813, 127] on icon "button" at bounding box center [817, 127] width 9 height 9
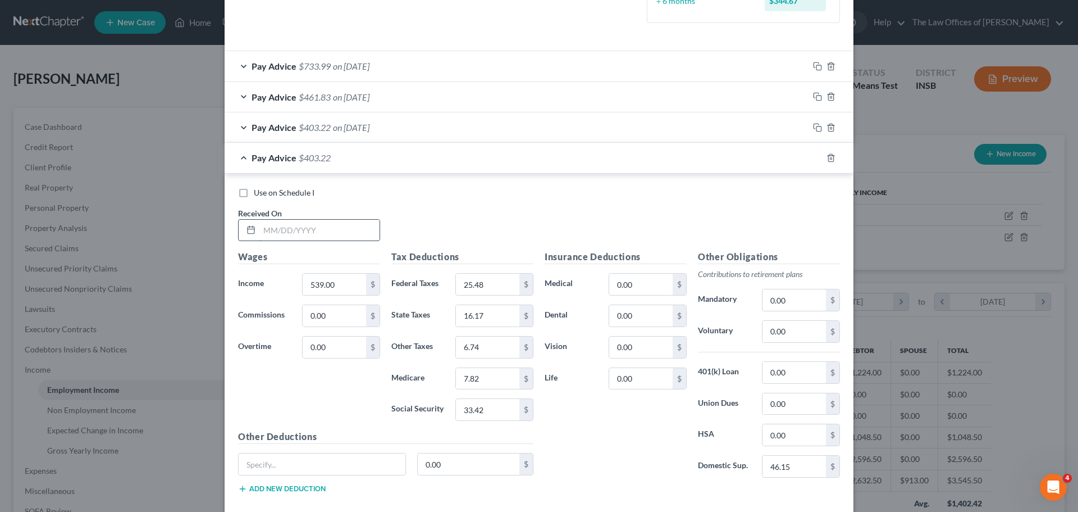
click at [267, 233] on input "text" at bounding box center [320, 230] width 120 height 21
click at [269, 231] on input "text" at bounding box center [320, 230] width 120 height 21
type input "[DATE]"
type input "572.00"
type input "46.15"
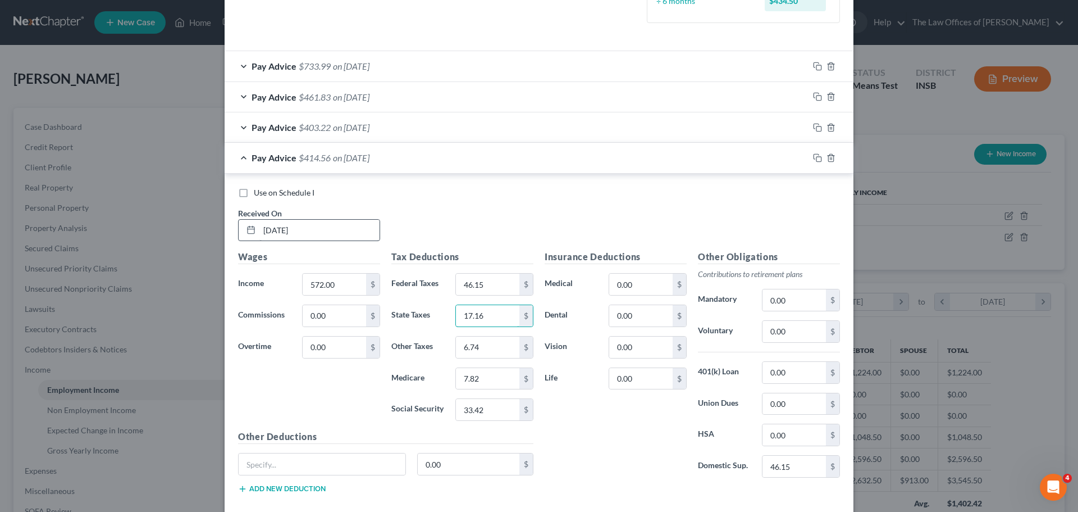
type input "17.16"
type input "7.15"
type input "8.29"
drag, startPoint x: 489, startPoint y: 410, endPoint x: 367, endPoint y: 394, distance: 122.3
click at [366, 395] on div "Wages Income * 572.00 $ Commissions 0.00 $ Overtime 0.00 $ Tax Deductions Feder…" at bounding box center [386, 376] width 307 height 252
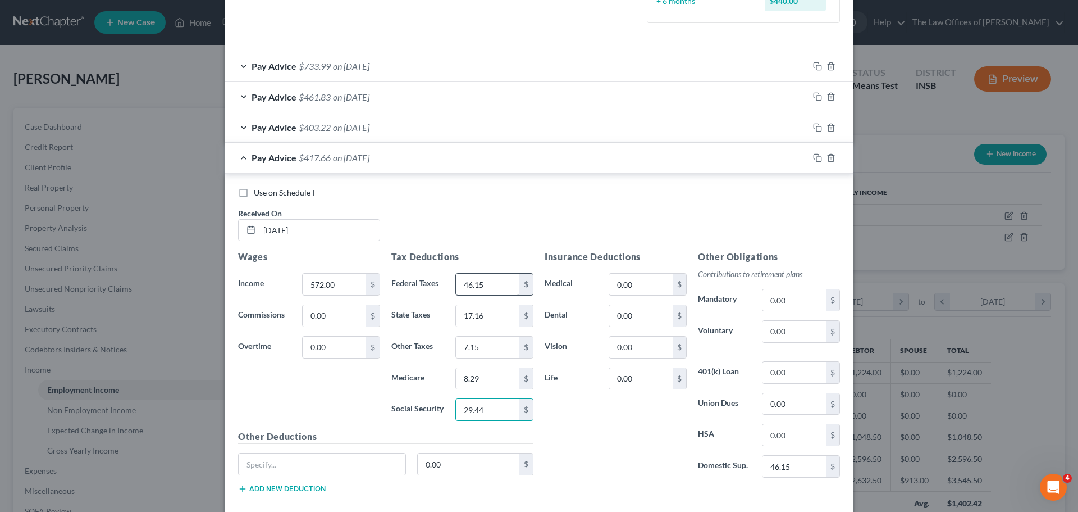
type input "29.44"
drag, startPoint x: 339, startPoint y: 285, endPoint x: 195, endPoint y: 277, distance: 144.6
click at [195, 277] on div "Edit Income Source × Employment Type * Select Full or [DEMOGRAPHIC_DATA] Employ…" at bounding box center [539, 256] width 1078 height 512
type input "572.00"
click at [473, 278] on input "text" at bounding box center [487, 284] width 63 height 21
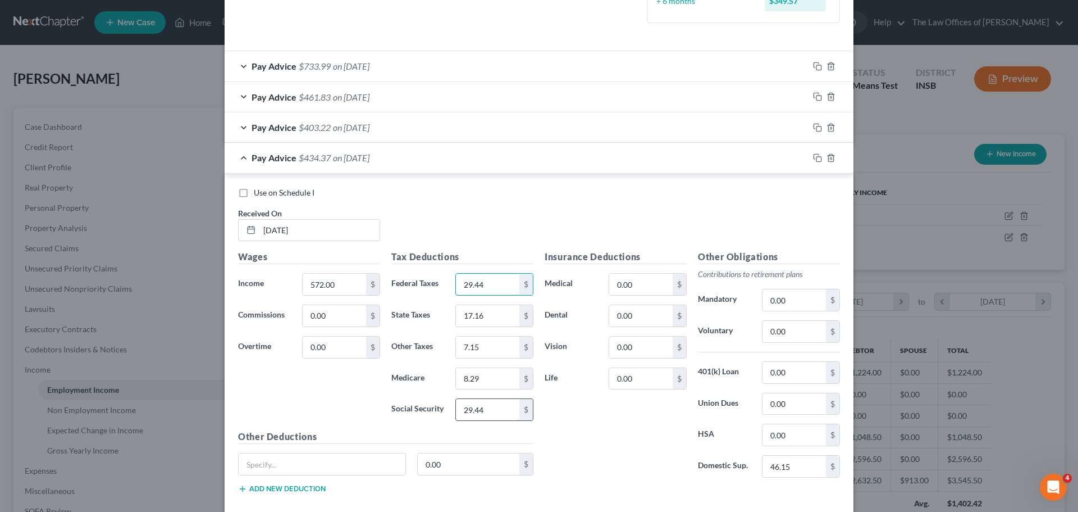
type input "29.44"
click at [492, 404] on input "29.44" at bounding box center [487, 409] width 63 height 21
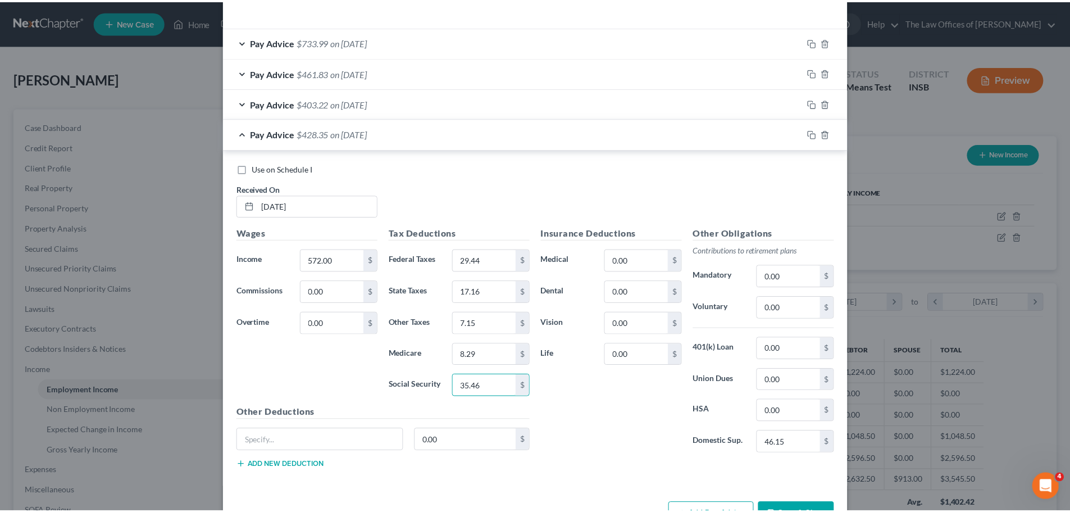
scroll to position [390, 0]
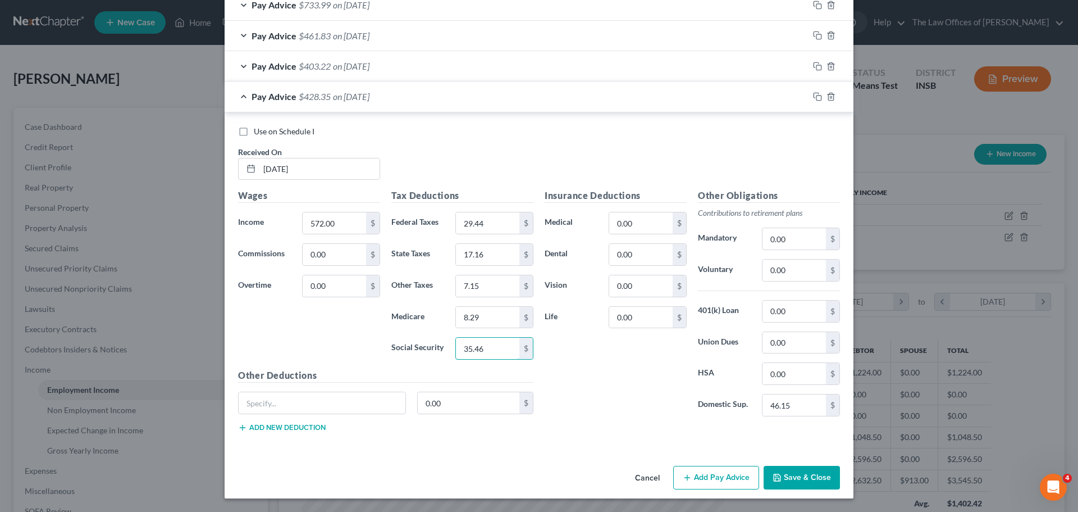
type input "35.46"
click at [784, 481] on button "Save & Close" at bounding box center [802, 478] width 76 height 24
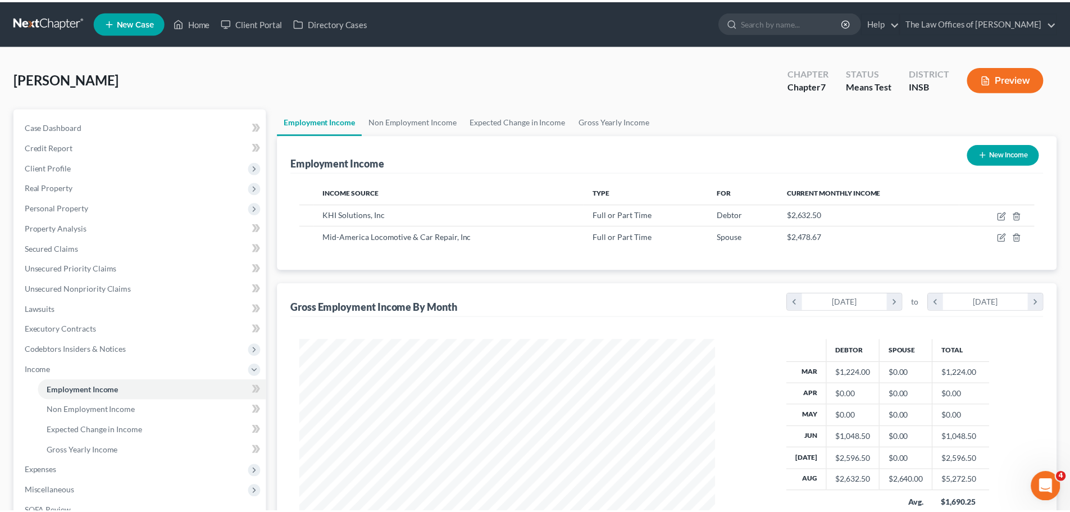
scroll to position [561480, 561248]
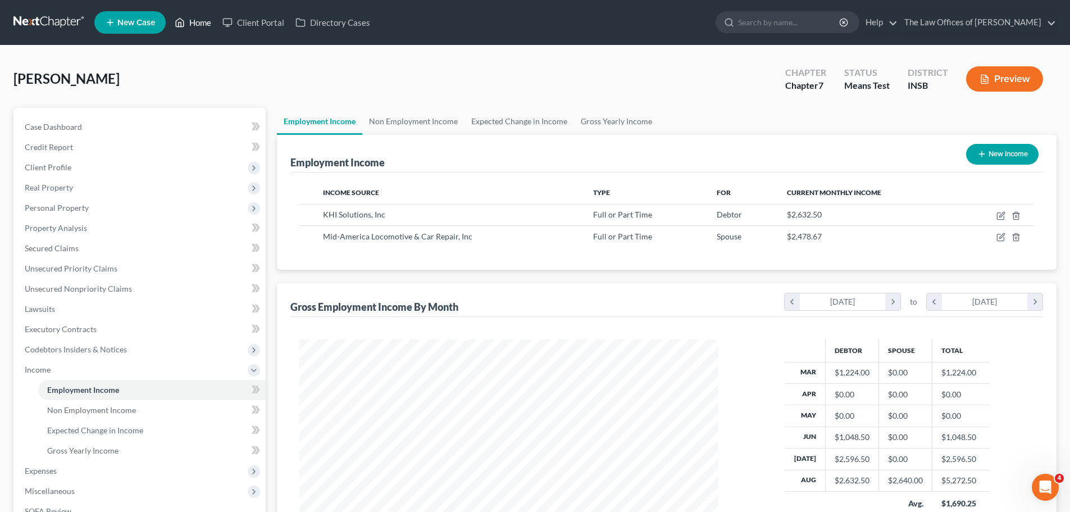
click at [207, 15] on link "Home" at bounding box center [193, 22] width 48 height 20
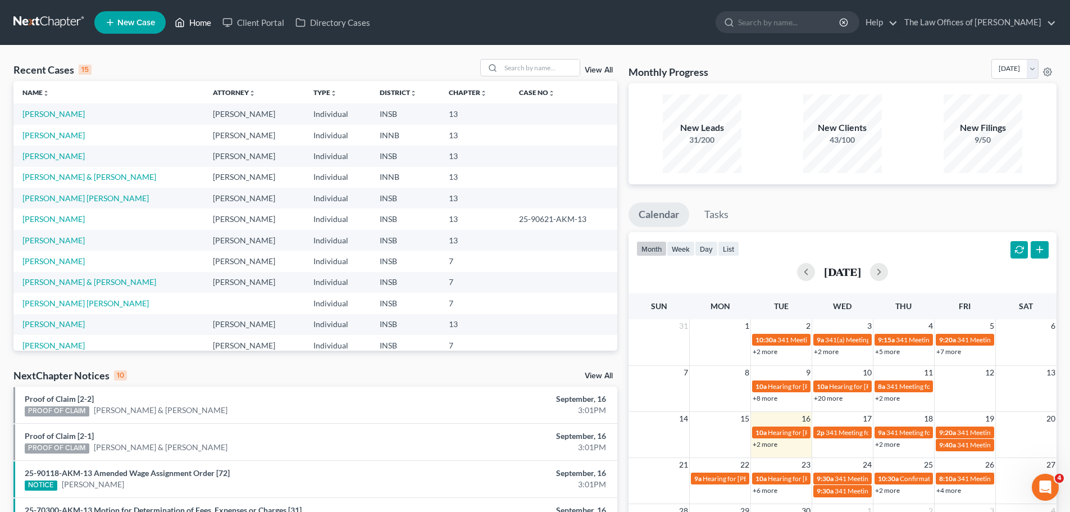
click at [205, 21] on link "Home" at bounding box center [193, 22] width 48 height 20
click at [200, 28] on link "Home" at bounding box center [193, 22] width 48 height 20
